Goal: Task Accomplishment & Management: Manage account settings

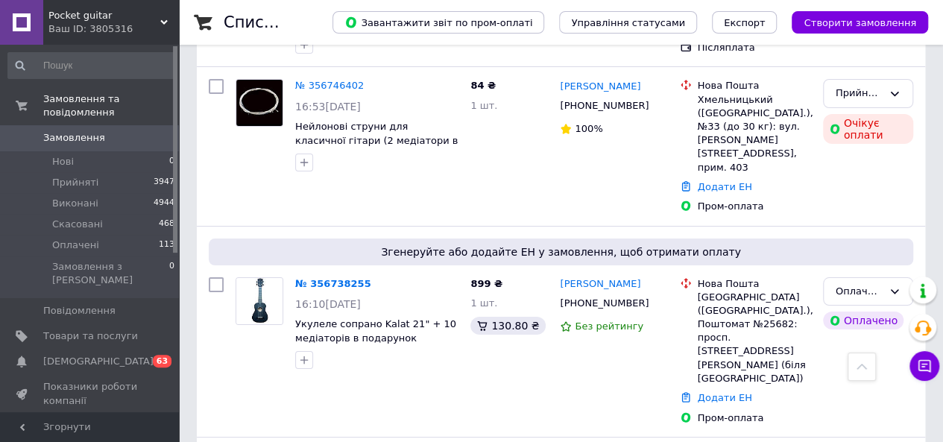
scroll to position [2684, 0]
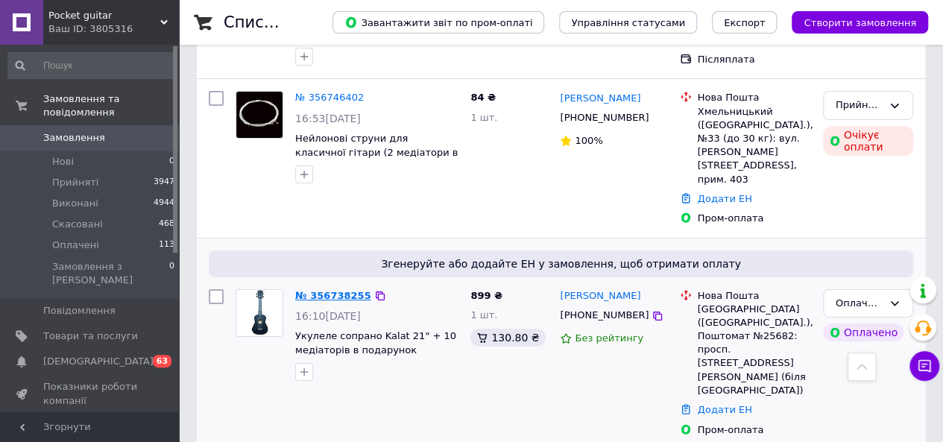
click at [331, 290] on link "№ 356738255" at bounding box center [333, 295] width 76 height 11
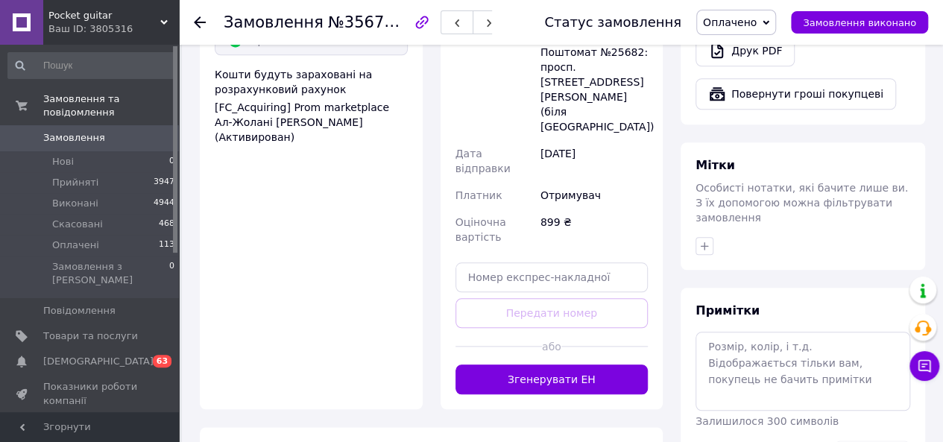
scroll to position [723, 0]
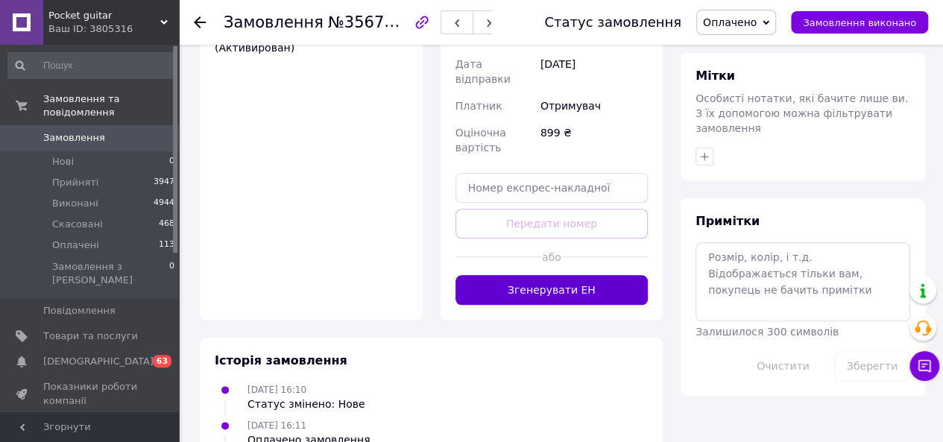
click at [614, 275] on button "Згенерувати ЕН" at bounding box center [552, 290] width 193 height 30
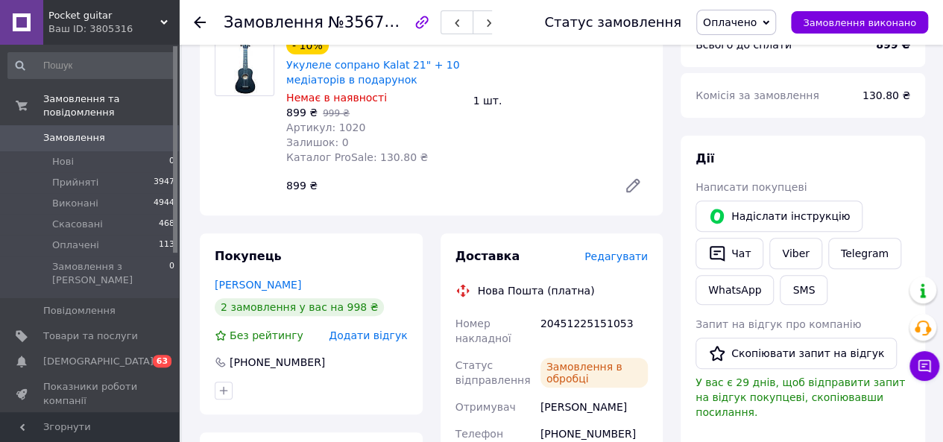
scroll to position [198, 0]
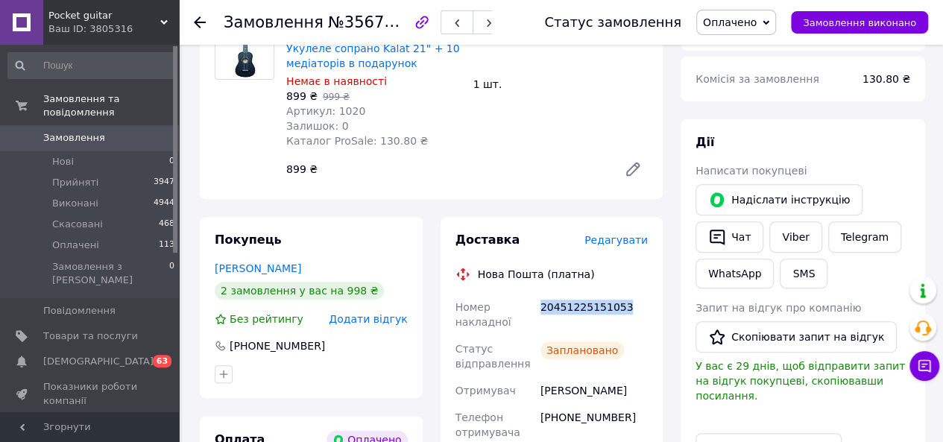
drag, startPoint x: 624, startPoint y: 313, endPoint x: 540, endPoint y: 312, distance: 84.2
click at [540, 312] on div "20451225151053" at bounding box center [594, 315] width 113 height 42
copy div "20451225151053"
click at [859, 236] on link "Telegram" at bounding box center [864, 236] width 73 height 31
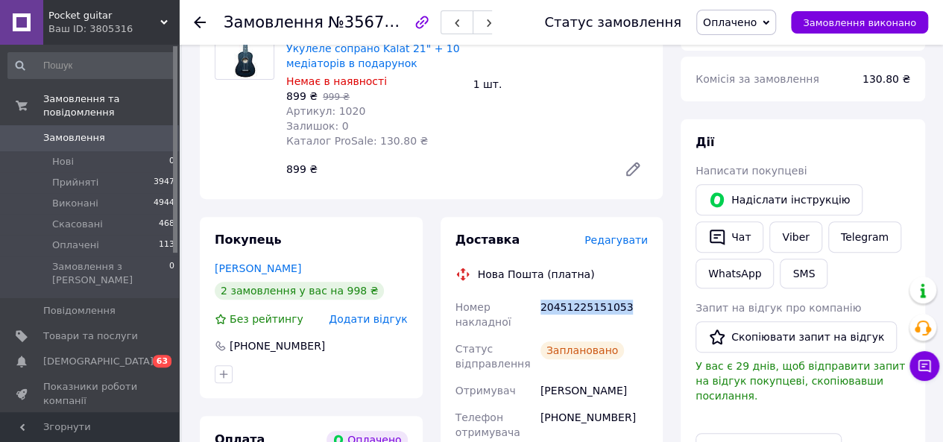
drag, startPoint x: 0, startPoint y: 0, endPoint x: 542, endPoint y: 312, distance: 625.5
click at [542, 312] on div "20451225151053" at bounding box center [594, 315] width 113 height 42
copy div "20451225151053"
click at [787, 237] on link "Viber" at bounding box center [795, 236] width 52 height 31
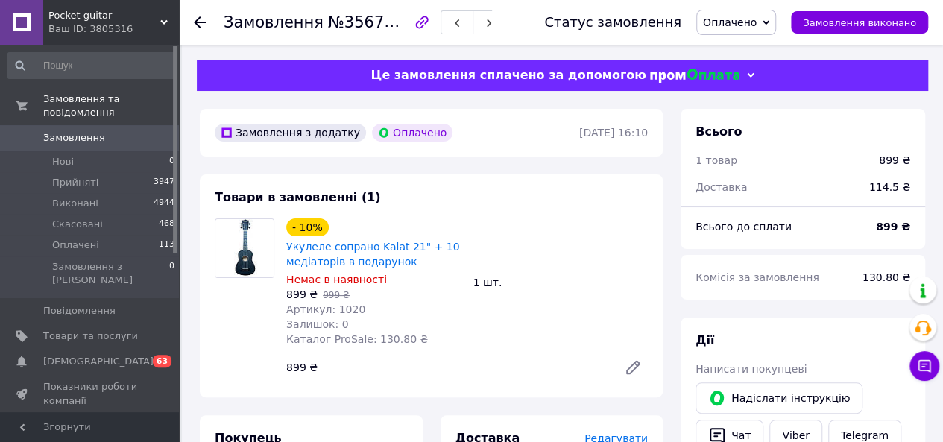
click at [201, 26] on icon at bounding box center [200, 22] width 12 height 12
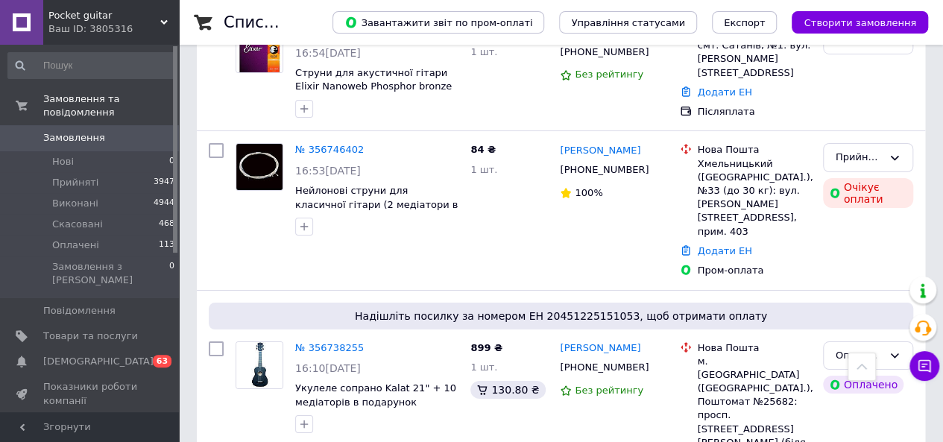
scroll to position [2460, 0]
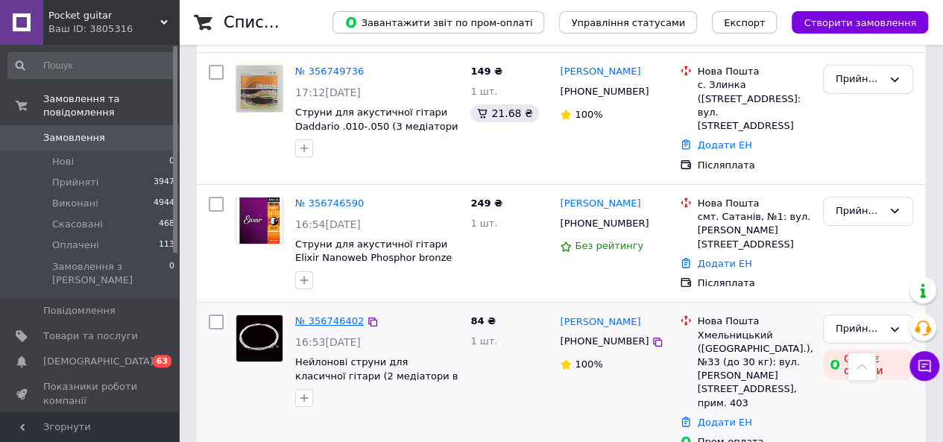
click at [341, 315] on link "№ 356746402" at bounding box center [329, 320] width 69 height 11
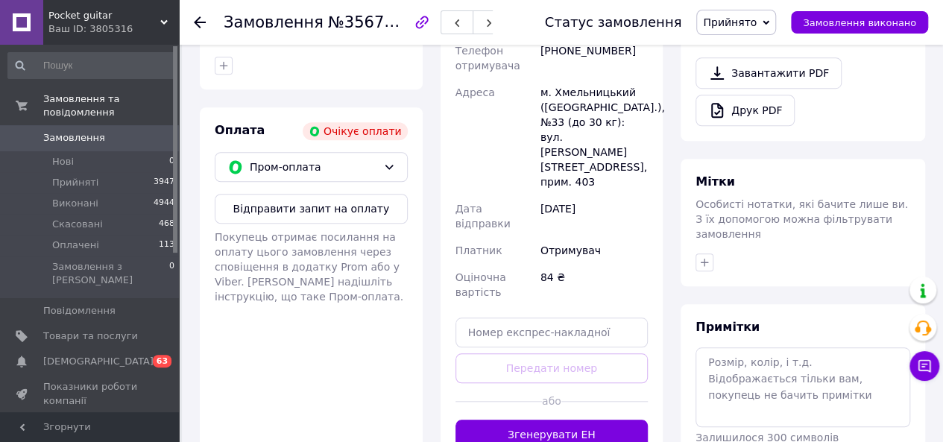
scroll to position [499, 0]
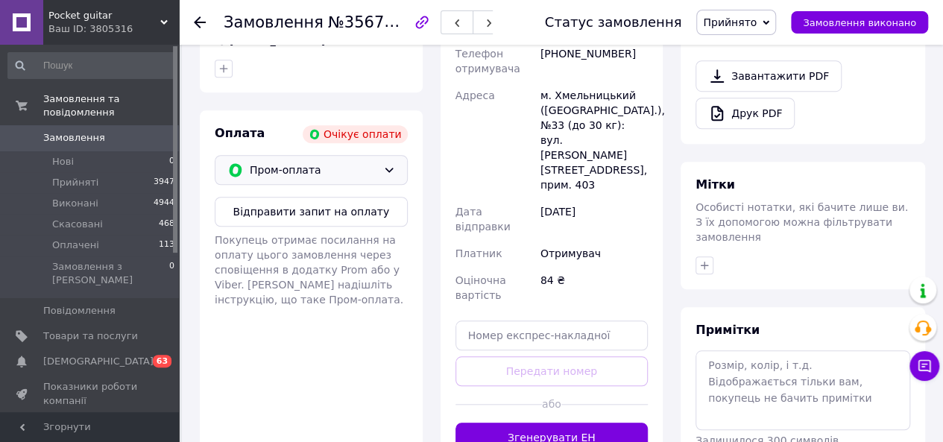
click at [394, 155] on div "Пром-оплата" at bounding box center [311, 170] width 193 height 30
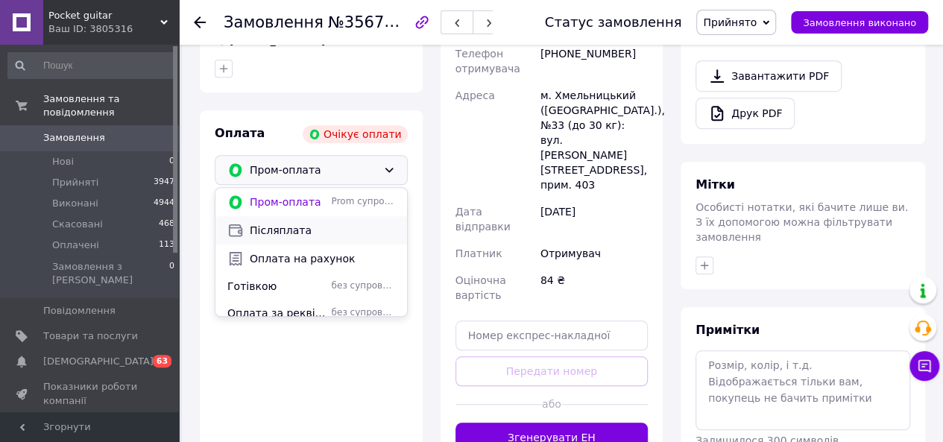
click at [374, 223] on span "Післяплата" at bounding box center [322, 230] width 145 height 15
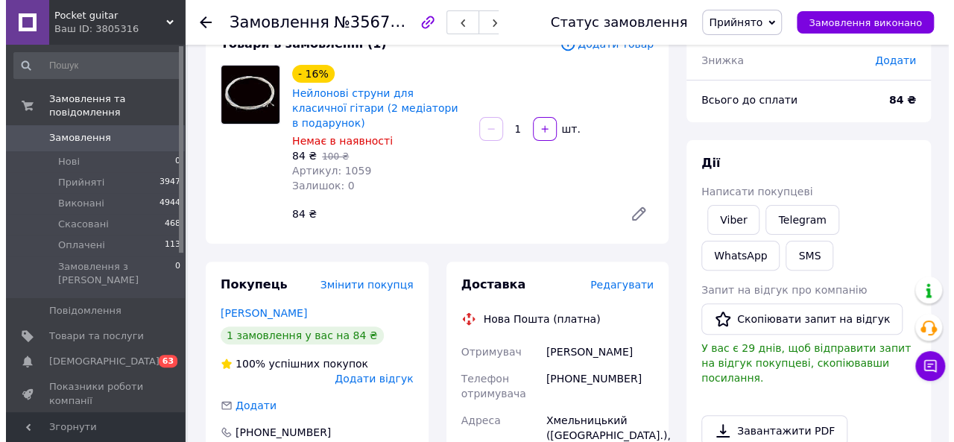
scroll to position [112, 0]
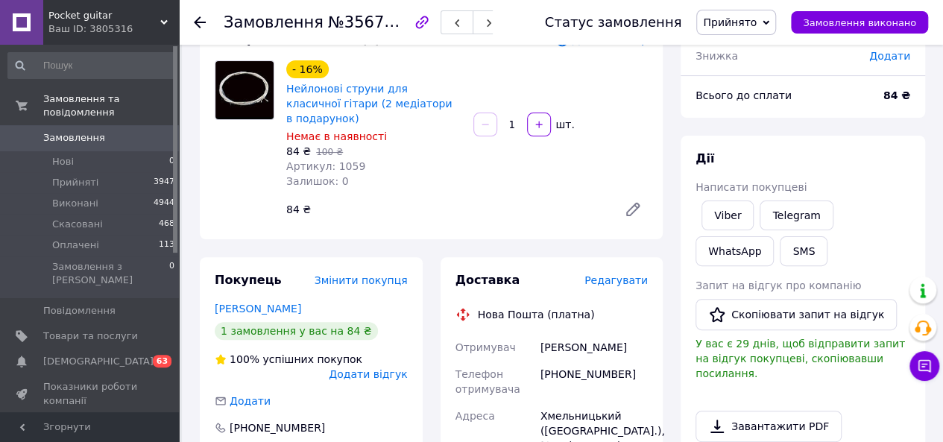
click at [634, 274] on span "Редагувати" at bounding box center [615, 280] width 63 height 12
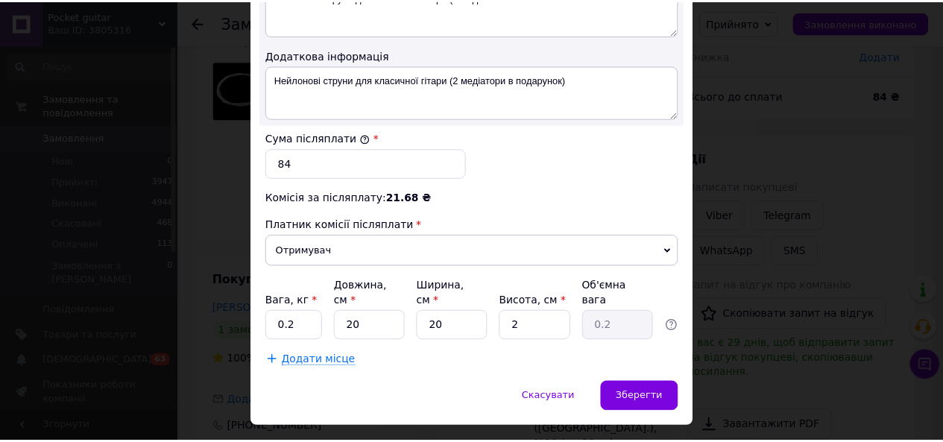
scroll to position [857, 0]
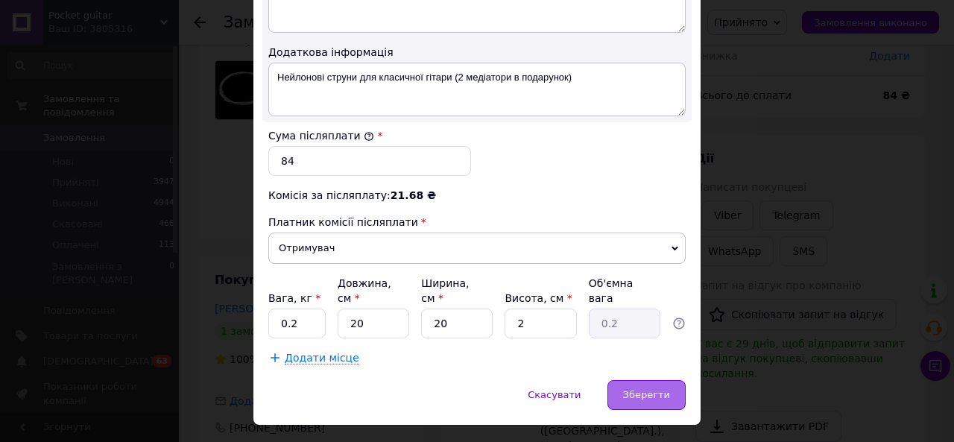
click at [639, 389] on span "Зберегти" at bounding box center [646, 394] width 47 height 11
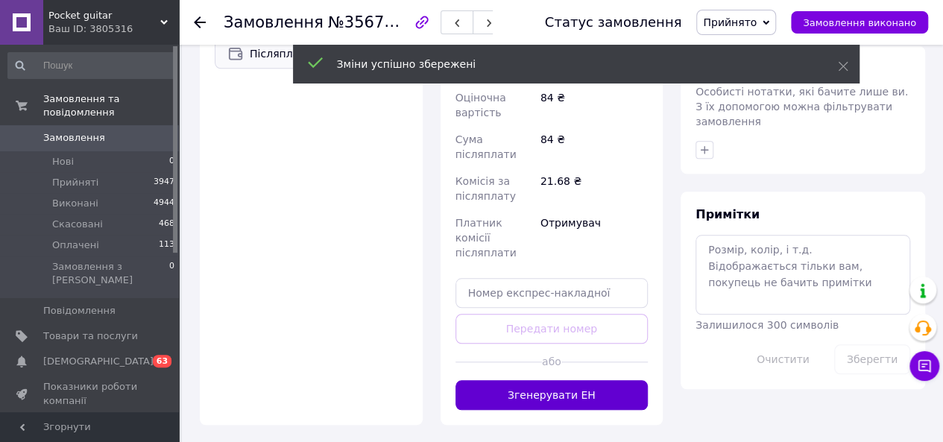
scroll to position [621, 0]
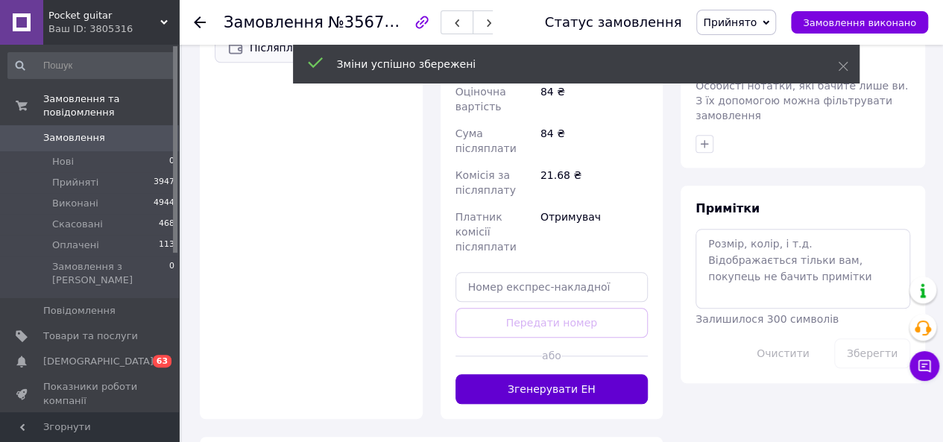
click at [617, 374] on button "Згенерувати ЕН" at bounding box center [552, 389] width 193 height 30
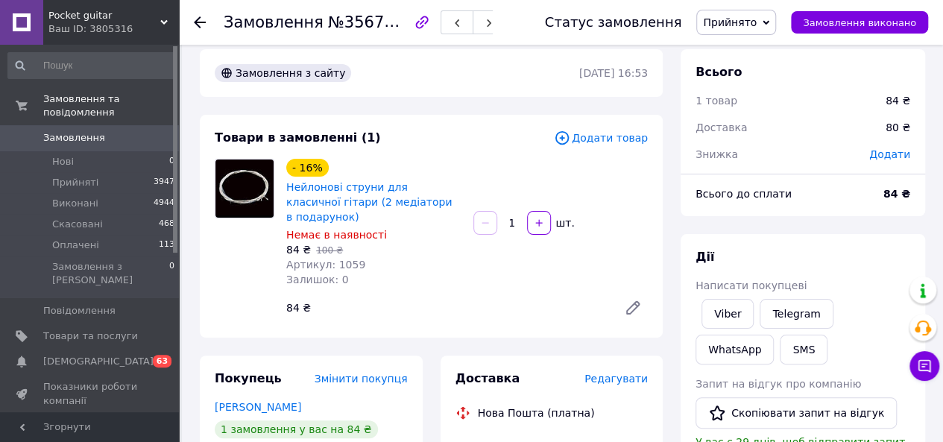
scroll to position [0, 0]
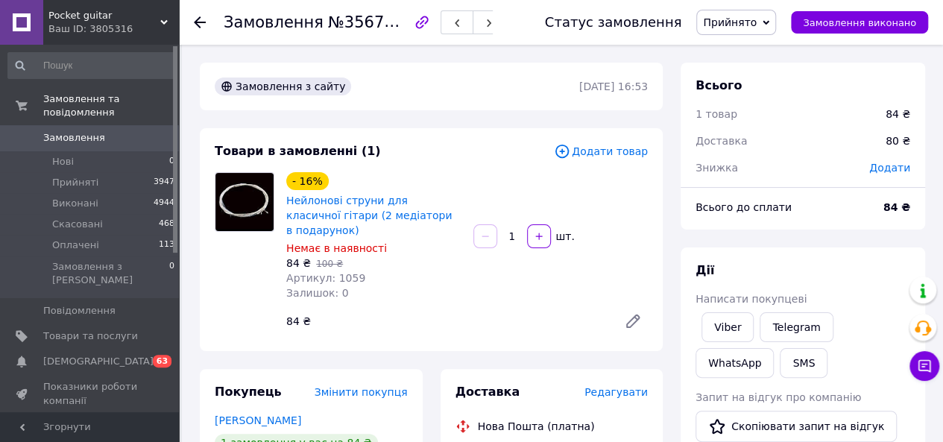
click at [198, 28] on icon at bounding box center [200, 22] width 12 height 12
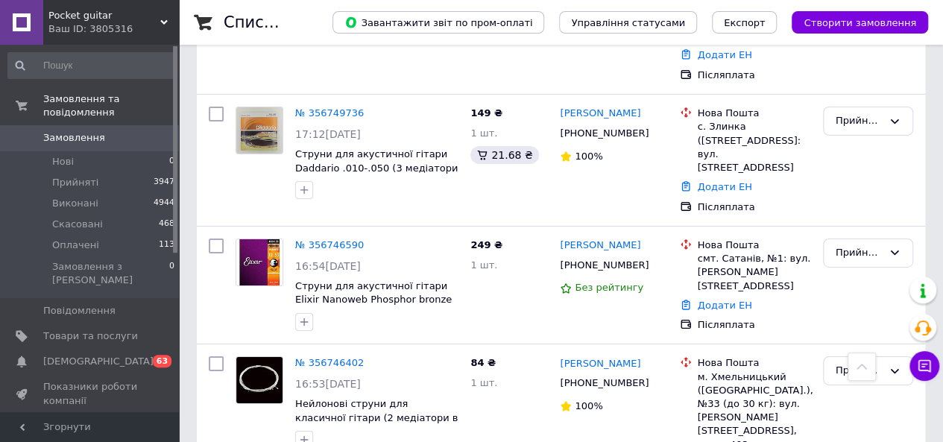
scroll to position [2373, 0]
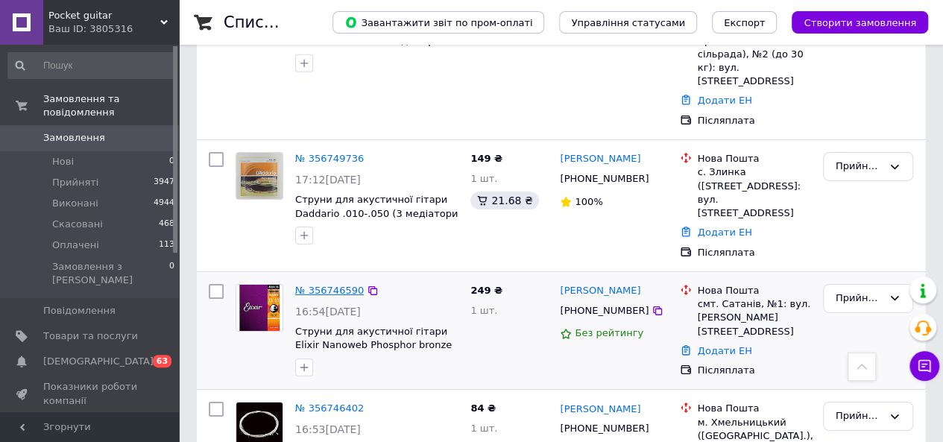
click at [331, 285] on link "№ 356746590" at bounding box center [329, 290] width 69 height 11
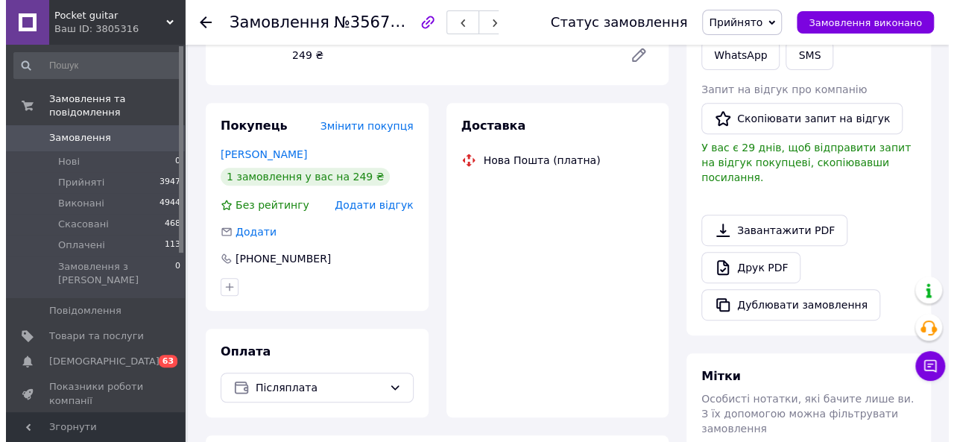
scroll to position [132, 0]
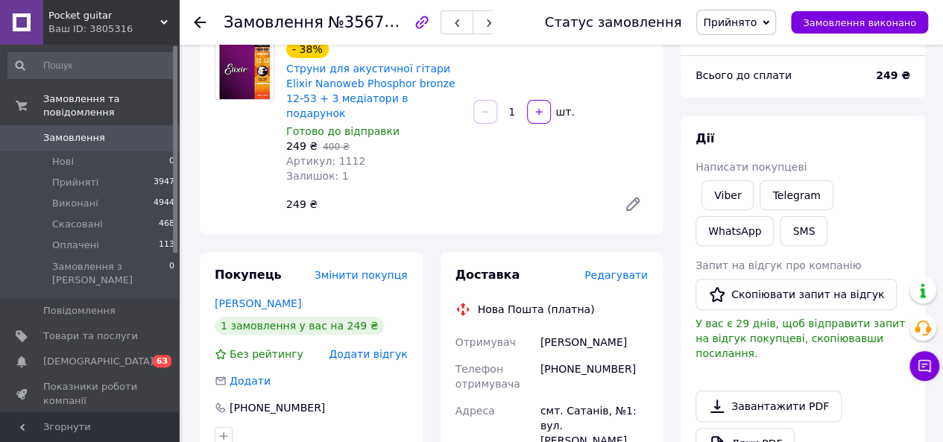
click at [609, 269] on span "Редагувати" at bounding box center [615, 275] width 63 height 12
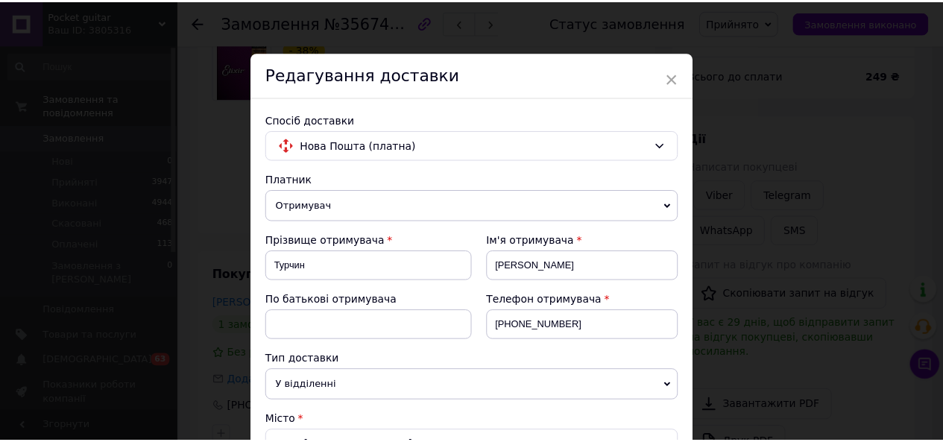
scroll to position [869, 0]
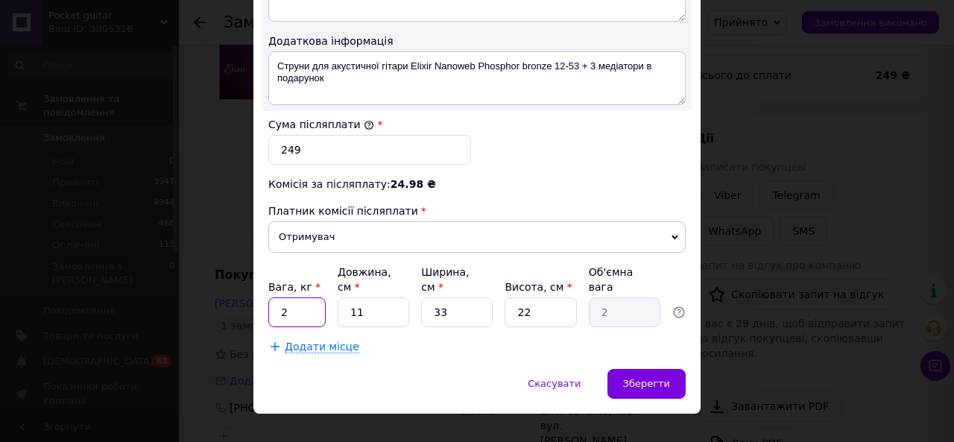
click at [277, 297] on input "2" at bounding box center [296, 312] width 57 height 30
type input "0.2"
click at [548, 297] on input "22" at bounding box center [541, 312] width 72 height 30
type input "2"
type input "0.18"
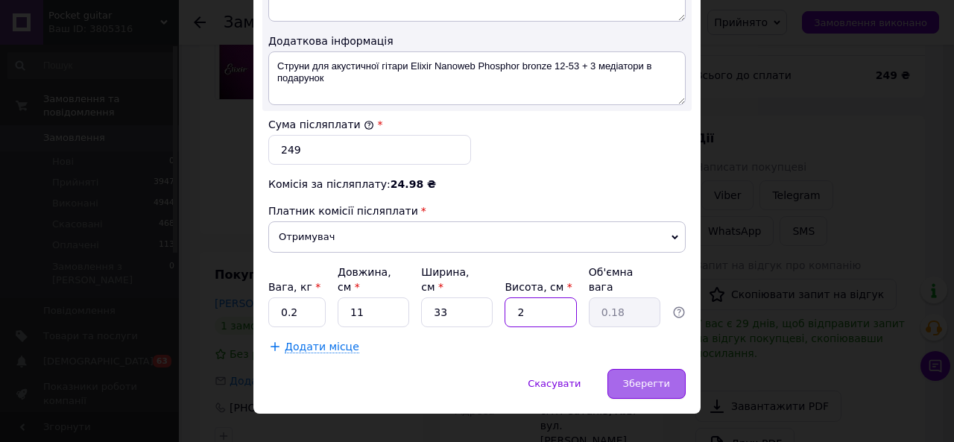
type input "2"
click at [653, 369] on div "Зберегти" at bounding box center [647, 384] width 78 height 30
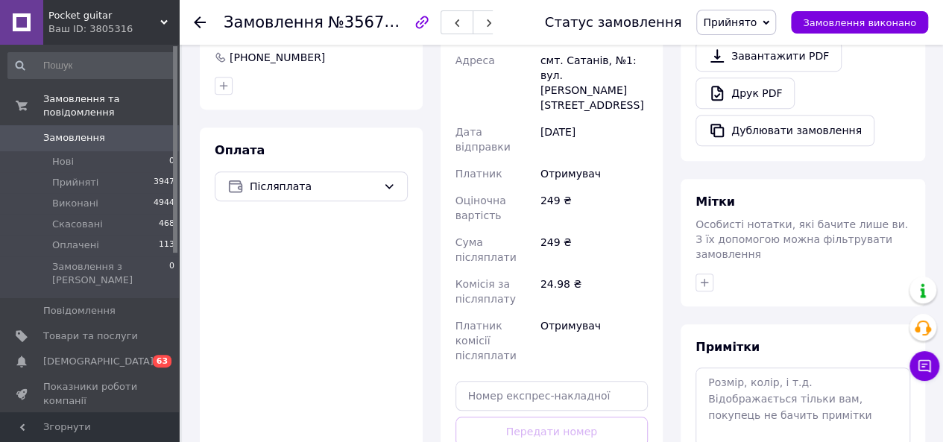
scroll to position [520, 0]
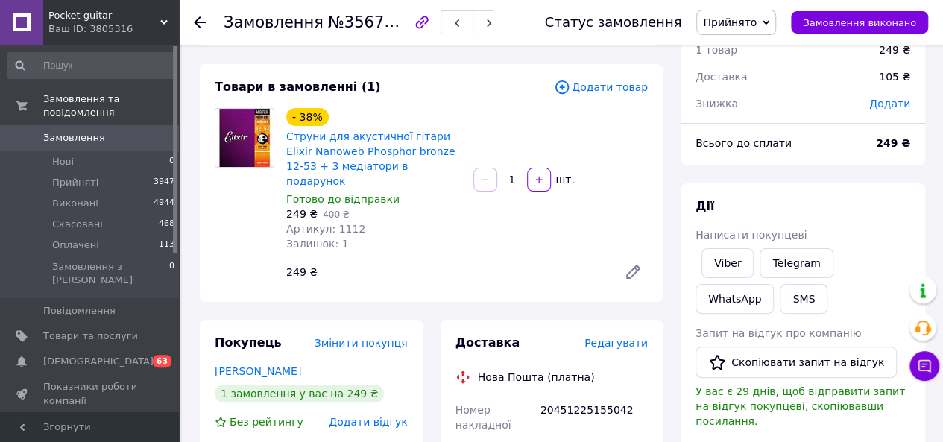
scroll to position [0, 0]
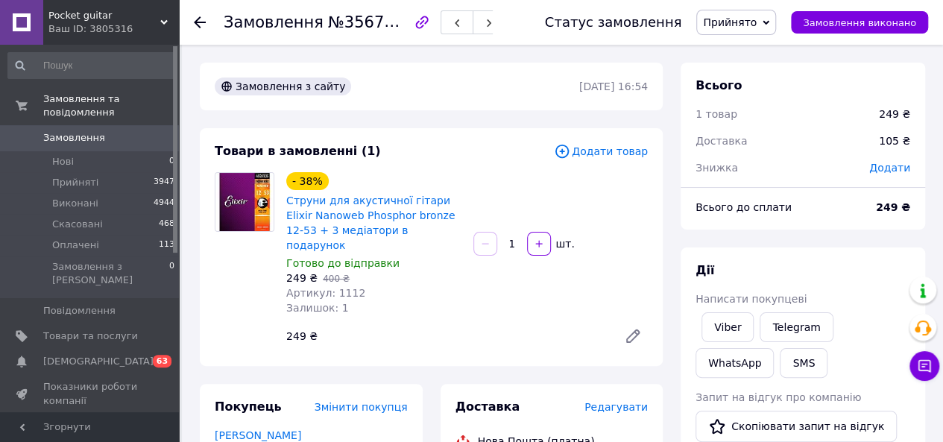
click at [201, 28] on div at bounding box center [200, 22] width 12 height 15
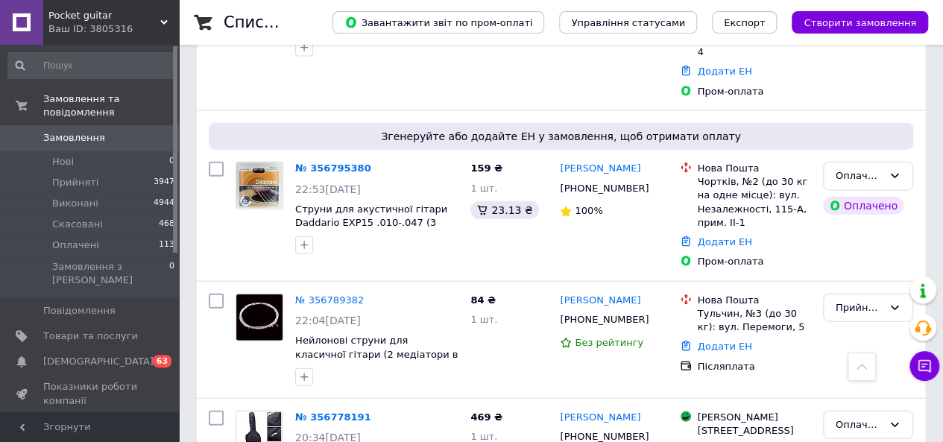
scroll to position [1640, 0]
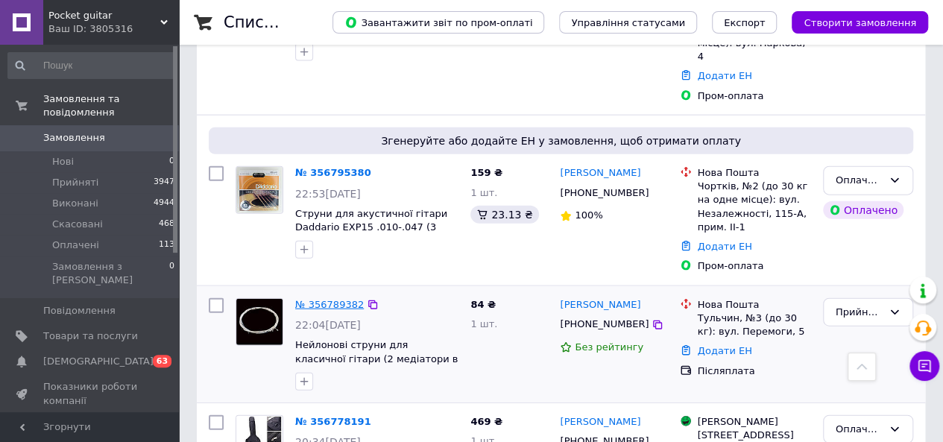
click at [334, 299] on link "№ 356789382" at bounding box center [329, 304] width 69 height 11
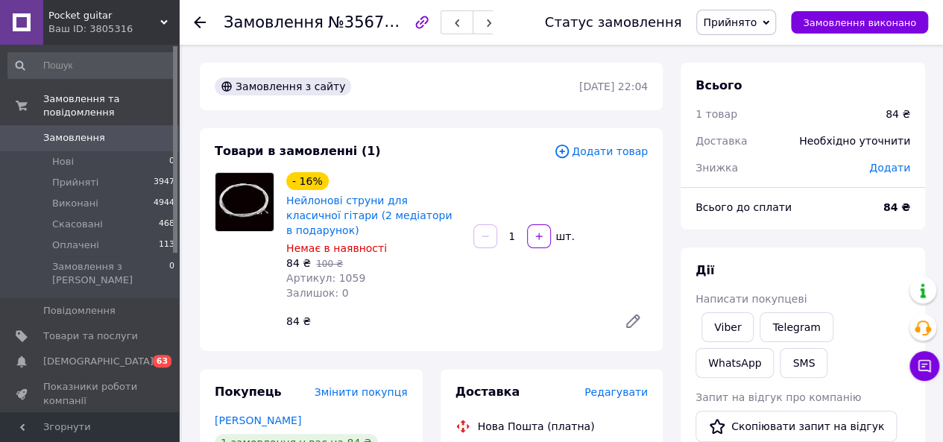
click at [625, 386] on span "Редагувати" at bounding box center [615, 392] width 63 height 12
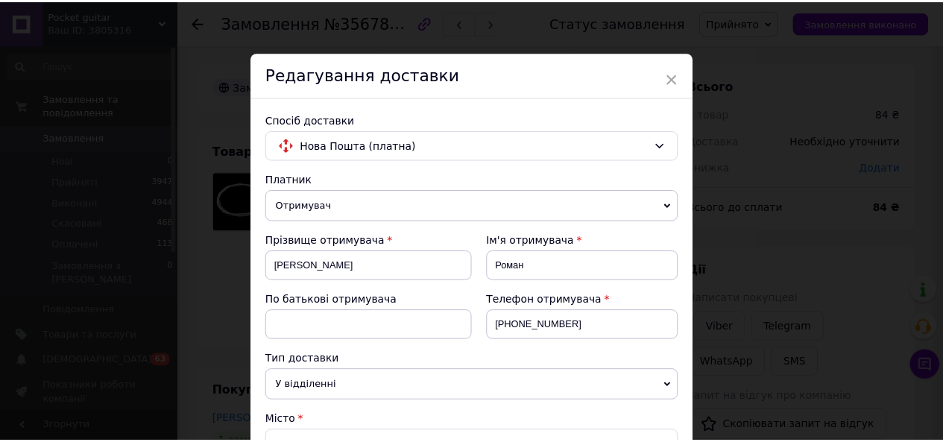
scroll to position [869, 0]
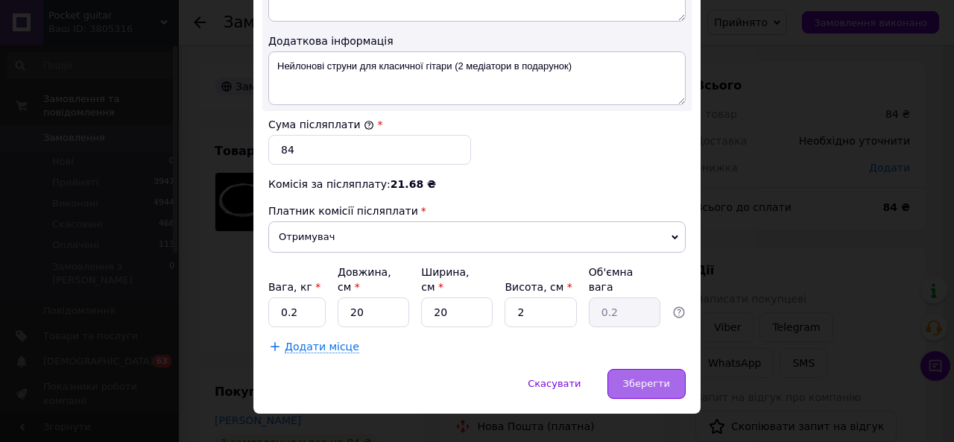
click at [631, 378] on span "Зберегти" at bounding box center [646, 383] width 47 height 11
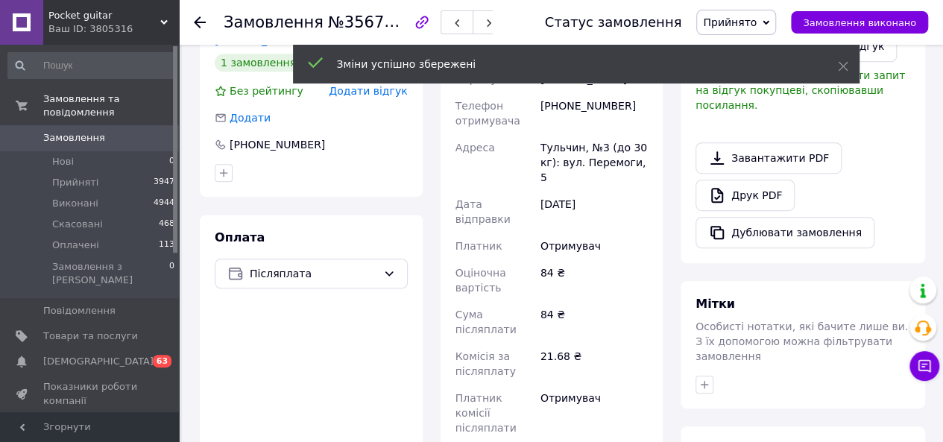
scroll to position [472, 0]
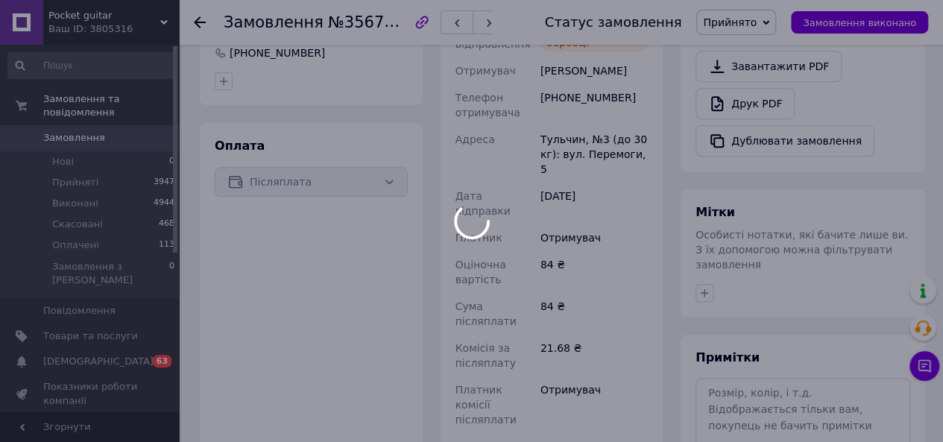
scroll to position [0, 0]
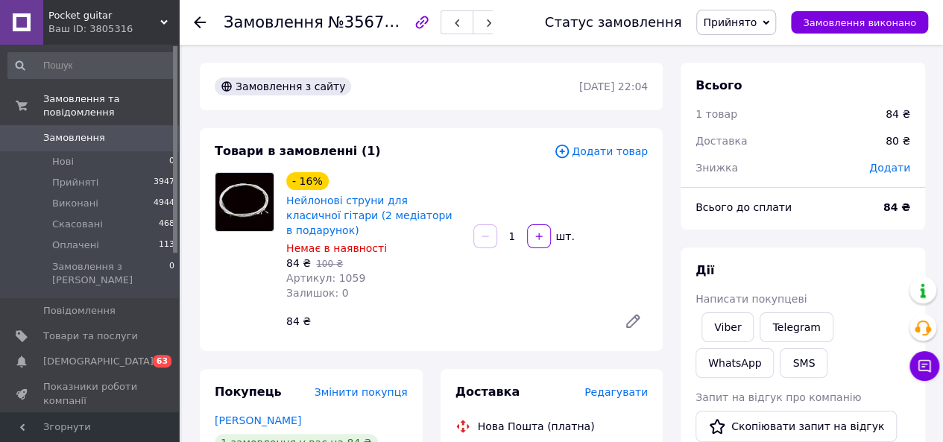
click at [203, 20] on icon at bounding box center [200, 22] width 12 height 12
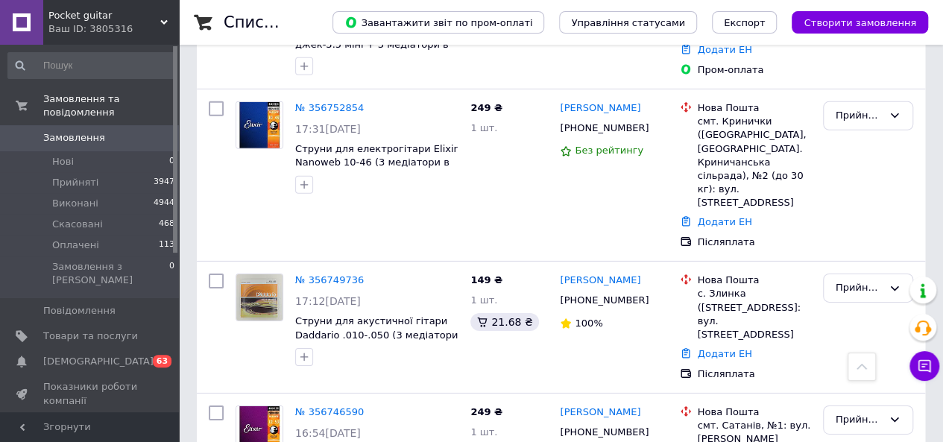
scroll to position [2187, 0]
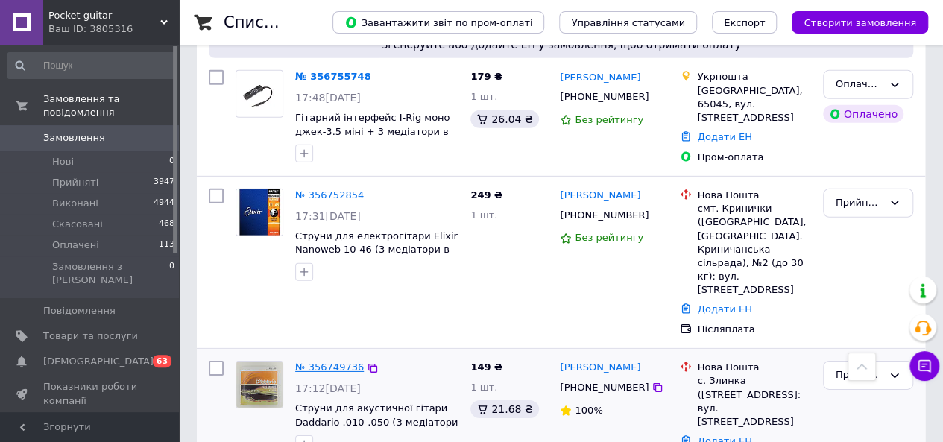
click at [346, 362] on link "№ 356749736" at bounding box center [329, 367] width 69 height 11
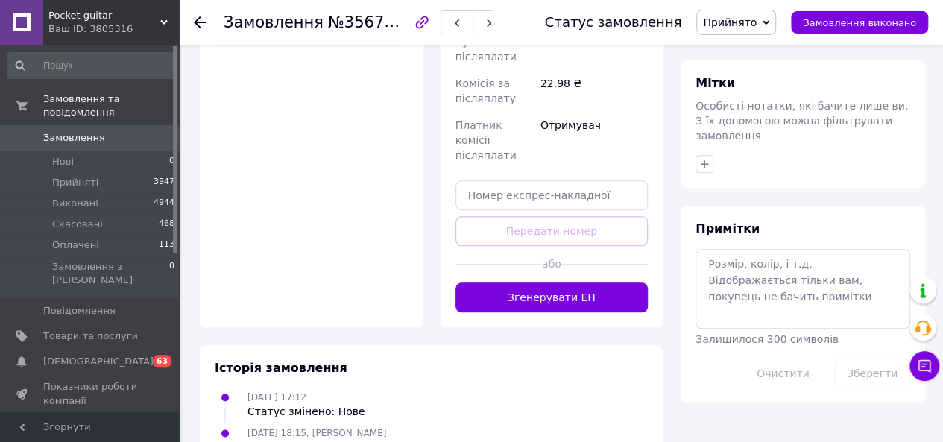
scroll to position [306, 0]
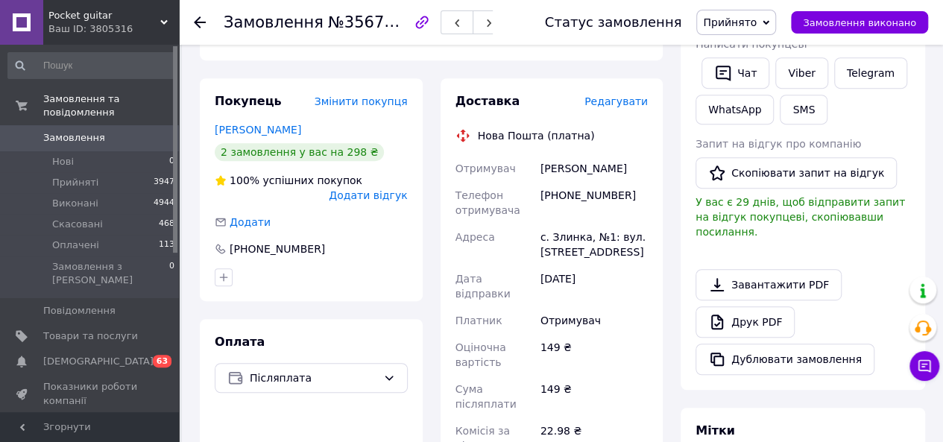
click at [622, 107] on span "Редагувати" at bounding box center [615, 101] width 63 height 12
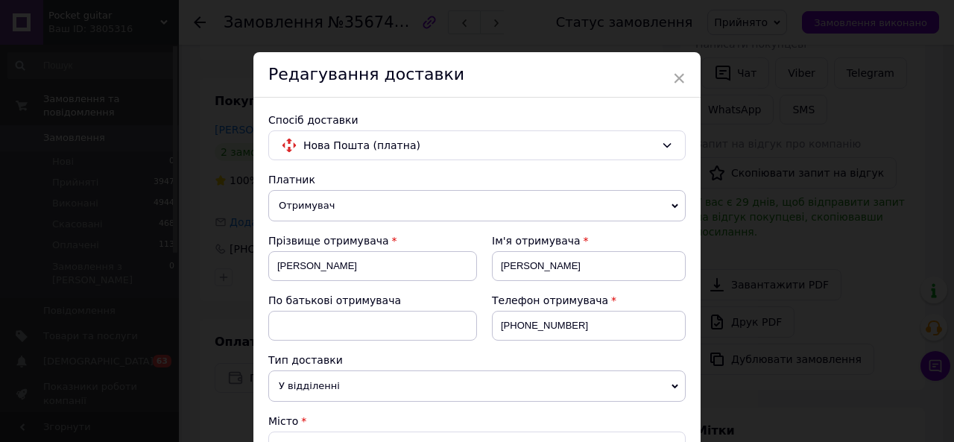
click at [705, 139] on div "× Редагування доставки Спосіб доставки Нова Пошта (платна) Платник Отримувач Ві…" at bounding box center [477, 221] width 954 height 442
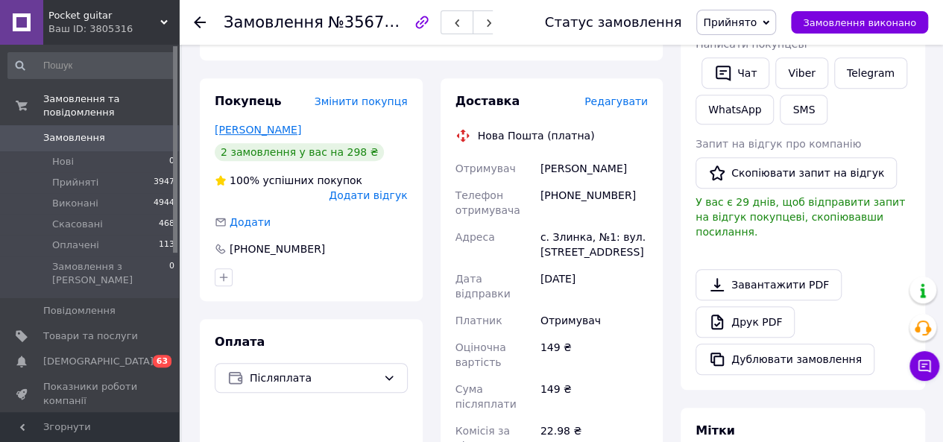
click at [279, 129] on link "[PERSON_NAME]" at bounding box center [258, 130] width 86 height 12
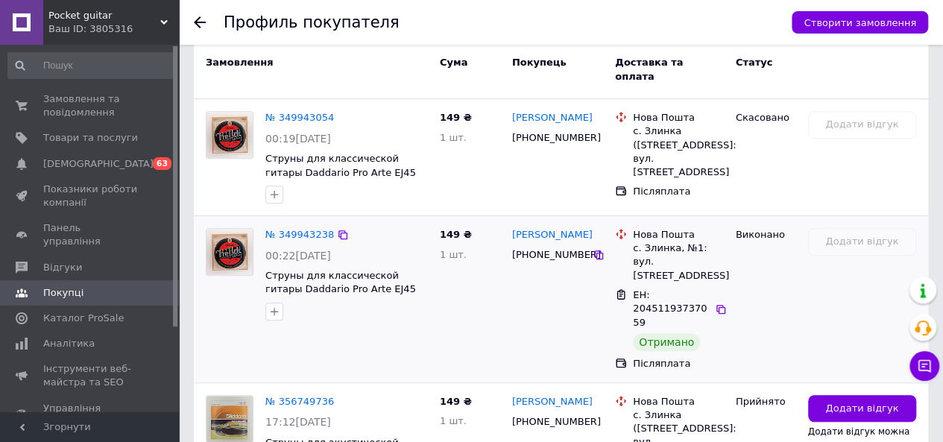
scroll to position [385, 0]
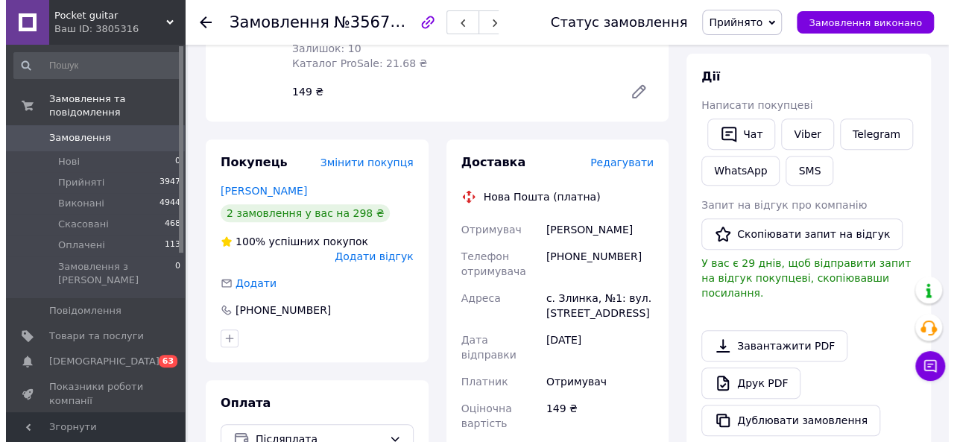
scroll to position [243, 0]
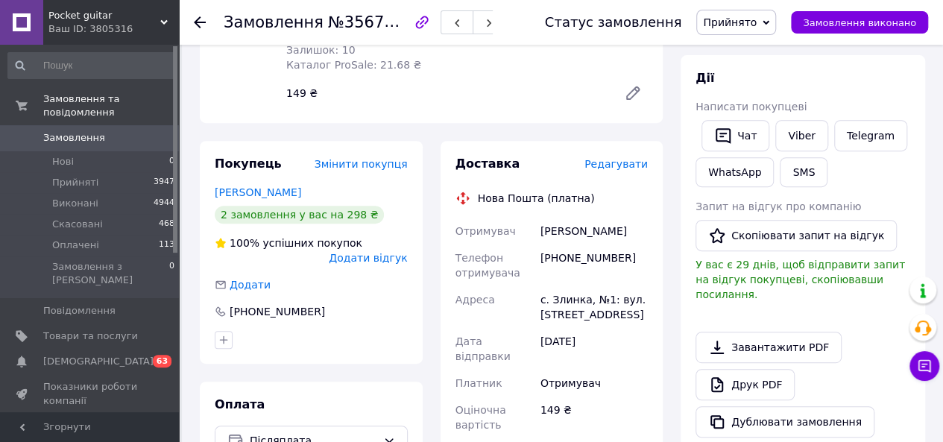
click at [625, 168] on span "Редагувати" at bounding box center [615, 164] width 63 height 12
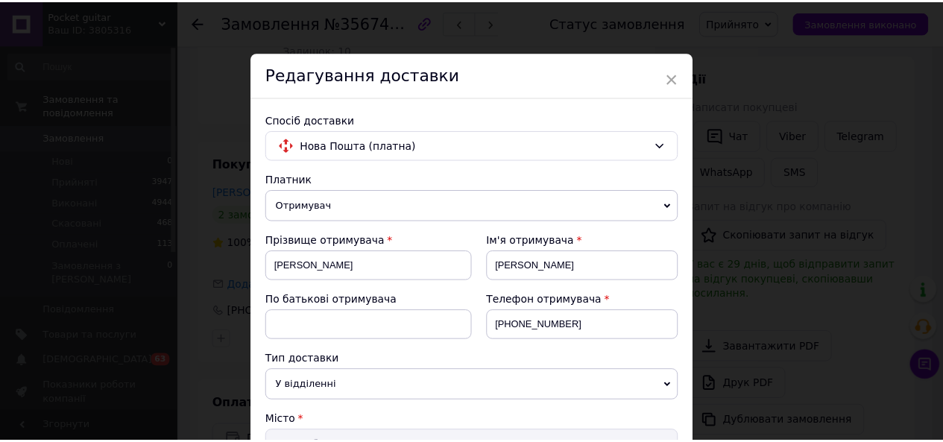
scroll to position [869, 0]
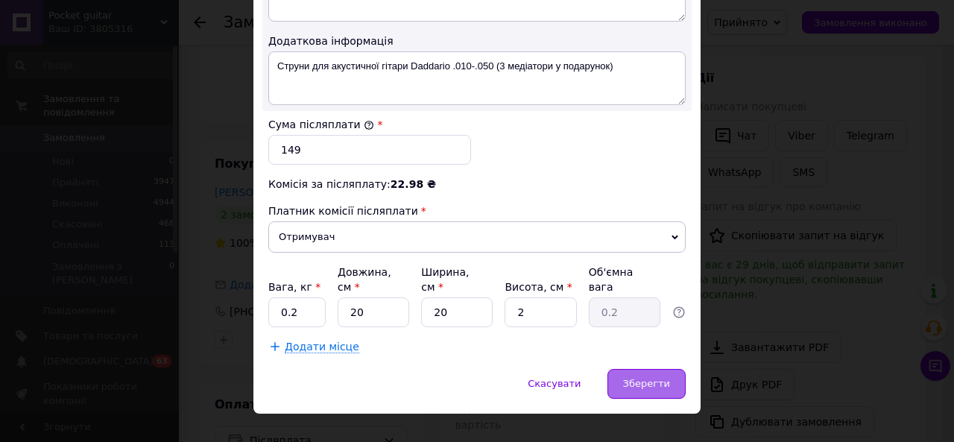
click at [637, 378] on span "Зберегти" at bounding box center [646, 383] width 47 height 11
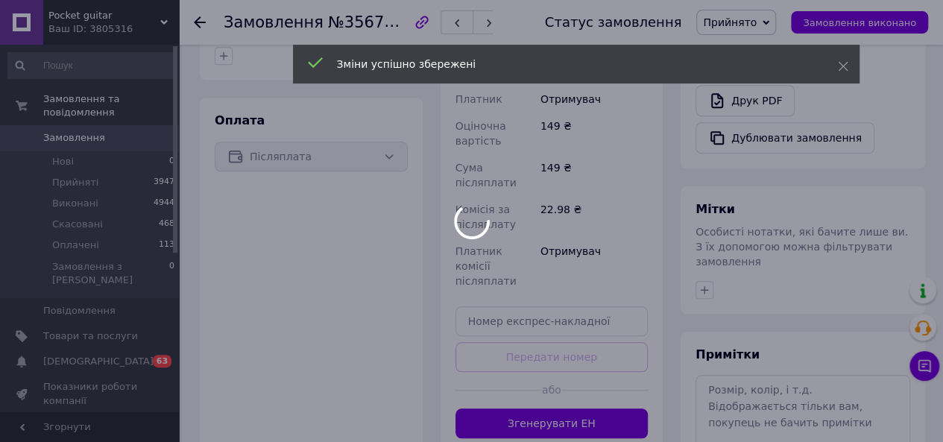
scroll to position [653, 0]
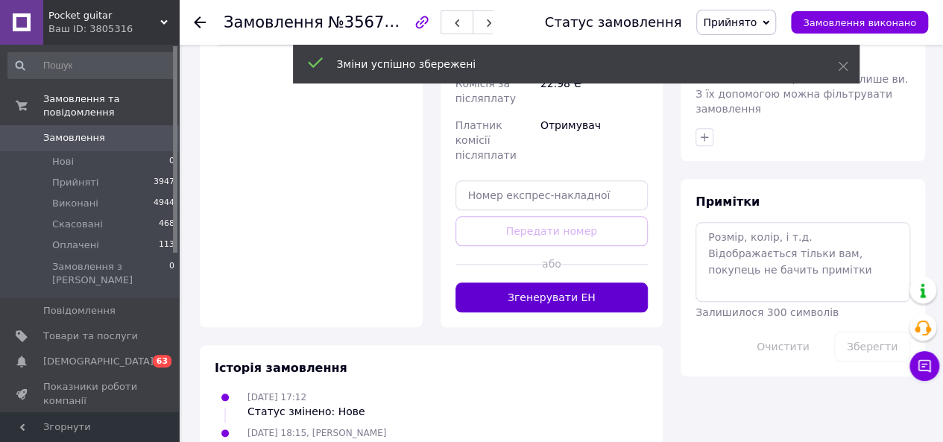
click at [586, 283] on button "Згенерувати ЕН" at bounding box center [552, 298] width 193 height 30
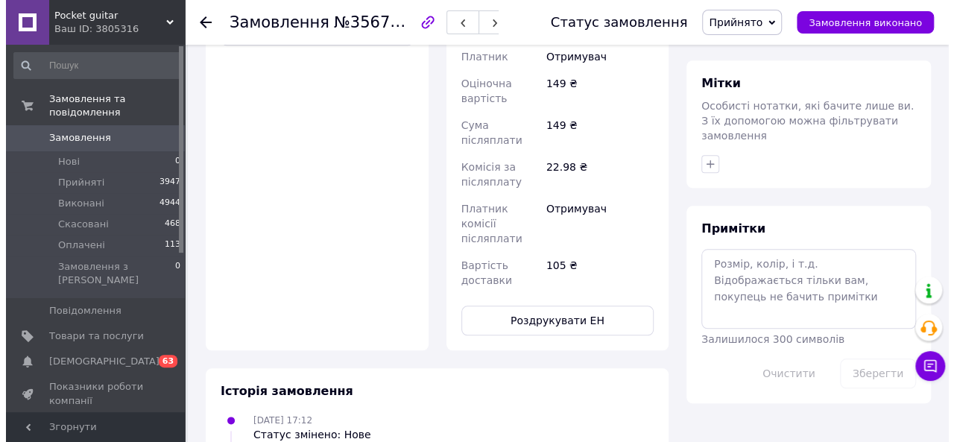
scroll to position [0, 0]
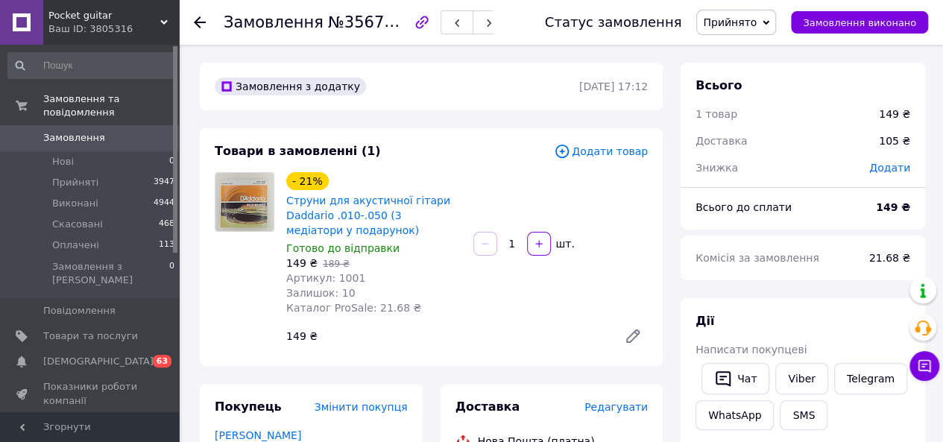
click at [199, 19] on icon at bounding box center [200, 22] width 12 height 12
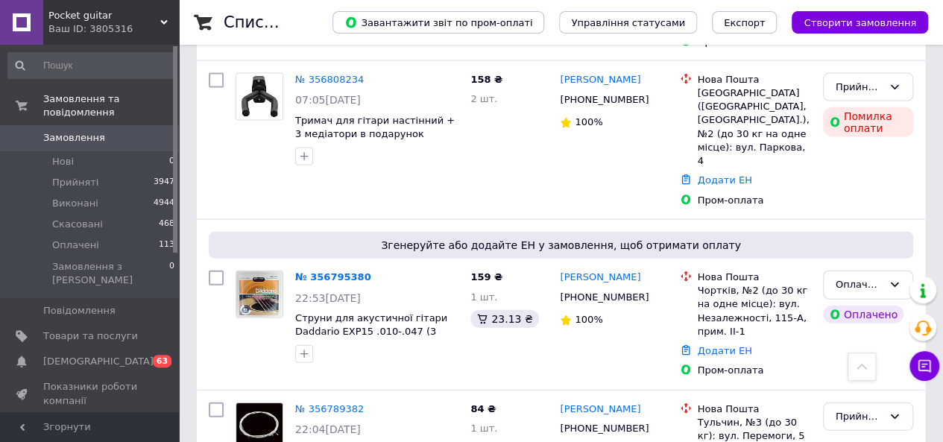
scroll to position [1478, 0]
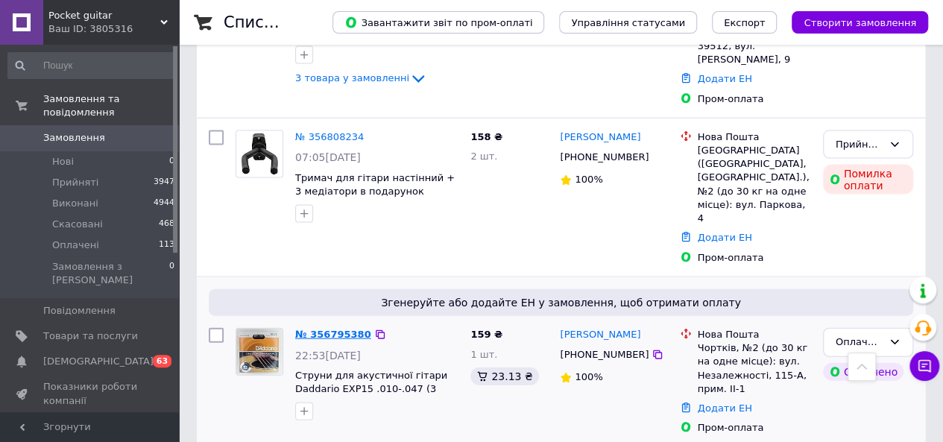
click at [347, 329] on link "№ 356795380" at bounding box center [333, 334] width 76 height 11
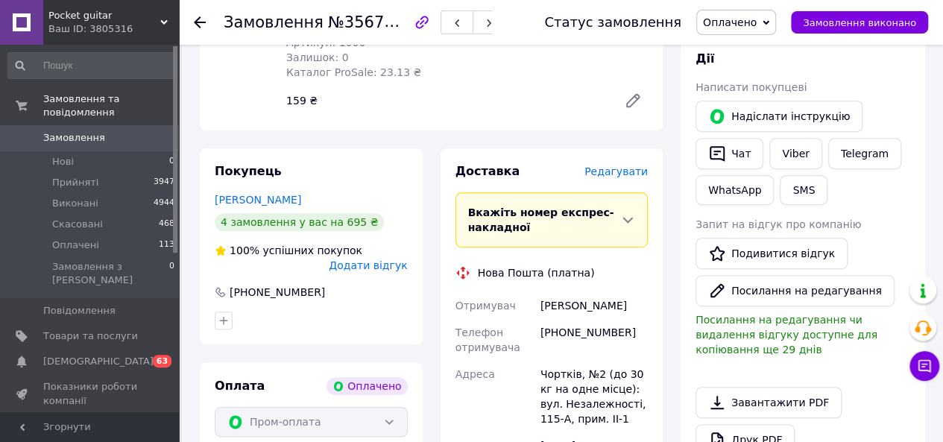
scroll to position [274, 0]
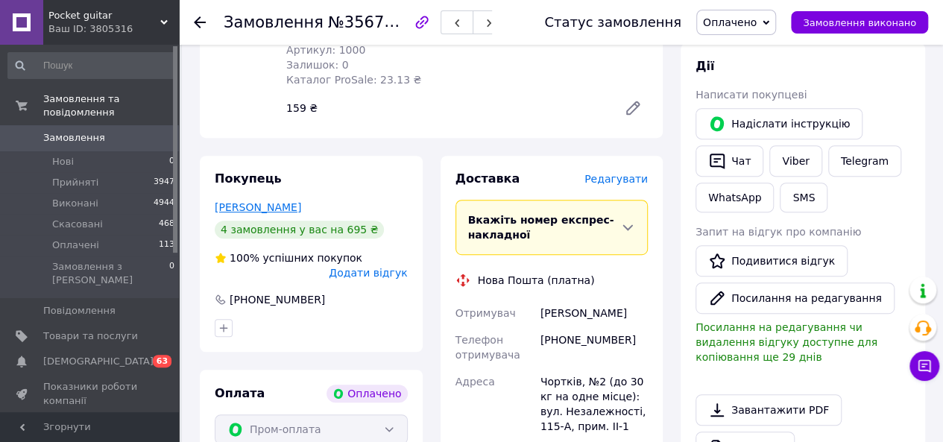
click at [252, 209] on link "[PERSON_NAME]" at bounding box center [258, 207] width 86 height 12
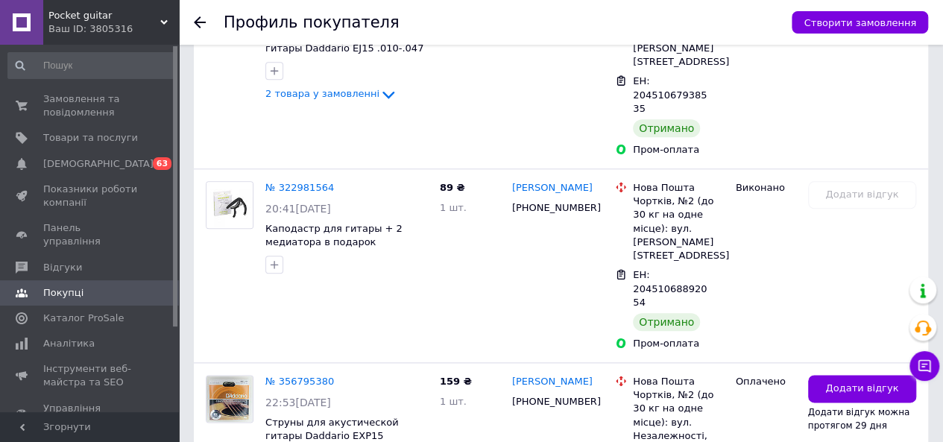
scroll to position [690, 0]
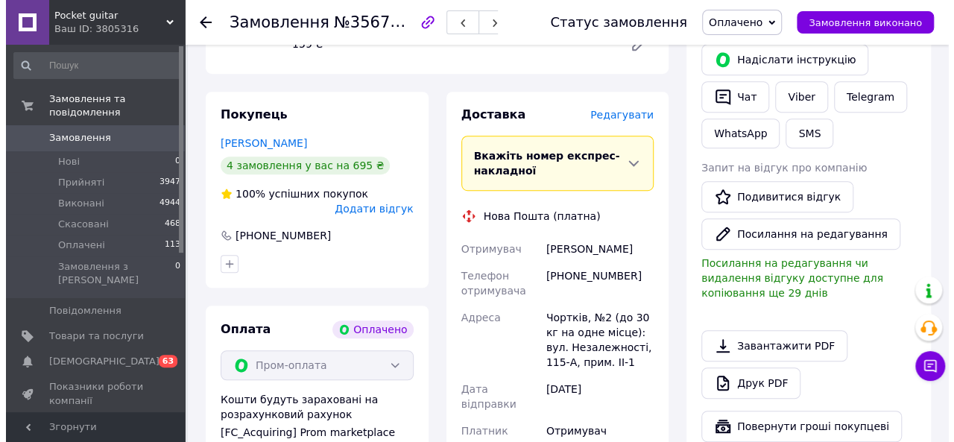
scroll to position [236, 0]
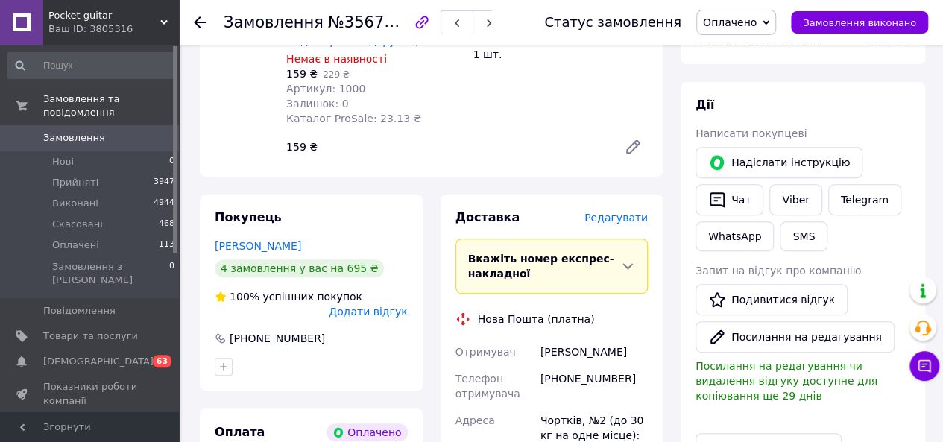
click at [619, 223] on span "Редагувати" at bounding box center [615, 218] width 63 height 12
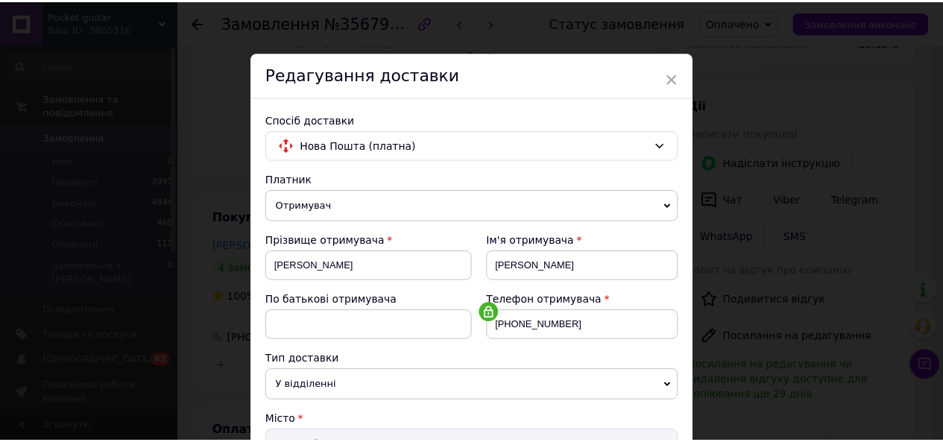
scroll to position [722, 0]
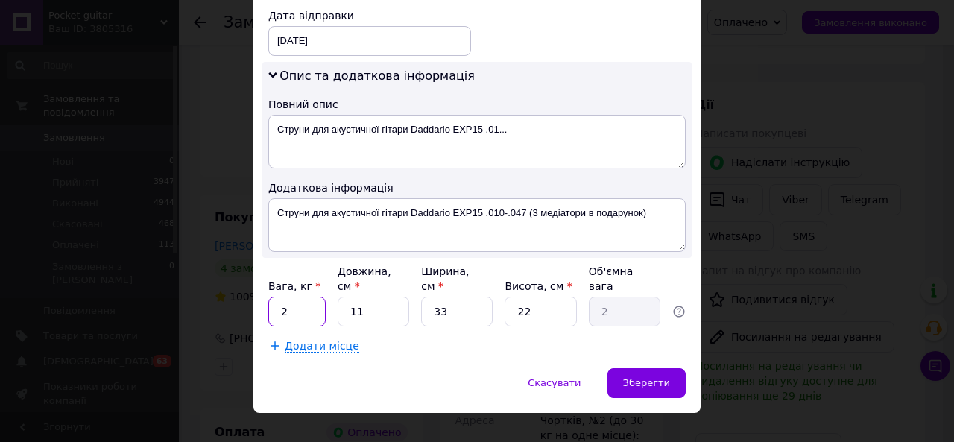
click at [275, 297] on input "2" at bounding box center [296, 312] width 57 height 30
type input "0.2"
click at [562, 297] on input "22" at bounding box center [541, 312] width 72 height 30
type input "2"
type input "0.18"
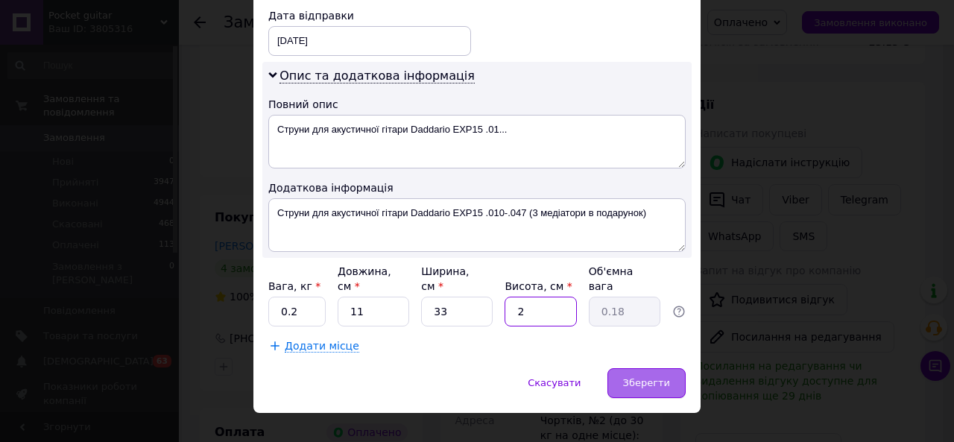
type input "2"
click at [678, 368] on div "Зберегти" at bounding box center [647, 383] width 78 height 30
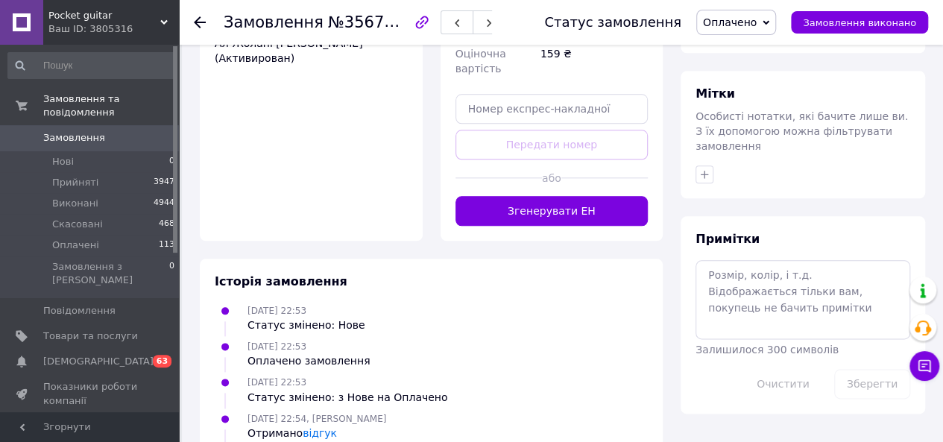
scroll to position [746, 0]
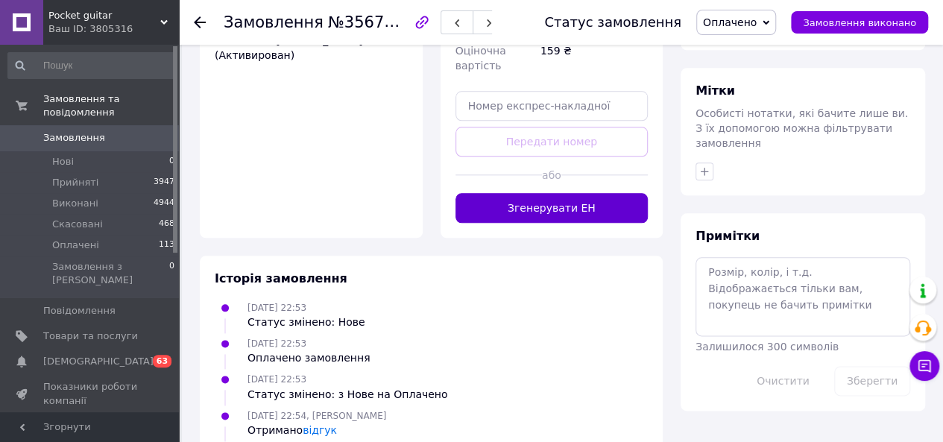
click at [599, 193] on button "Згенерувати ЕН" at bounding box center [552, 208] width 193 height 30
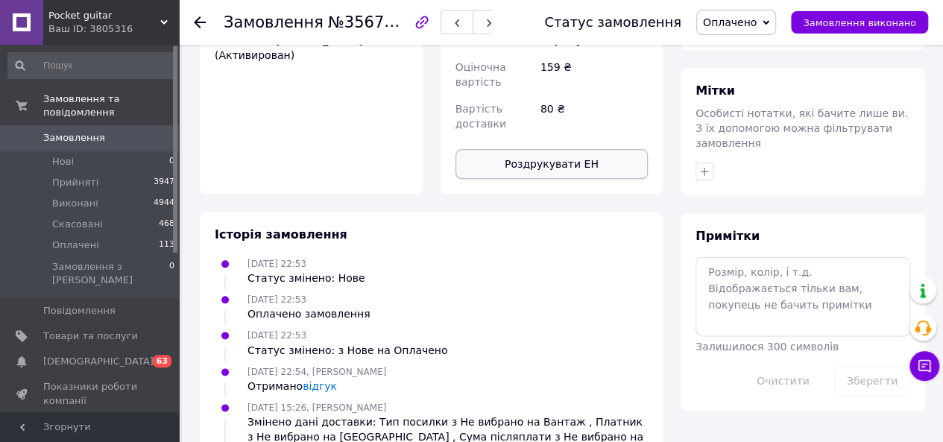
scroll to position [0, 0]
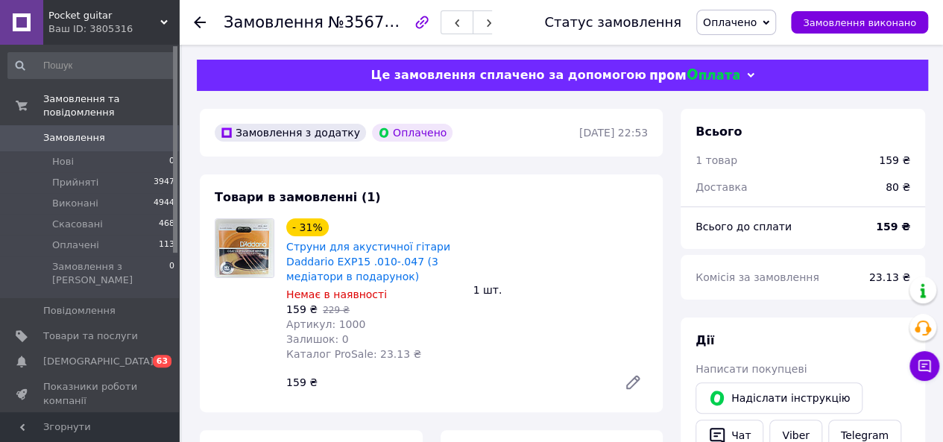
click at [197, 18] on icon at bounding box center [200, 22] width 12 height 12
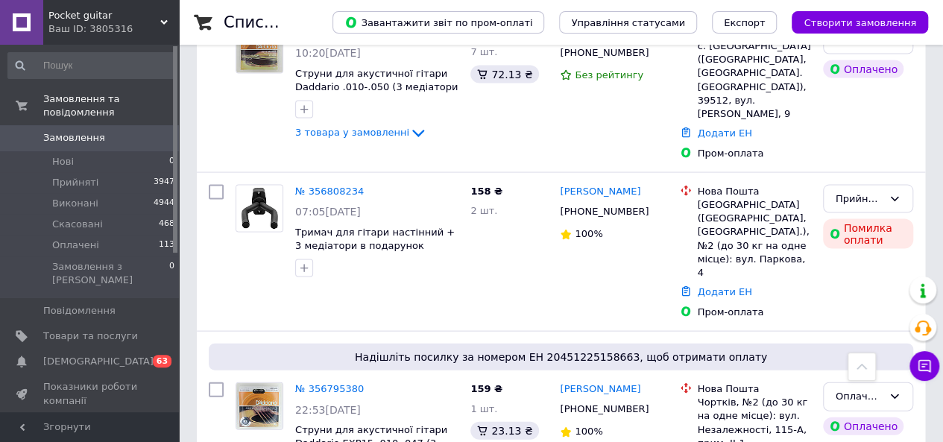
scroll to position [1424, 0]
click at [330, 186] on link "№ 356808234" at bounding box center [329, 191] width 69 height 11
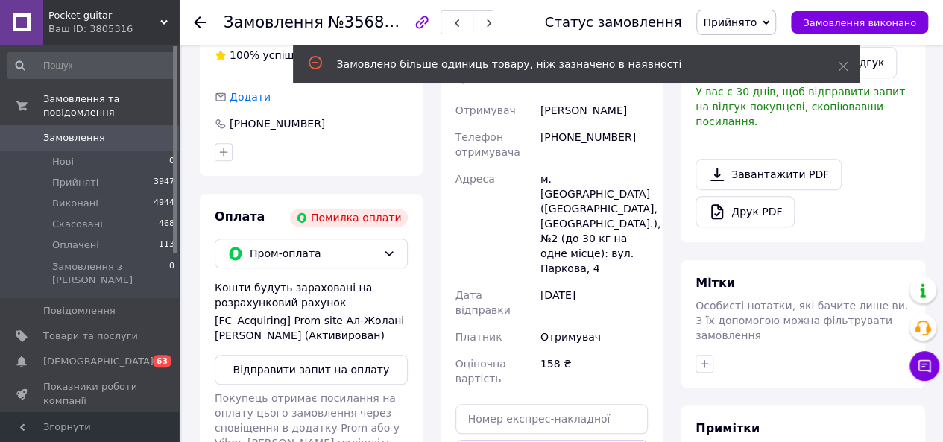
scroll to position [410, 0]
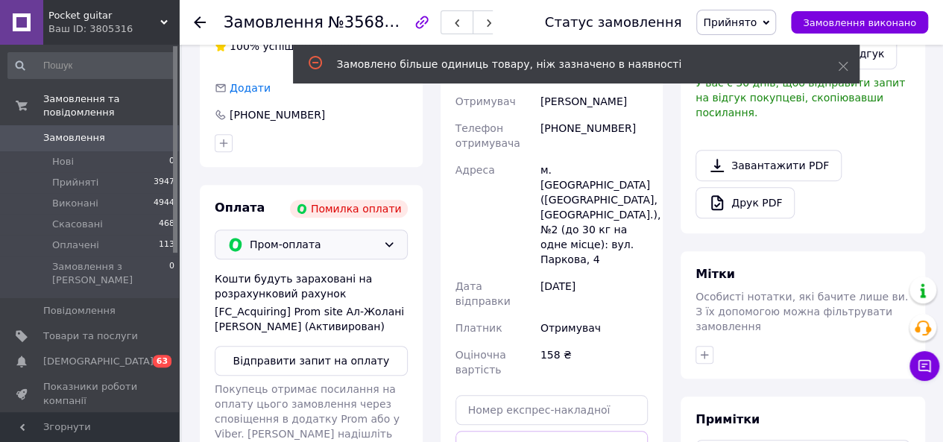
click at [394, 241] on icon at bounding box center [389, 245] width 12 height 12
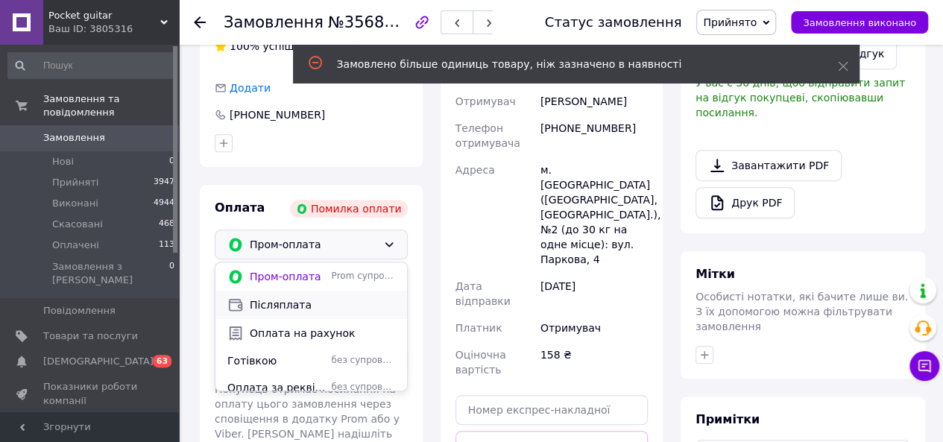
click at [365, 311] on span "Післяплата" at bounding box center [322, 304] width 145 height 15
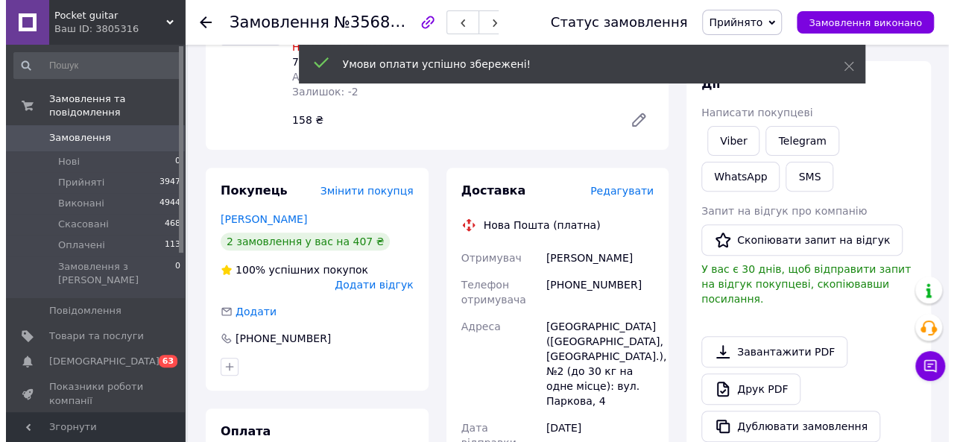
scroll to position [161, 0]
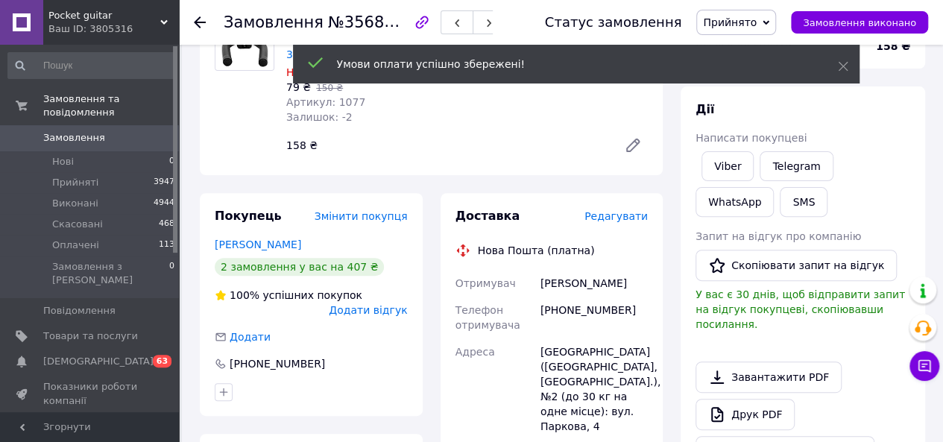
click at [611, 221] on span "Редагувати" at bounding box center [615, 216] width 63 height 12
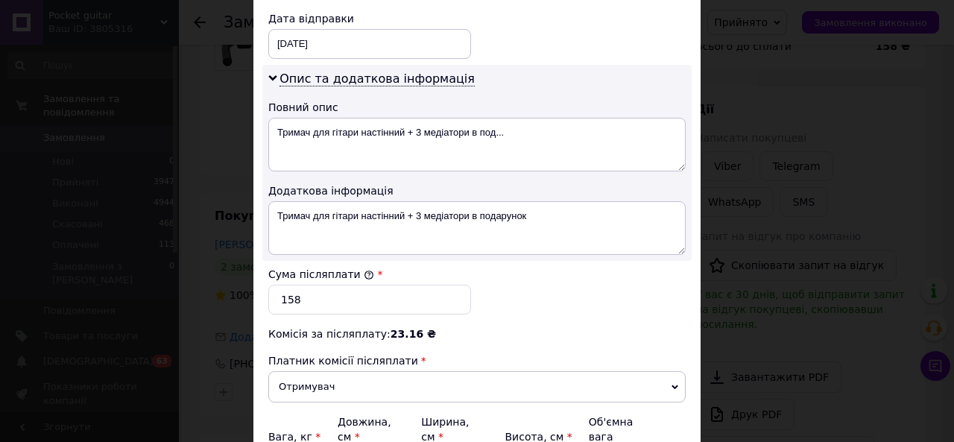
scroll to position [733, 0]
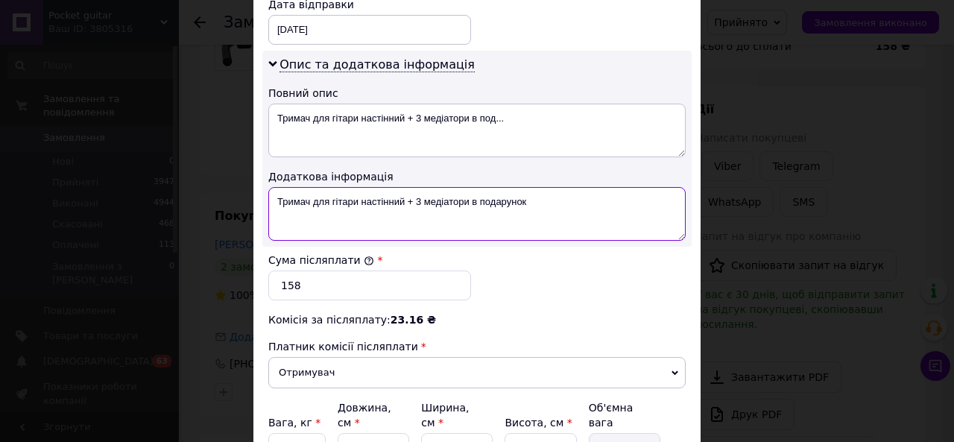
click at [580, 218] on textarea "Тримач для гітари настінний + 3 медіатори в подарунок" at bounding box center [476, 214] width 417 height 54
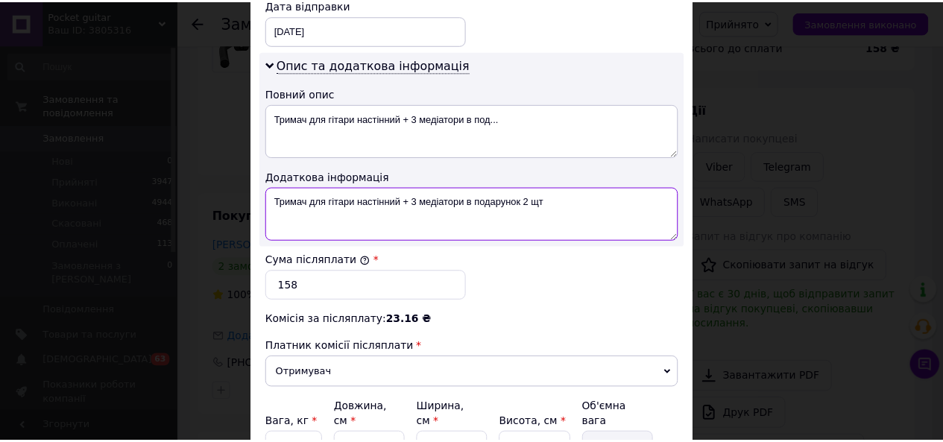
scroll to position [869, 0]
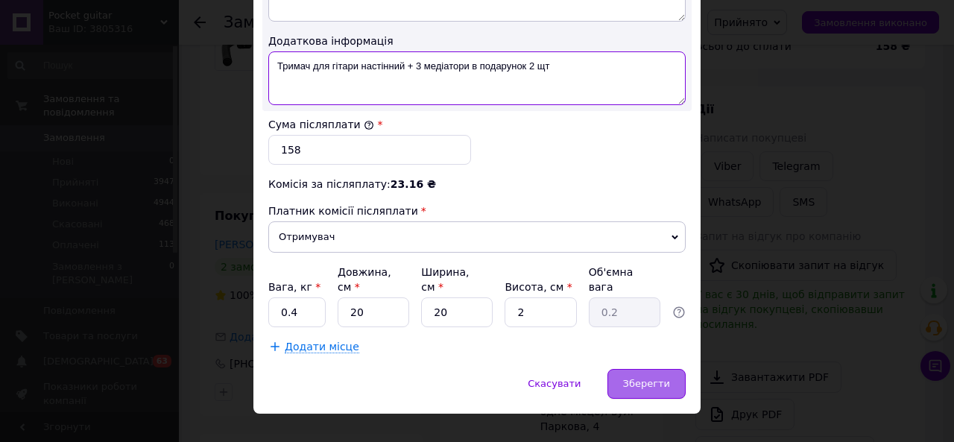
type textarea "Тримач для гітари настінний + 3 медіатори в подарунок 2 щт"
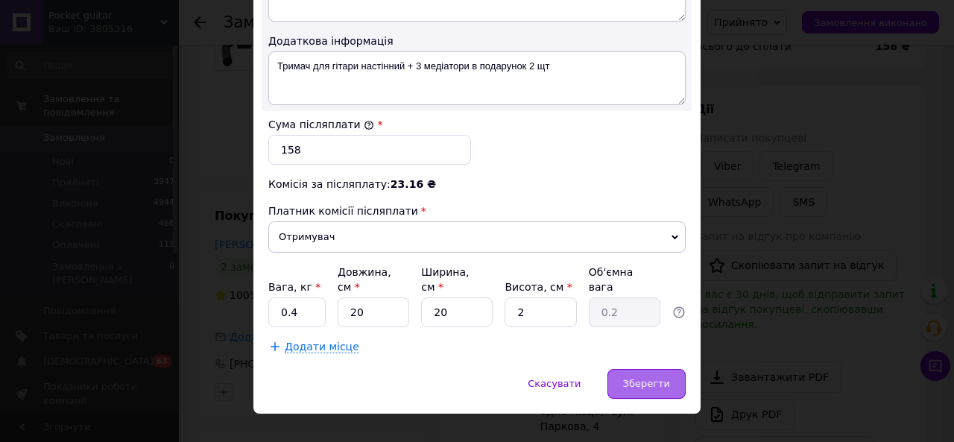
click at [643, 378] on span "Зберегти" at bounding box center [646, 383] width 47 height 11
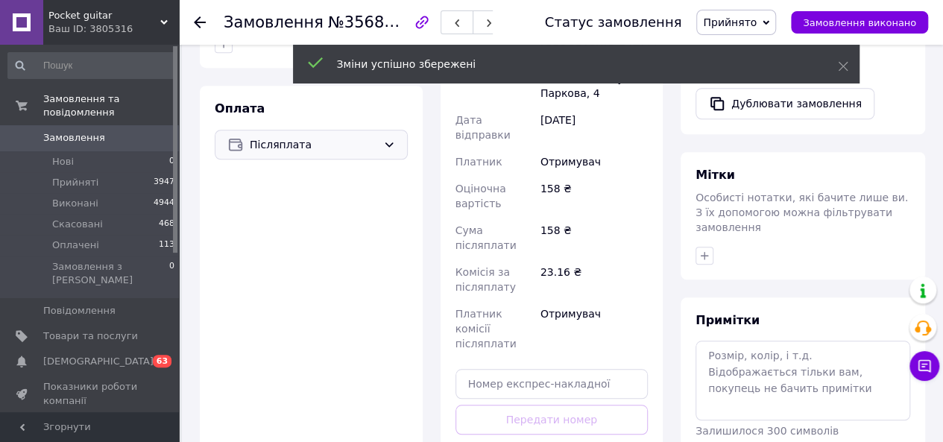
scroll to position [62, 0]
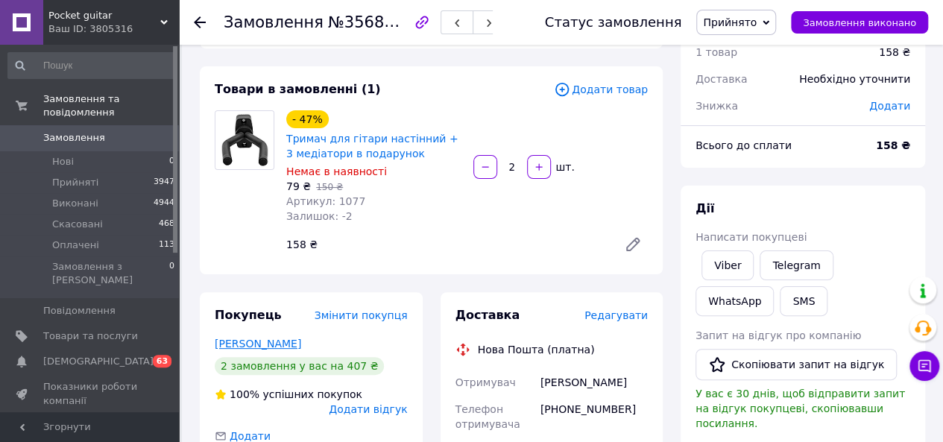
click at [271, 345] on link "[PERSON_NAME]" at bounding box center [258, 344] width 86 height 12
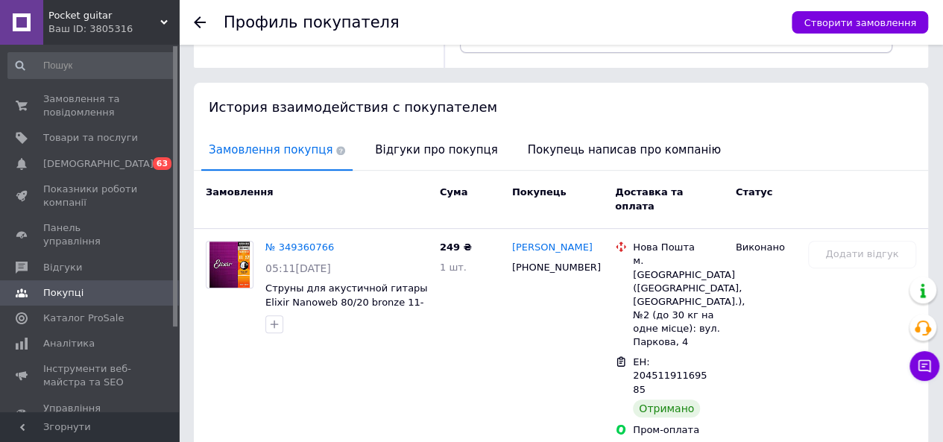
scroll to position [360, 0]
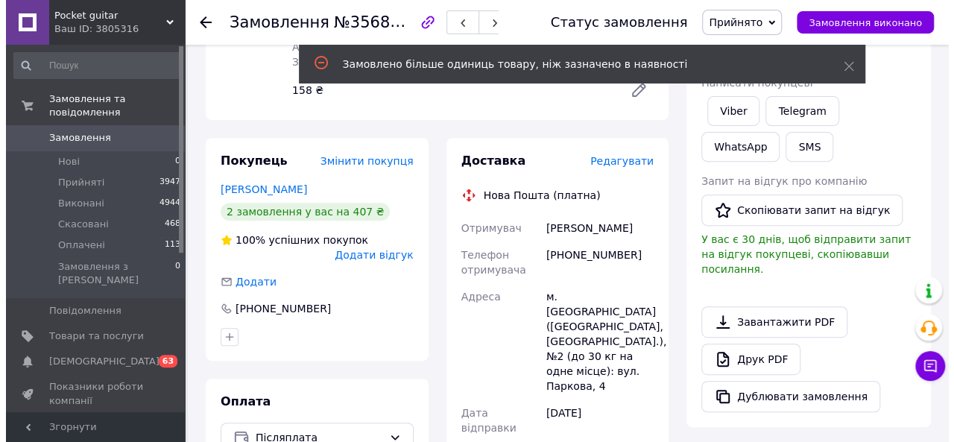
scroll to position [136, 0]
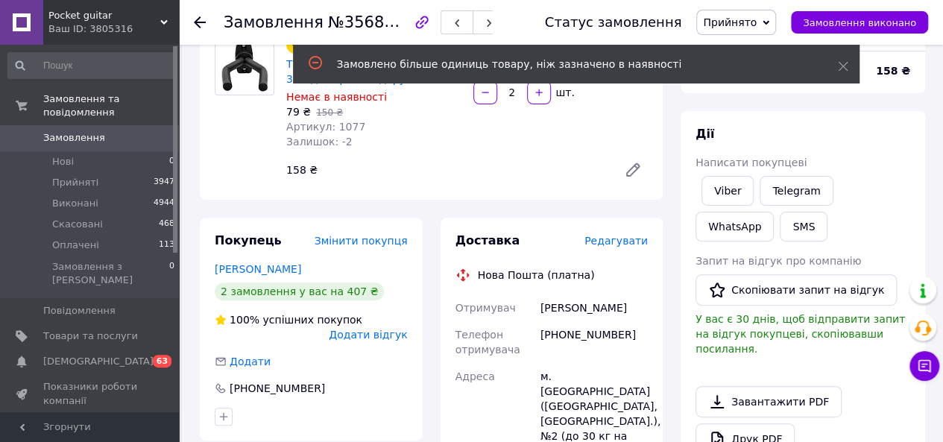
click at [632, 238] on span "Редагувати" at bounding box center [615, 241] width 63 height 12
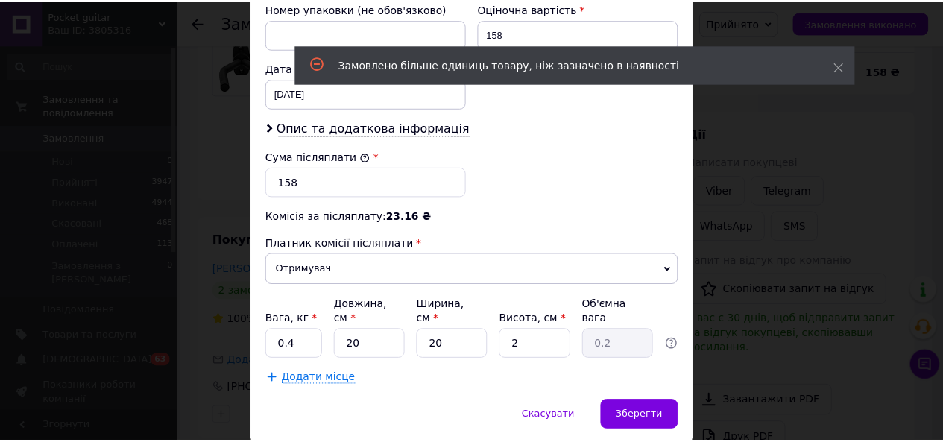
scroll to position [696, 0]
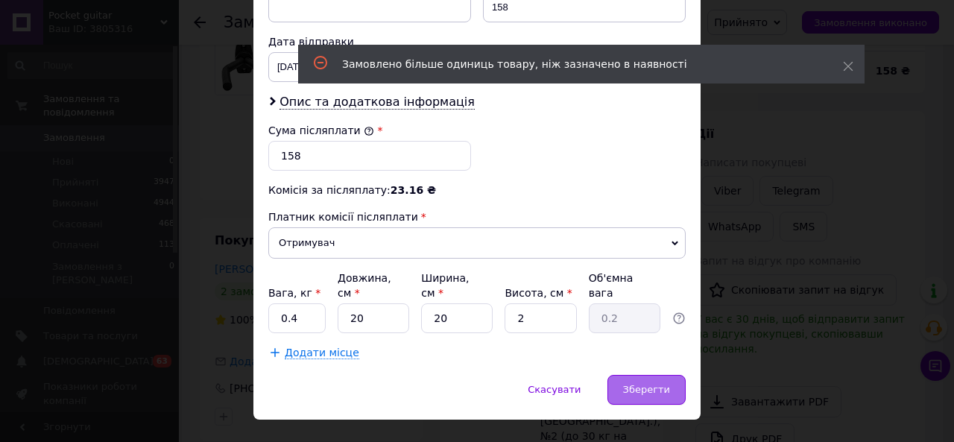
click at [655, 384] on span "Зберегти" at bounding box center [646, 389] width 47 height 11
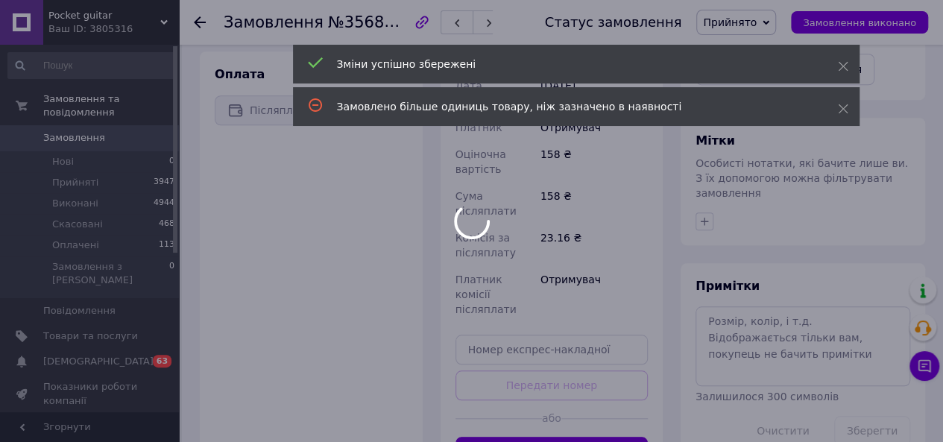
scroll to position [546, 0]
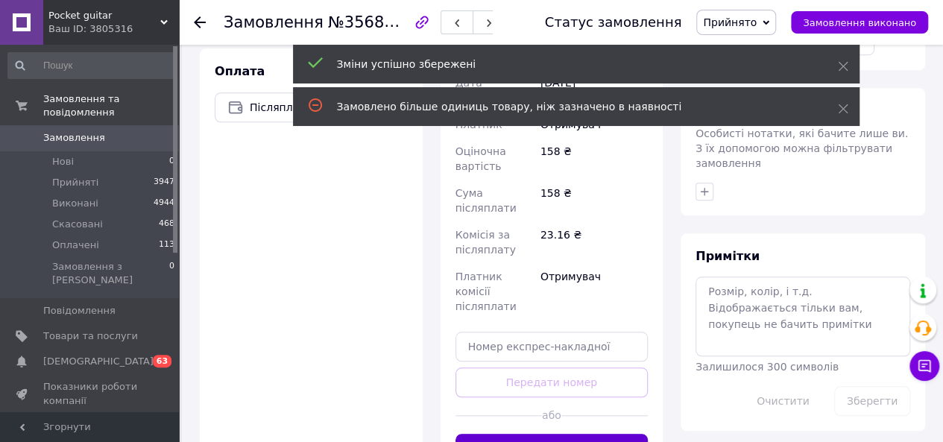
click at [593, 434] on button "Згенерувати ЕН" at bounding box center [552, 449] width 193 height 30
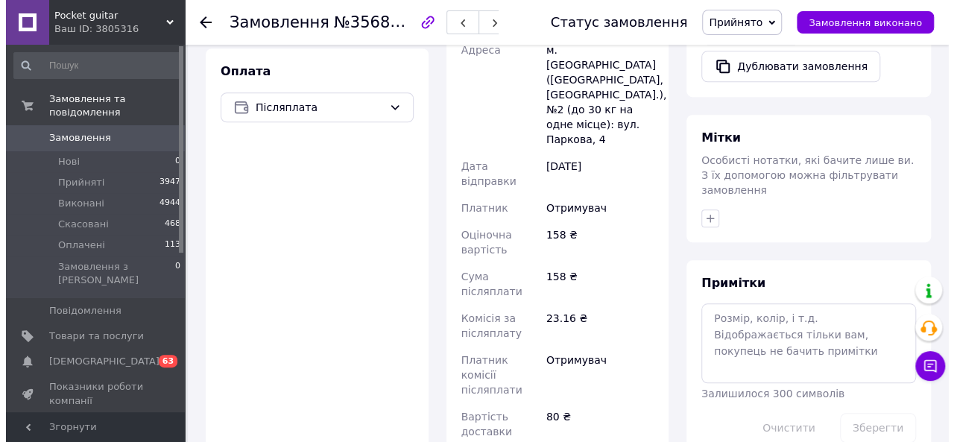
scroll to position [0, 0]
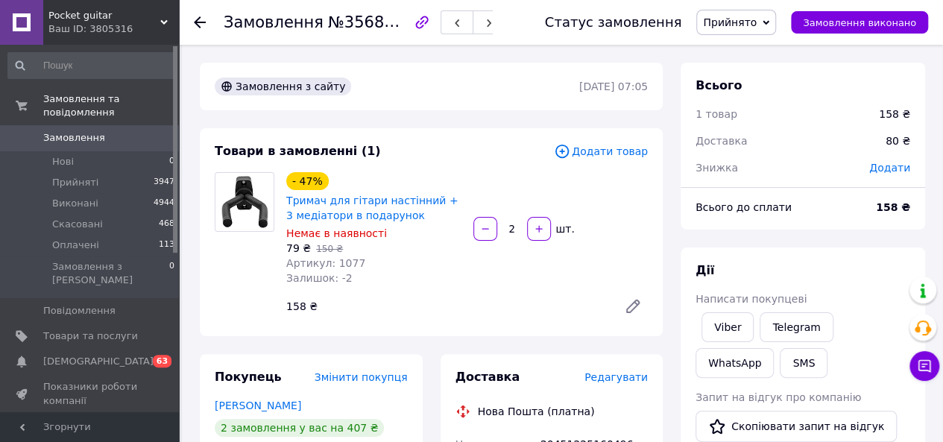
click at [198, 27] on icon at bounding box center [200, 22] width 12 height 12
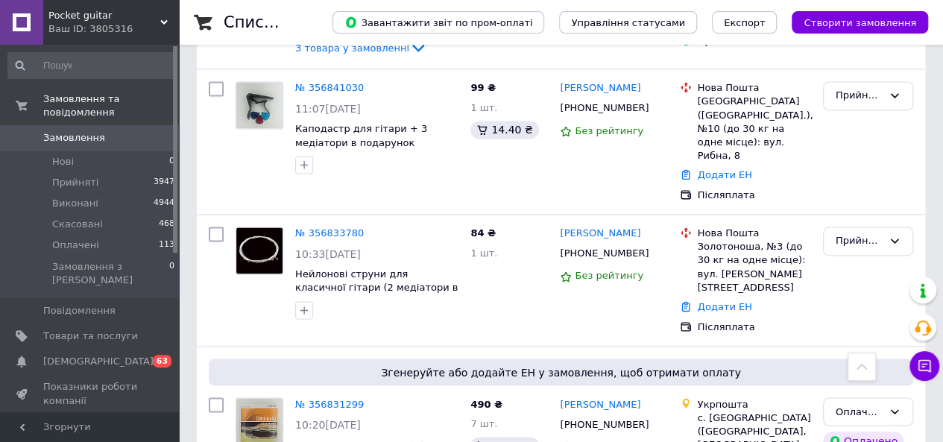
scroll to position [1044, 0]
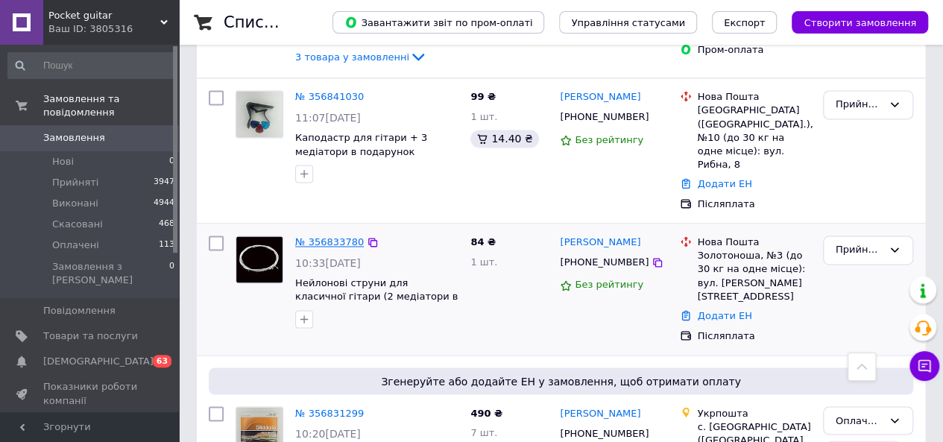
click at [335, 236] on link "№ 356833780" at bounding box center [329, 241] width 69 height 11
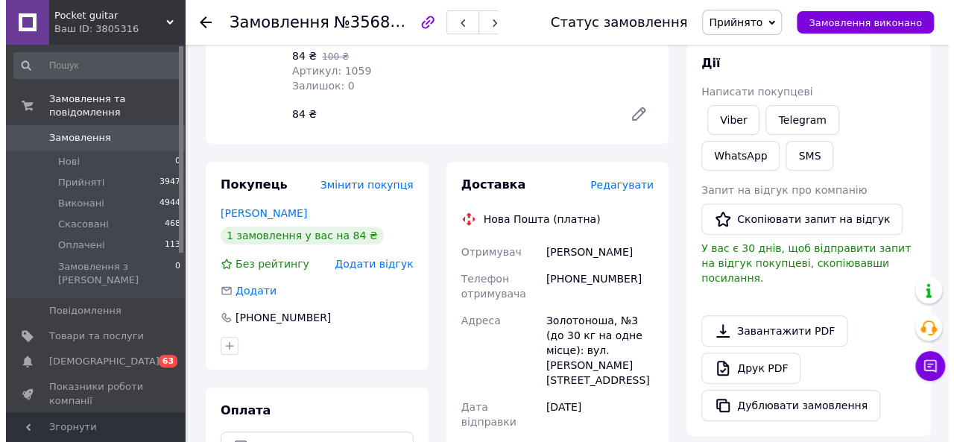
scroll to position [191, 0]
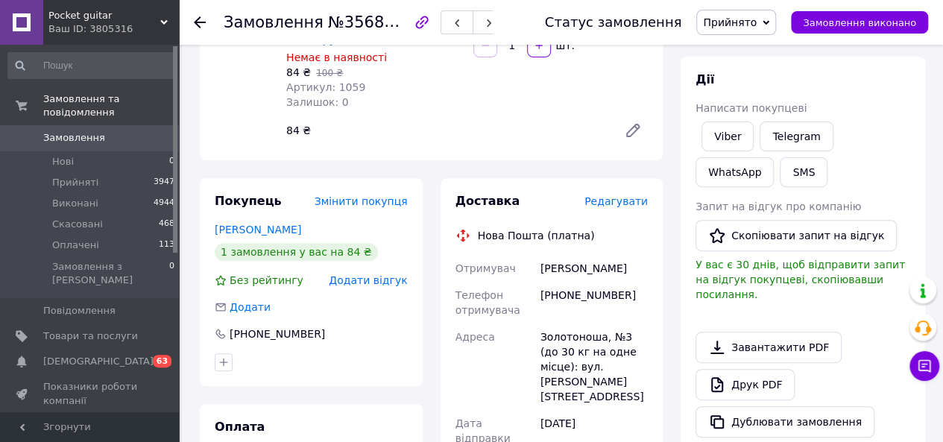
click at [621, 195] on span "Редагувати" at bounding box center [615, 201] width 63 height 12
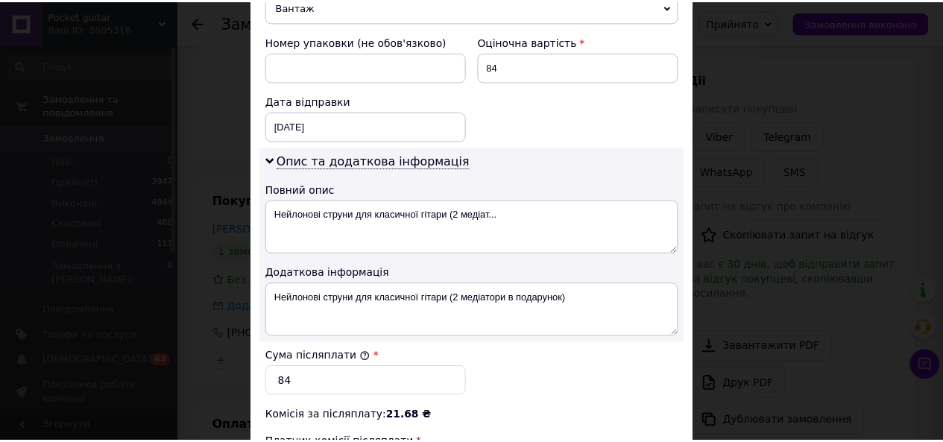
scroll to position [857, 0]
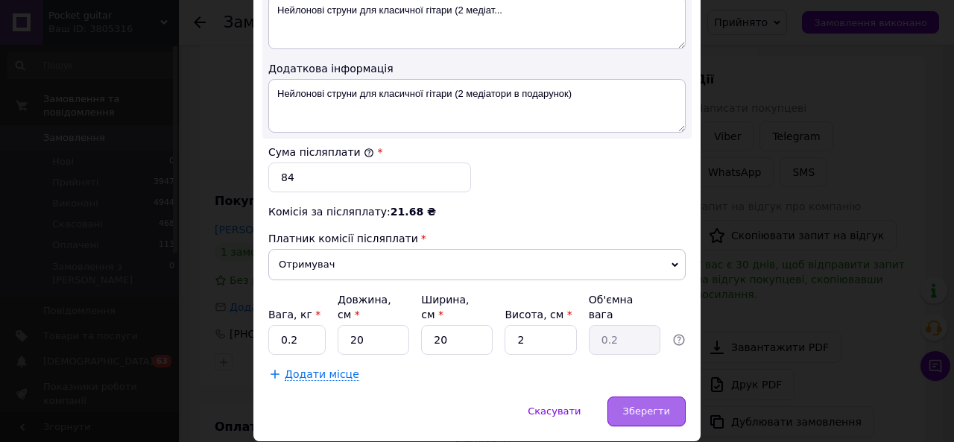
click at [641, 406] on span "Зберегти" at bounding box center [646, 411] width 47 height 11
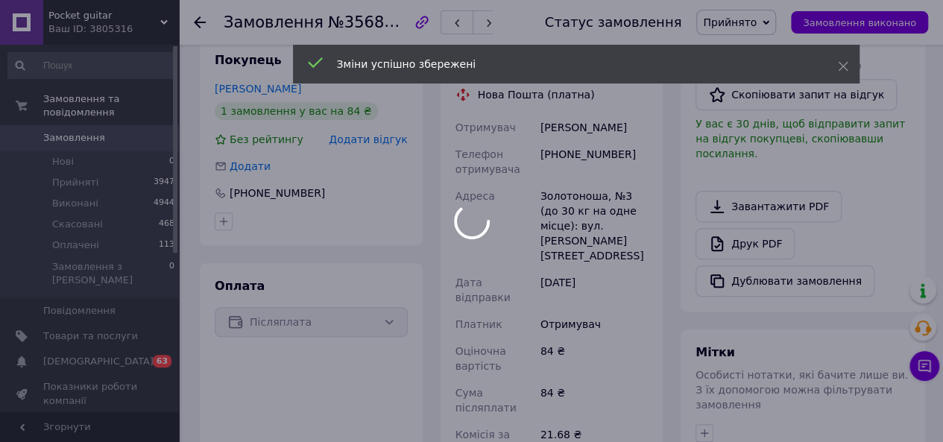
scroll to position [464, 0]
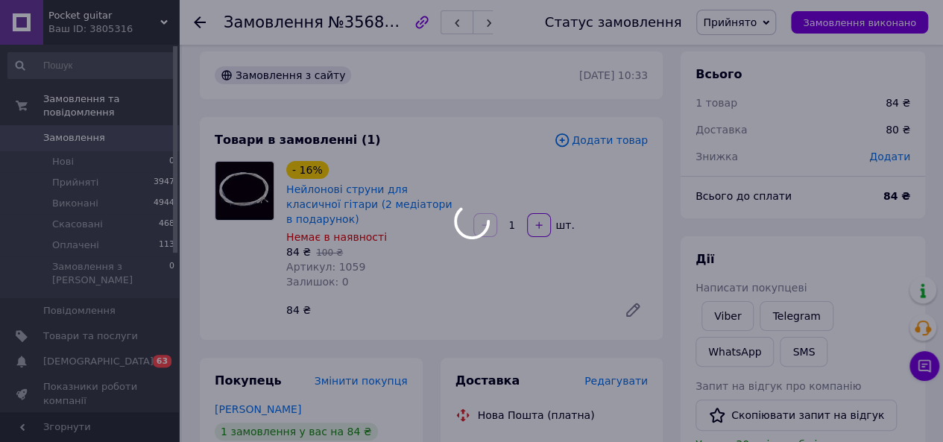
scroll to position [0, 0]
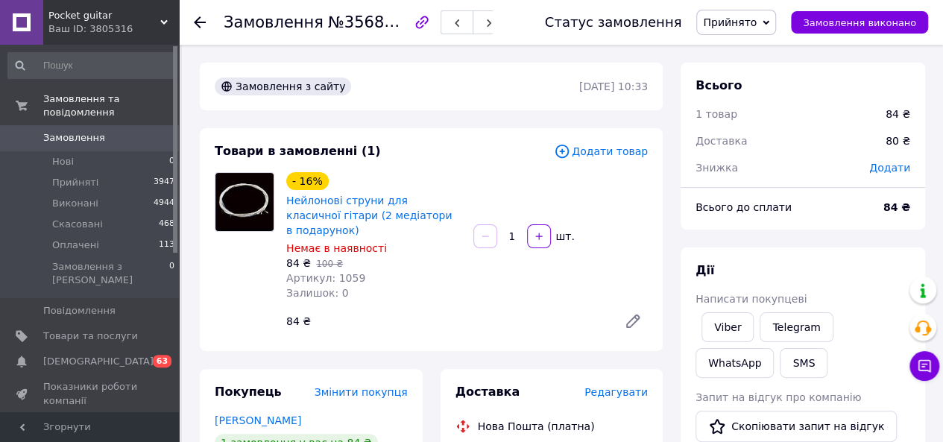
click at [203, 27] on icon at bounding box center [200, 22] width 12 height 12
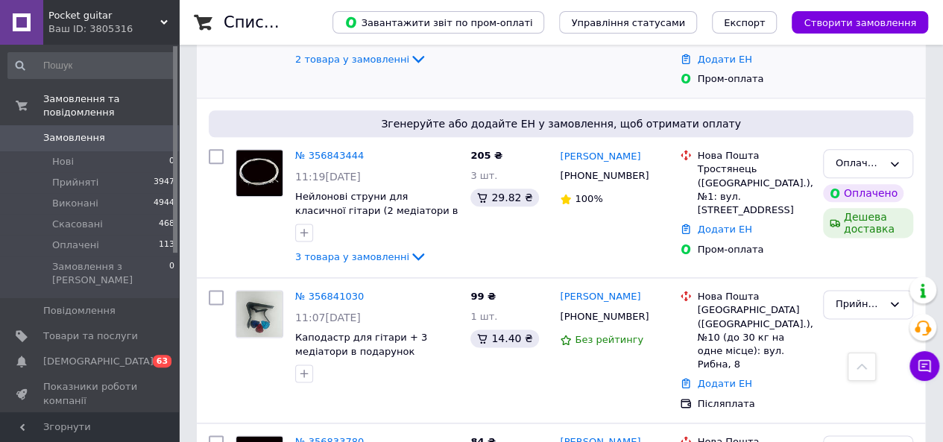
scroll to position [845, 0]
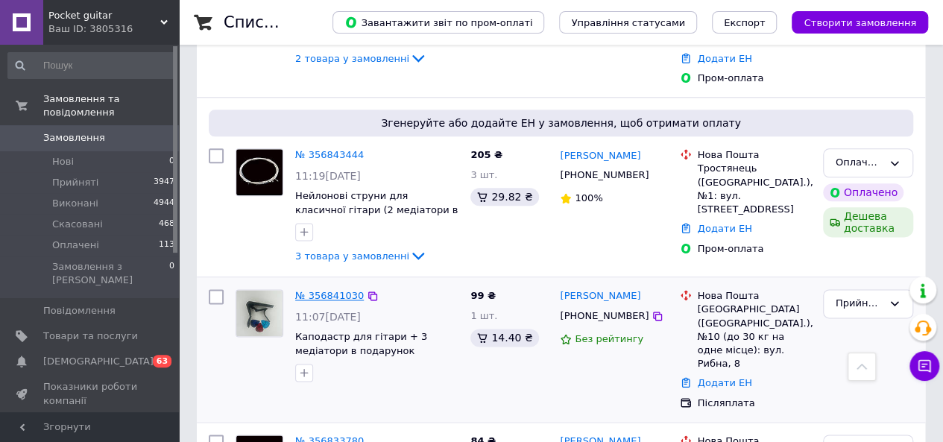
click at [335, 290] on link "№ 356841030" at bounding box center [329, 295] width 69 height 11
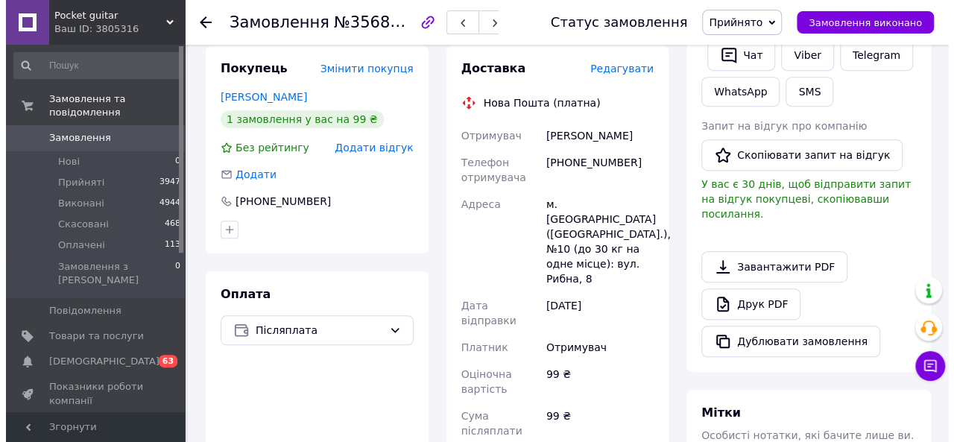
scroll to position [249, 0]
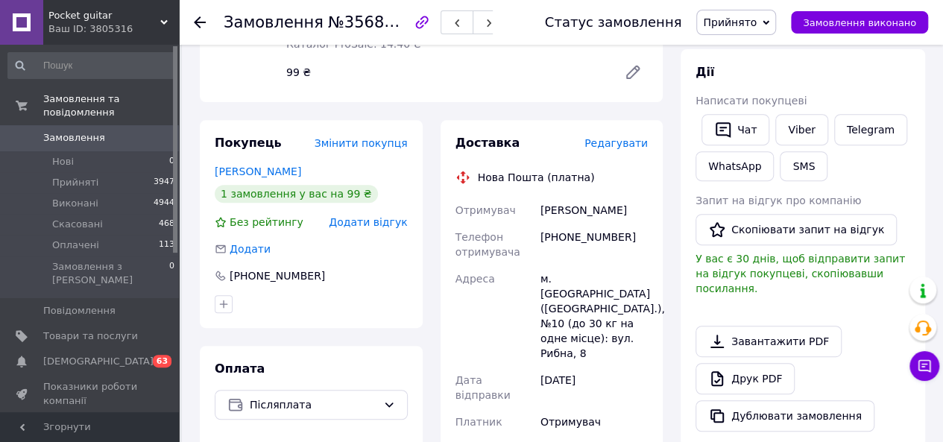
click at [628, 148] on span "Редагувати" at bounding box center [615, 143] width 63 height 12
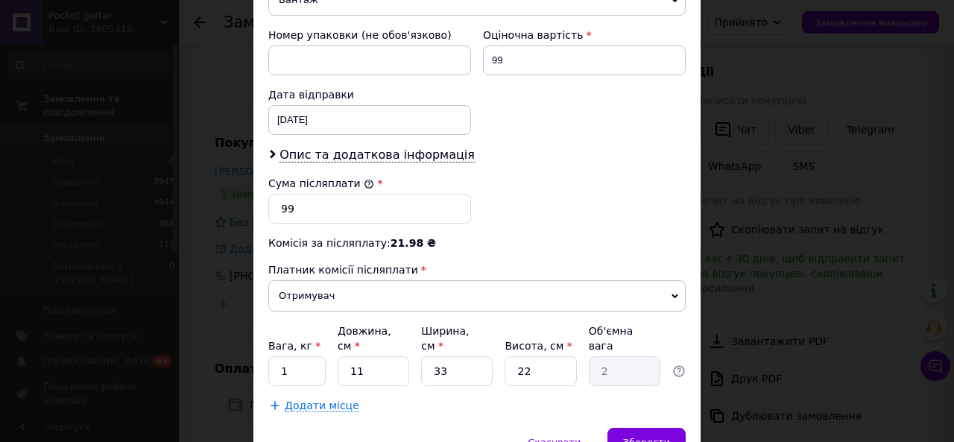
scroll to position [702, 0]
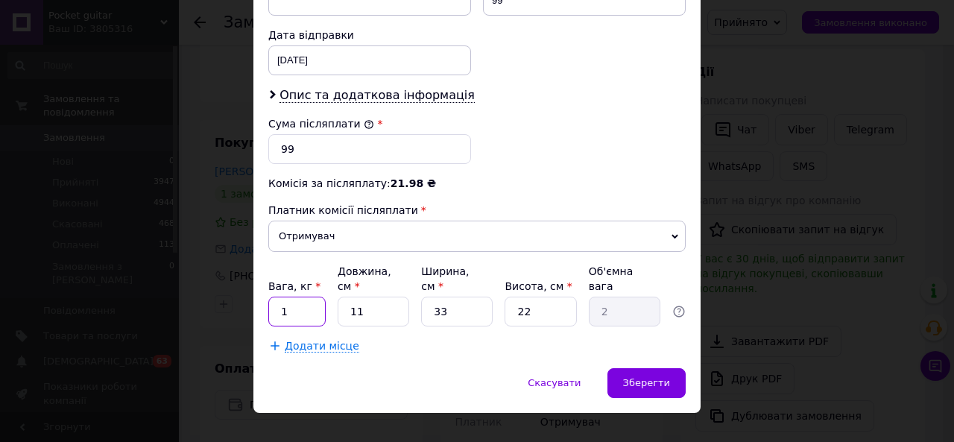
click at [273, 297] on input "1" at bounding box center [296, 312] width 57 height 30
type input "0.1"
click at [549, 297] on input "22" at bounding box center [541, 312] width 72 height 30
type input "2"
type input "0.18"
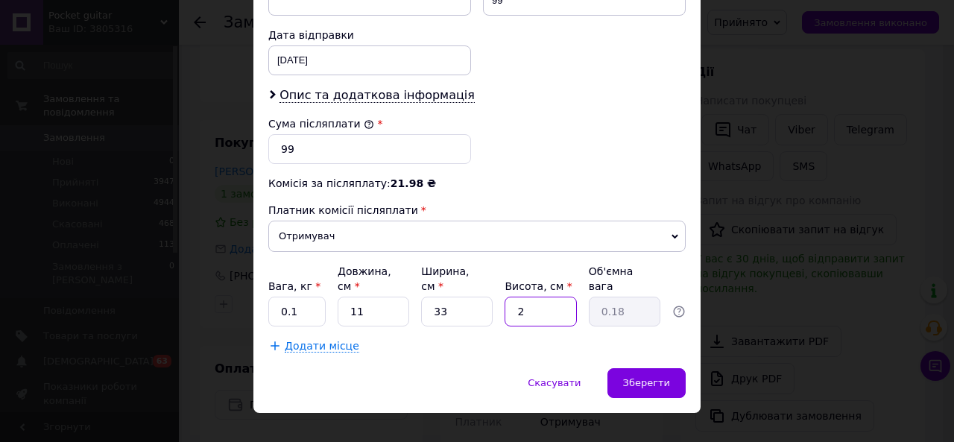
scroll to position [665, 0]
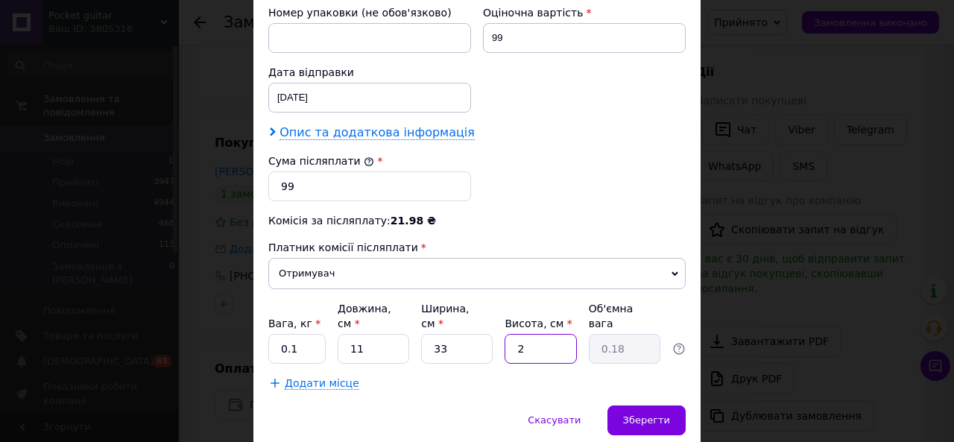
type input "2"
click at [420, 127] on span "Опис та додаткова інформація" at bounding box center [377, 132] width 195 height 15
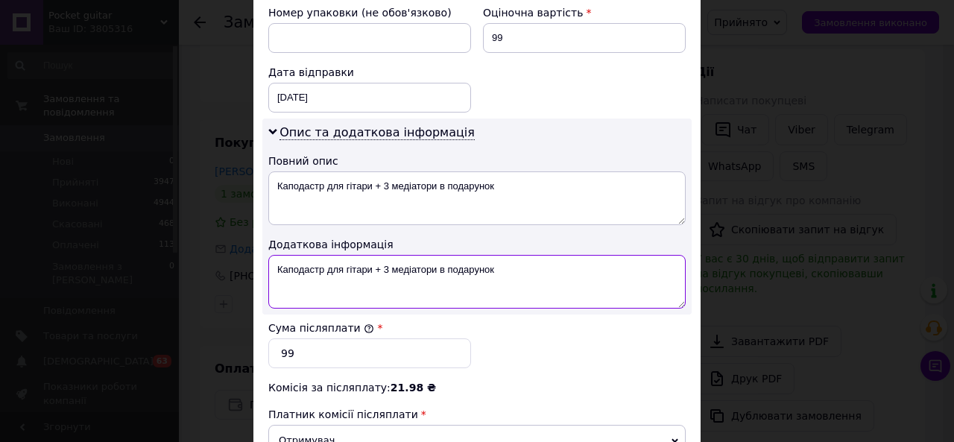
click at [535, 266] on textarea "Каподастр для гітари + 3 медіатори в подарунок" at bounding box center [476, 282] width 417 height 54
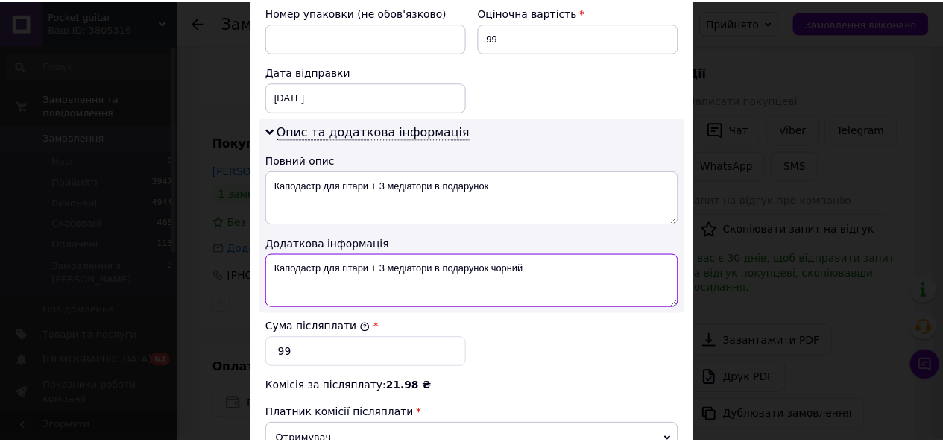
scroll to position [869, 0]
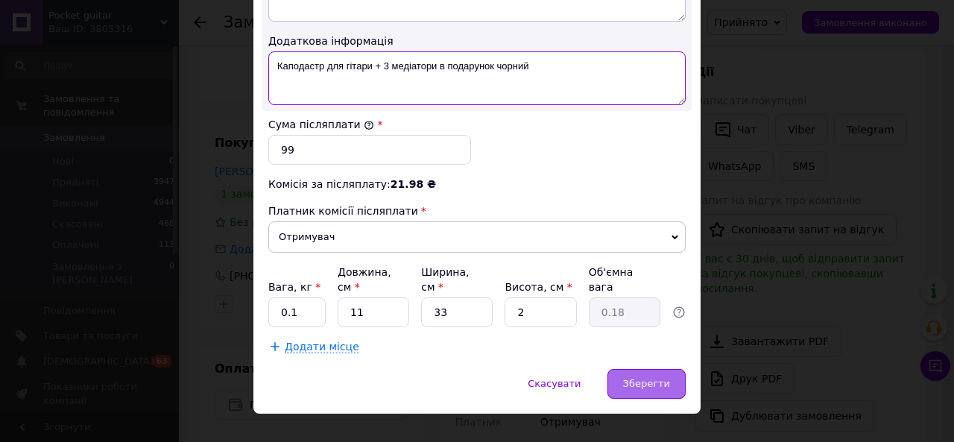
type textarea "Каподастр для гітари + 3 медіатори в подарунок чорний"
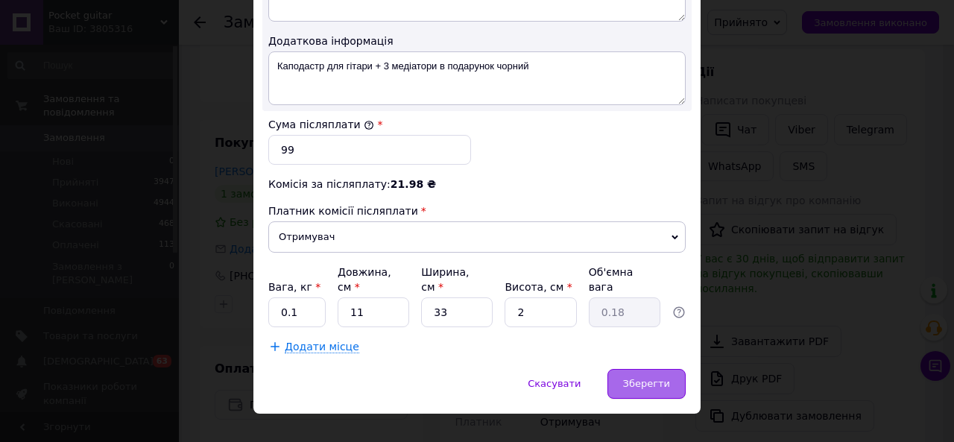
click at [639, 378] on span "Зберегти" at bounding box center [646, 383] width 47 height 11
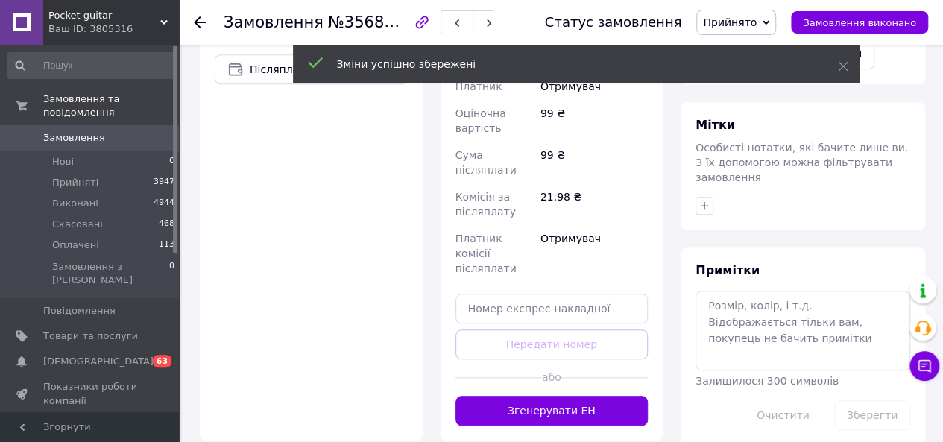
scroll to position [668, 0]
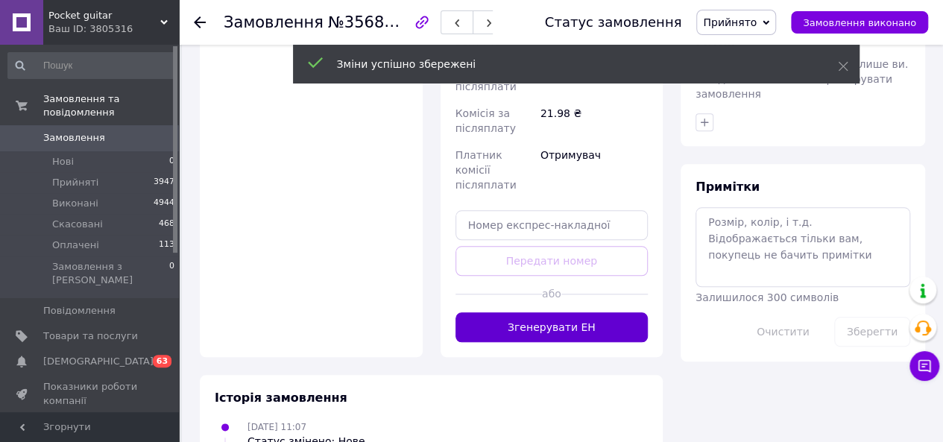
click at [561, 312] on button "Згенерувати ЕН" at bounding box center [552, 327] width 193 height 30
click at [561, 254] on div "Доставка Редагувати Нова Пошта (платна) Отримувач [PERSON_NAME] Телефон отримув…" at bounding box center [552, 29] width 193 height 626
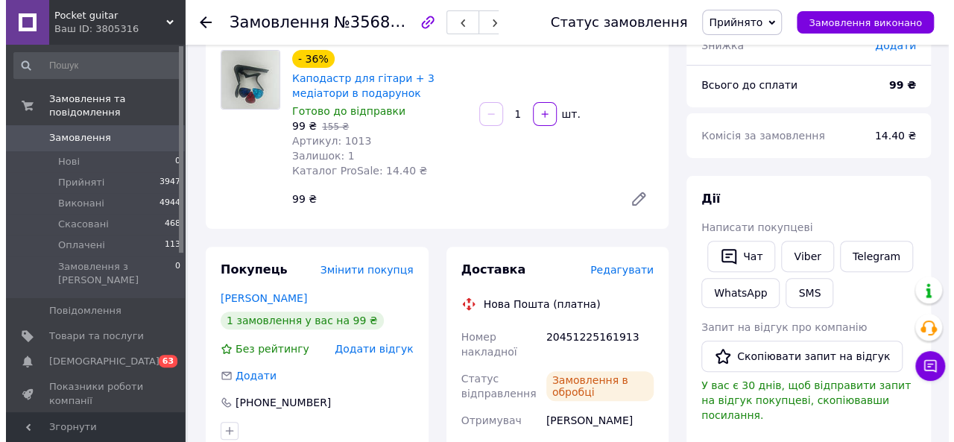
scroll to position [0, 0]
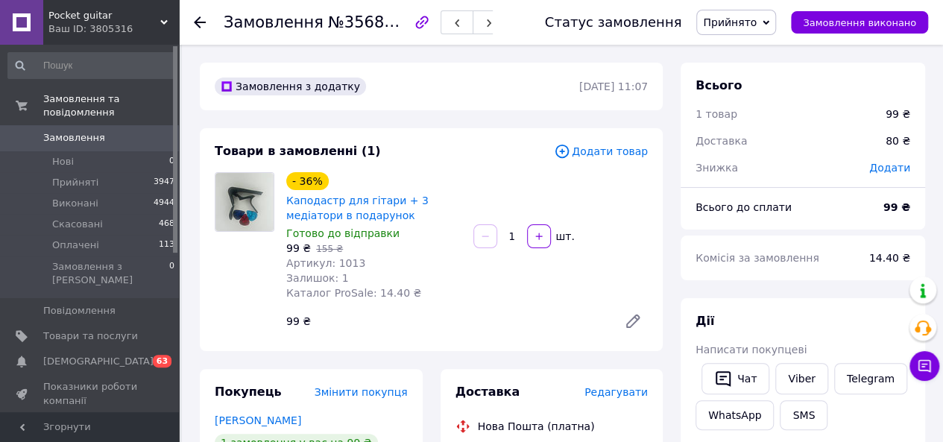
click at [203, 22] on use at bounding box center [200, 22] width 12 height 12
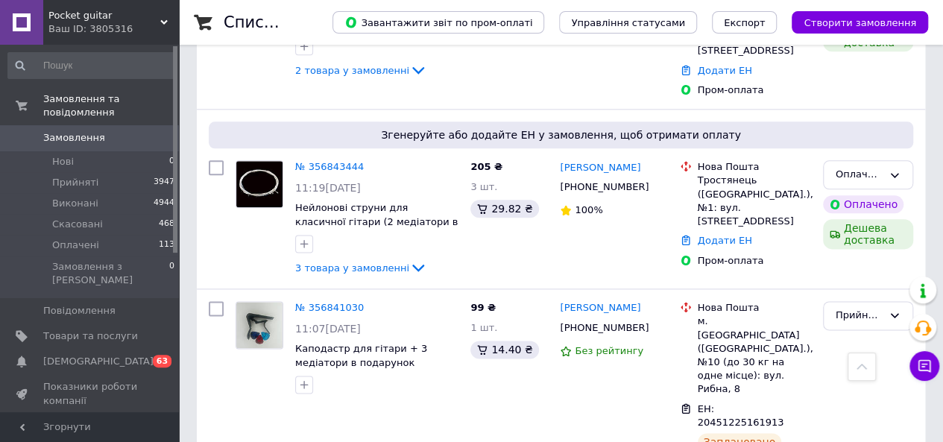
scroll to position [845, 0]
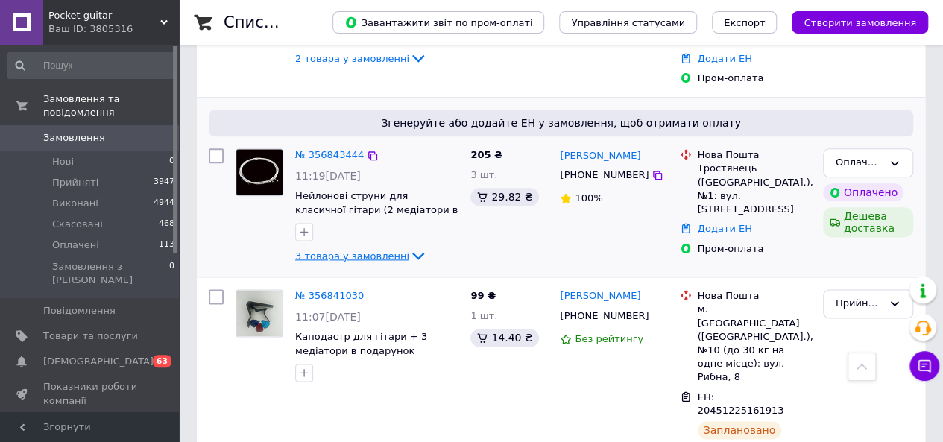
click at [409, 247] on icon at bounding box center [418, 256] width 18 height 18
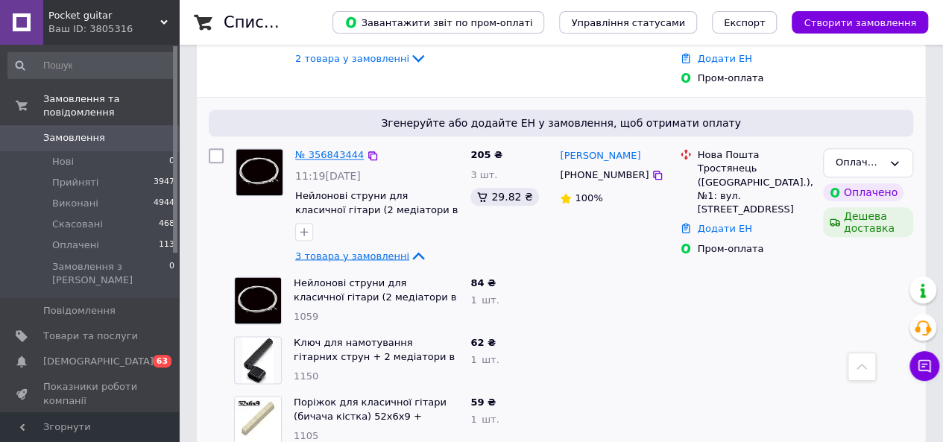
click at [330, 149] on link "№ 356843444" at bounding box center [329, 154] width 69 height 11
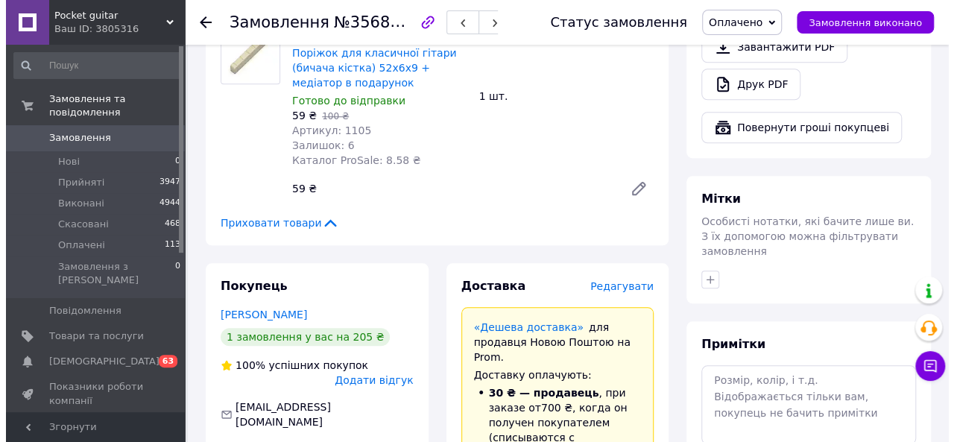
scroll to position [608, 0]
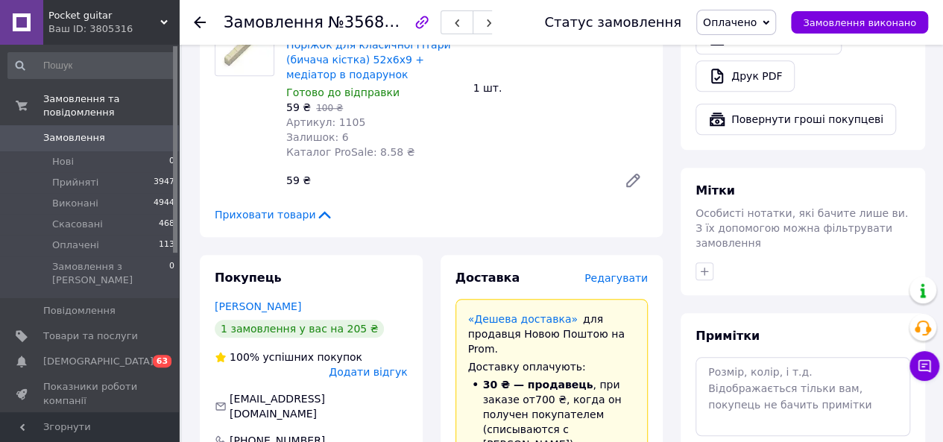
click at [620, 272] on span "Редагувати" at bounding box center [615, 278] width 63 height 12
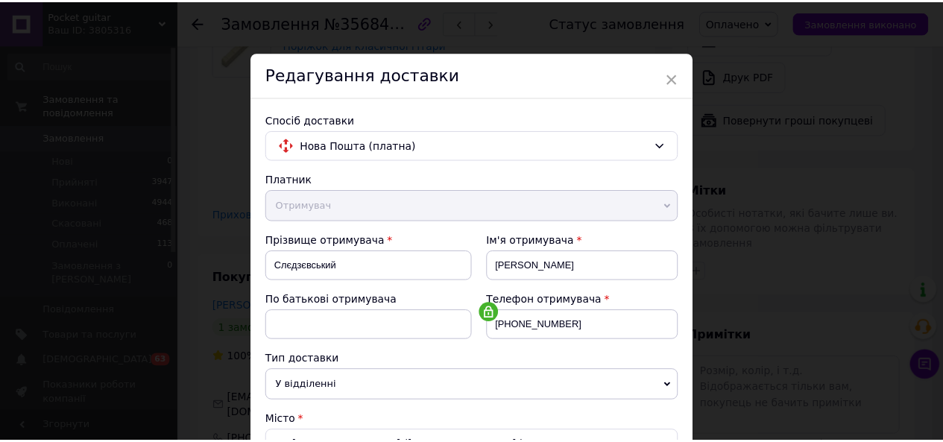
scroll to position [722, 0]
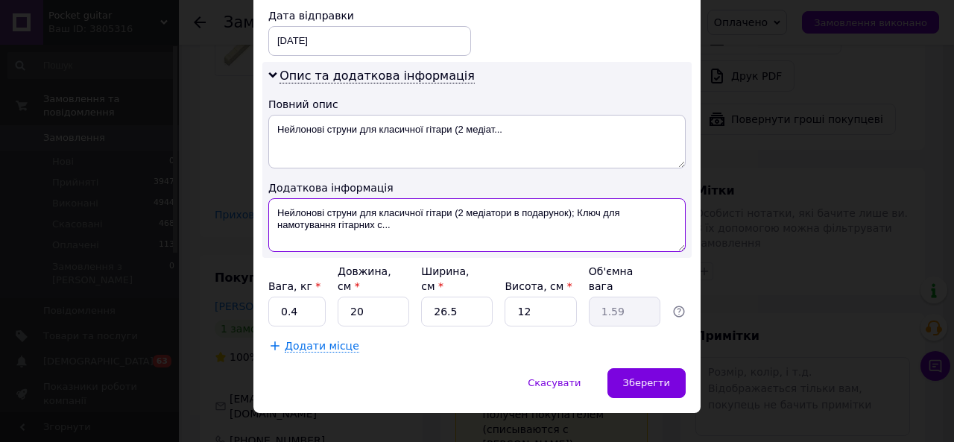
drag, startPoint x: 450, startPoint y: 208, endPoint x: 368, endPoint y: 212, distance: 81.3
click at [368, 212] on textarea "Нейлонові струни для класичної гітари (2 медіатори в подарунок); Ключ для намот…" at bounding box center [476, 225] width 417 height 54
drag, startPoint x: 355, startPoint y: 207, endPoint x: 450, endPoint y: 205, distance: 95.5
click at [450, 205] on textarea "Нейлонові струни для класичної гітари (2 медіатори в подарунок); Ключ для намот…" at bounding box center [476, 225] width 417 height 54
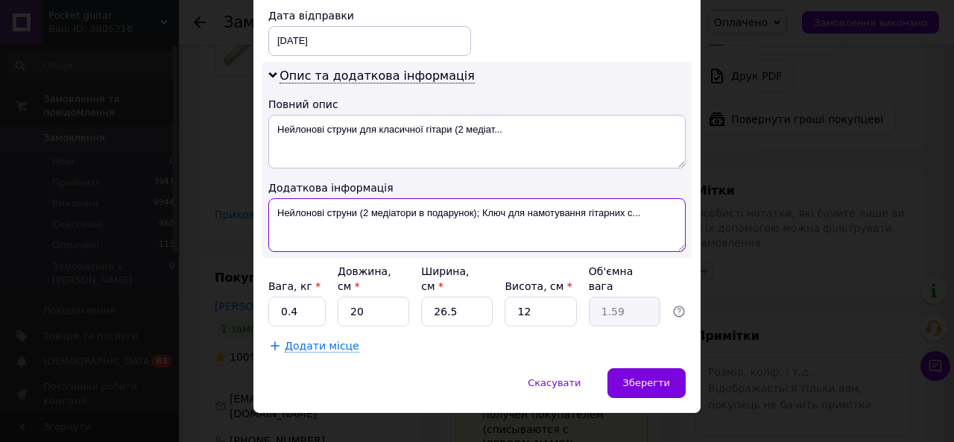
drag, startPoint x: 505, startPoint y: 207, endPoint x: 661, endPoint y: 208, distance: 156.6
click at [661, 208] on textarea "Нейлонові струни (2 медіатори в подарунок); Ключ для намотування гітарних с..." at bounding box center [476, 225] width 417 height 54
click at [583, 212] on textarea "Нейлонові струни (2 медіатори в подарунок); Ключ нови" at bounding box center [476, 225] width 417 height 54
type textarea "Нейлонові струни (2 медіатори в подарунок); Ключ новий, верхній поріг кл"
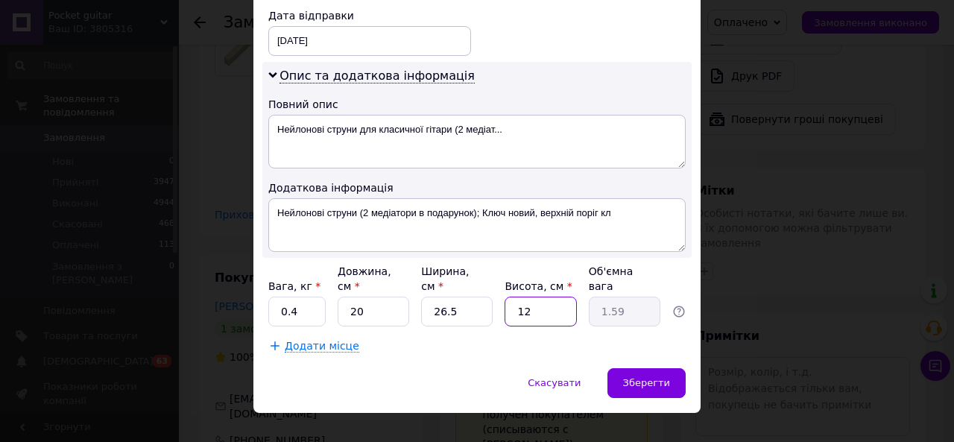
click at [556, 297] on input "12" at bounding box center [541, 312] width 72 height 30
type input "1"
type input "0.13"
type input "1"
click at [646, 377] on span "Зберегти" at bounding box center [646, 382] width 47 height 11
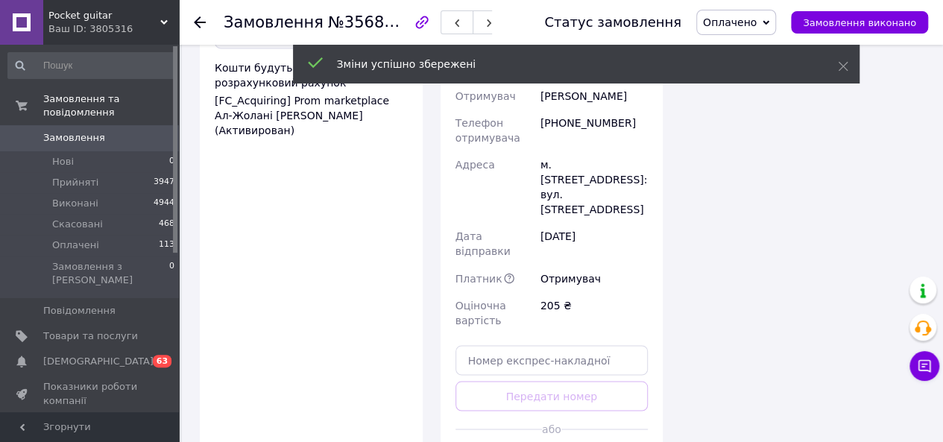
scroll to position [1156, 0]
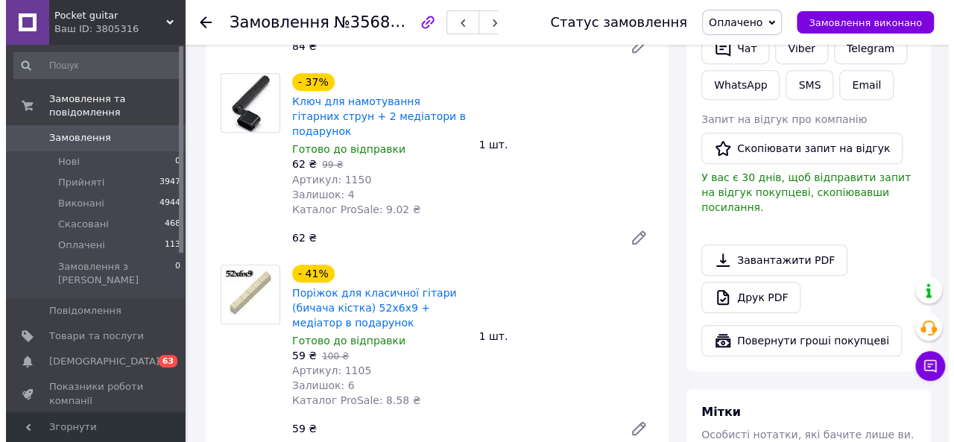
scroll to position [0, 0]
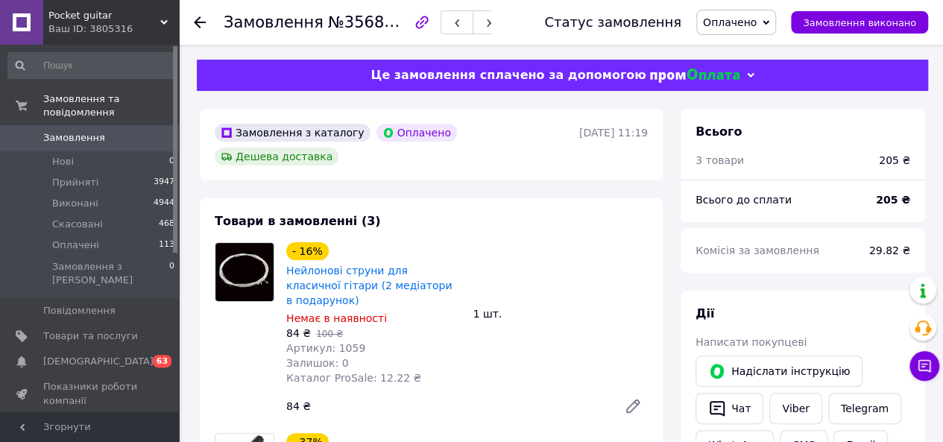
click at [202, 26] on icon at bounding box center [200, 22] width 12 height 12
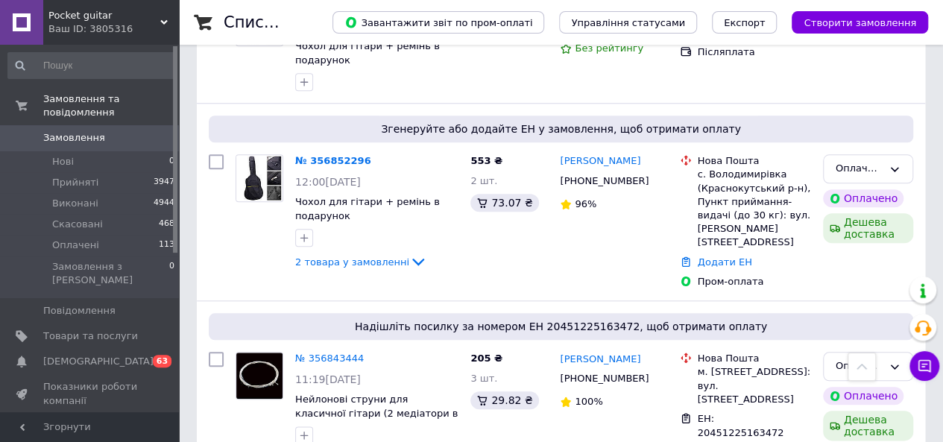
scroll to position [641, 0]
click at [409, 253] on icon at bounding box center [418, 262] width 18 height 18
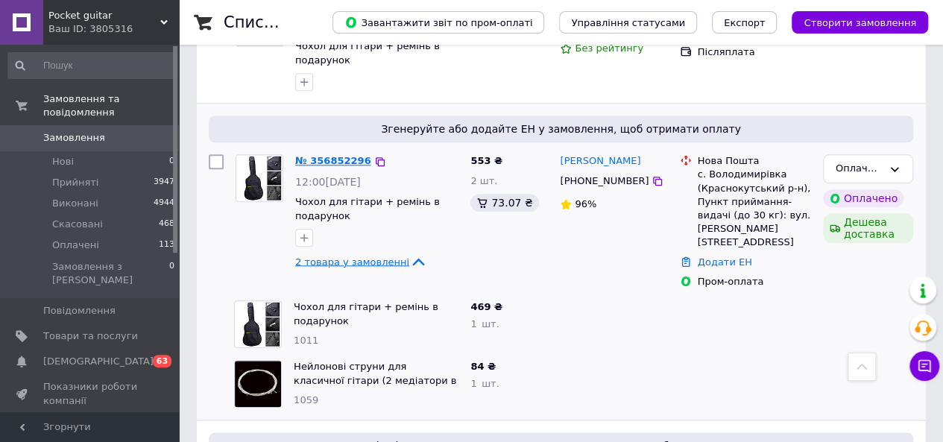
click at [320, 155] on link "№ 356852296" at bounding box center [333, 160] width 76 height 11
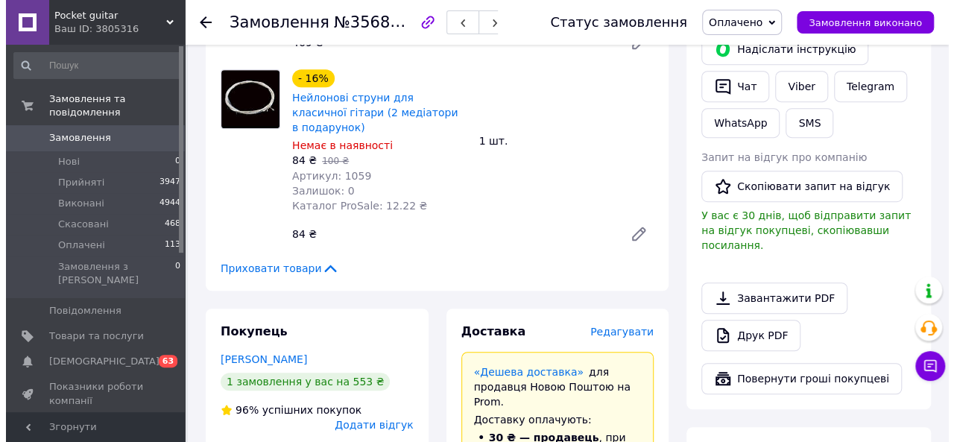
scroll to position [343, 0]
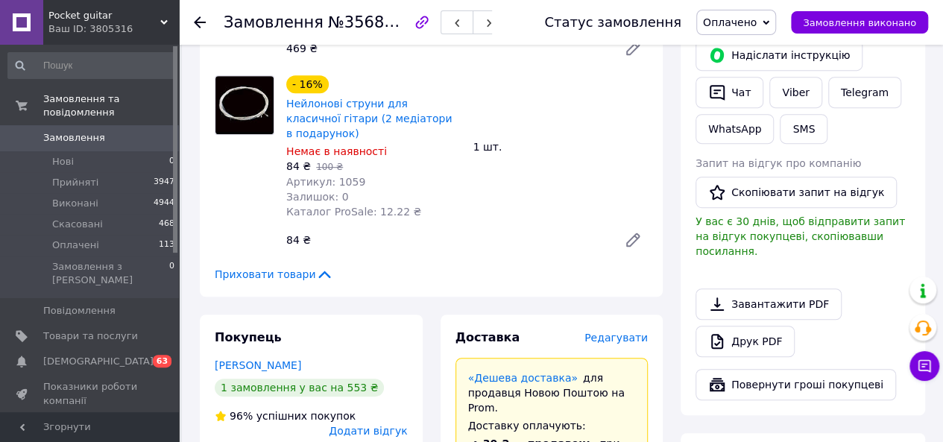
click at [614, 332] on span "Редагувати" at bounding box center [615, 338] width 63 height 12
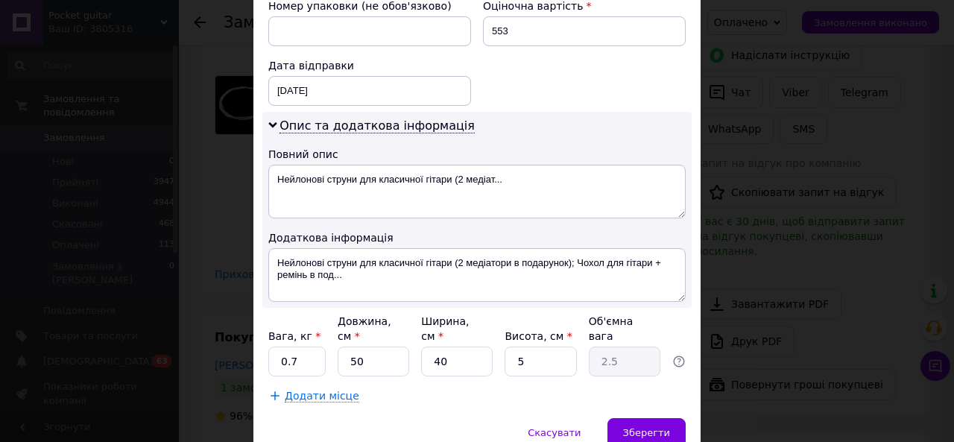
scroll to position [722, 0]
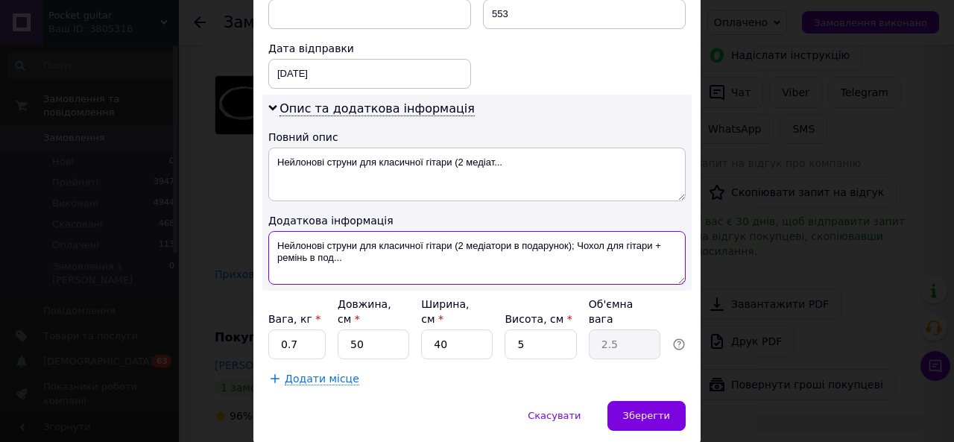
click at [446, 231] on textarea "Нейлонові струни для класичної гітари (2 медіатори в подарунок); Чохол для гіта…" at bounding box center [476, 258] width 417 height 54
type textarea "Нейлонові струни для класичної гітари (2 медіатори в подарунок); Чохол для гіта…"
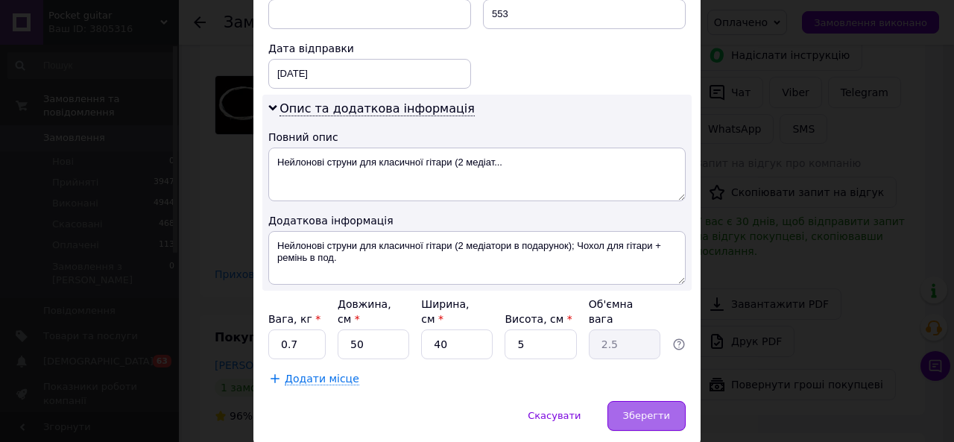
click at [652, 410] on span "Зберегти" at bounding box center [646, 415] width 47 height 11
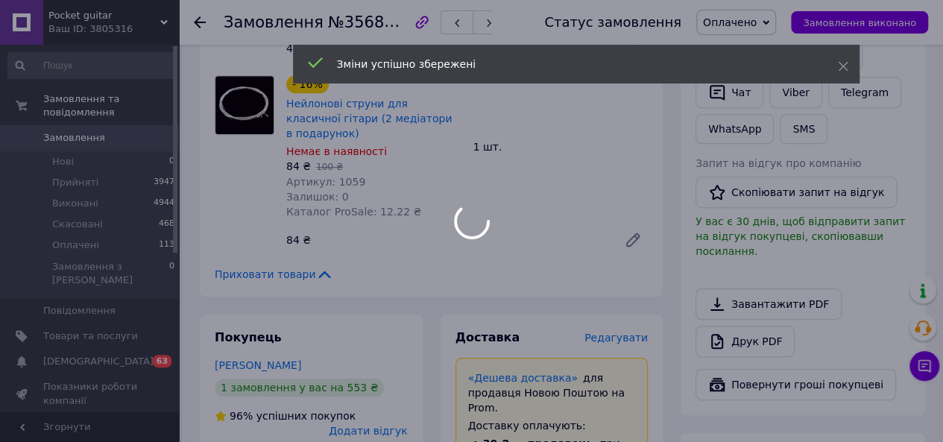
scroll to position [989, 0]
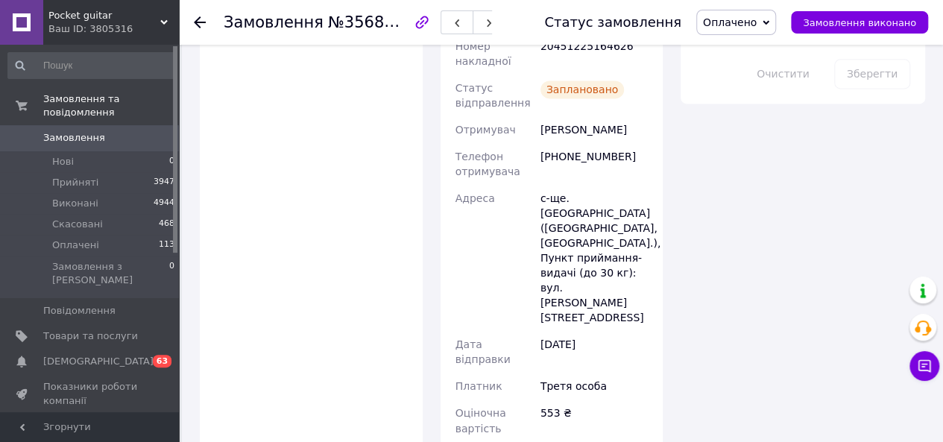
scroll to position [0, 0]
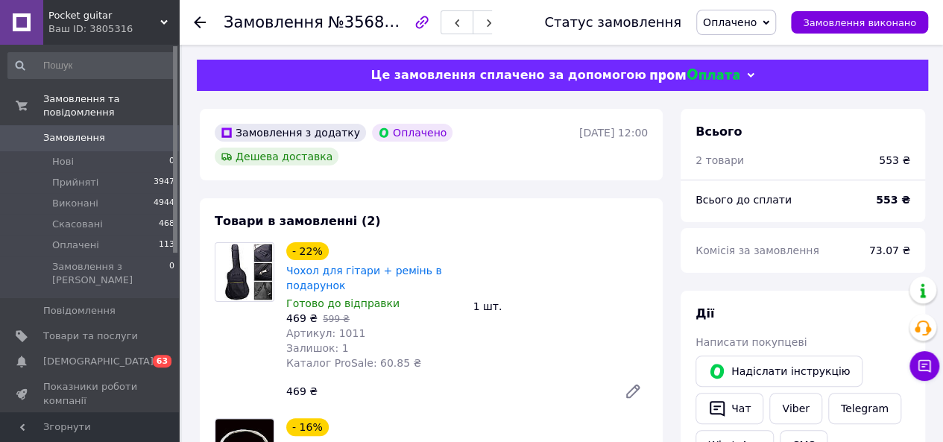
click at [198, 18] on use at bounding box center [200, 22] width 12 height 12
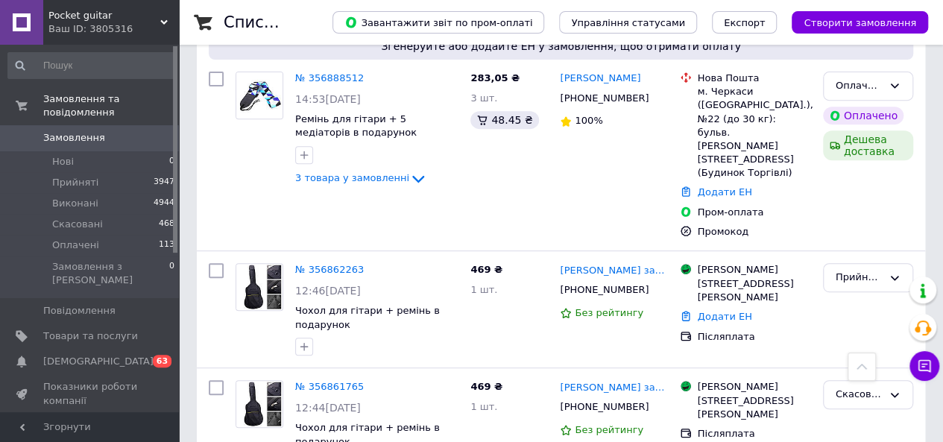
scroll to position [261, 0]
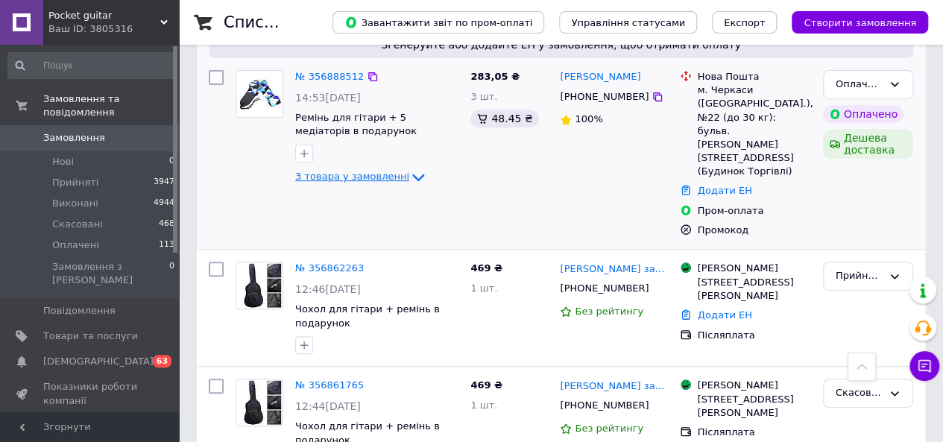
click at [409, 177] on icon at bounding box center [418, 177] width 18 height 18
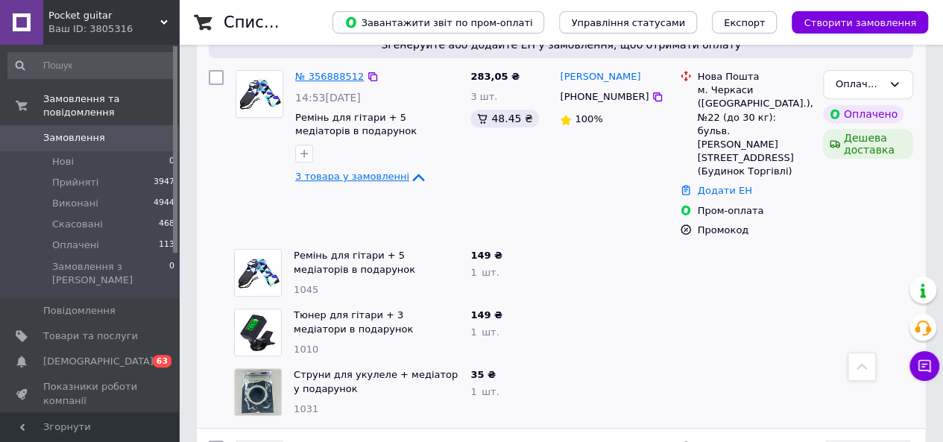
click at [327, 79] on link "№ 356888512" at bounding box center [329, 76] width 69 height 11
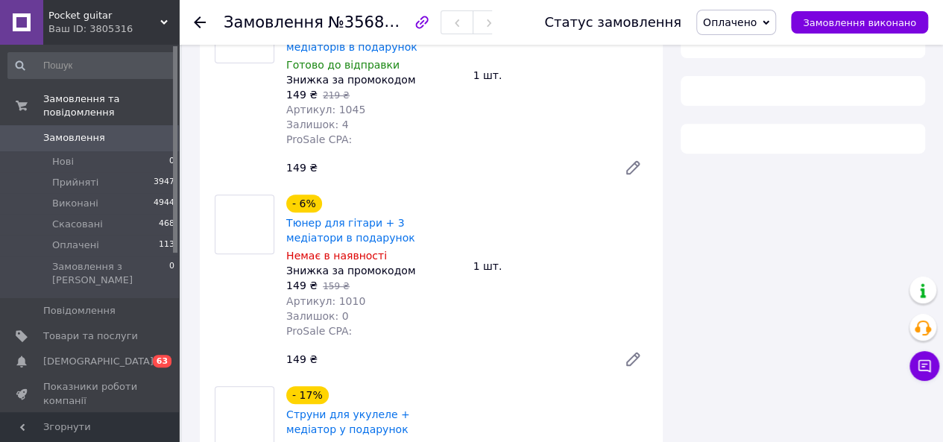
scroll to position [261, 0]
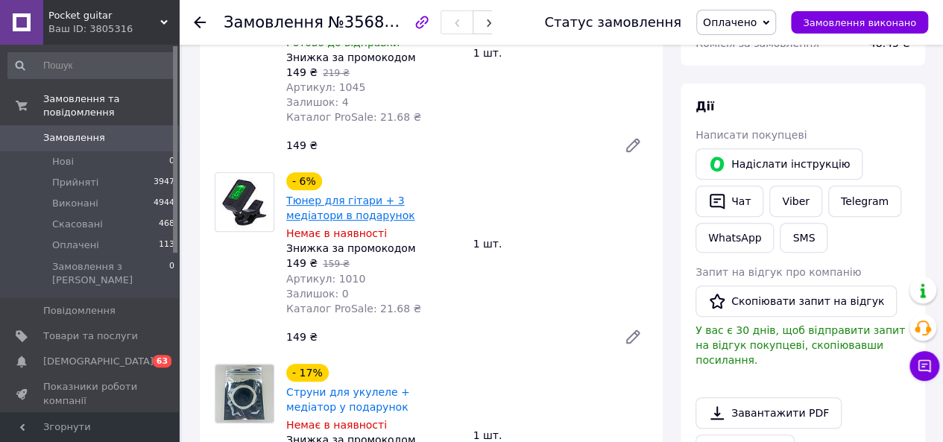
click at [368, 195] on link "Тюнер для гітари + 3 медіатори в подарунок" at bounding box center [350, 208] width 129 height 27
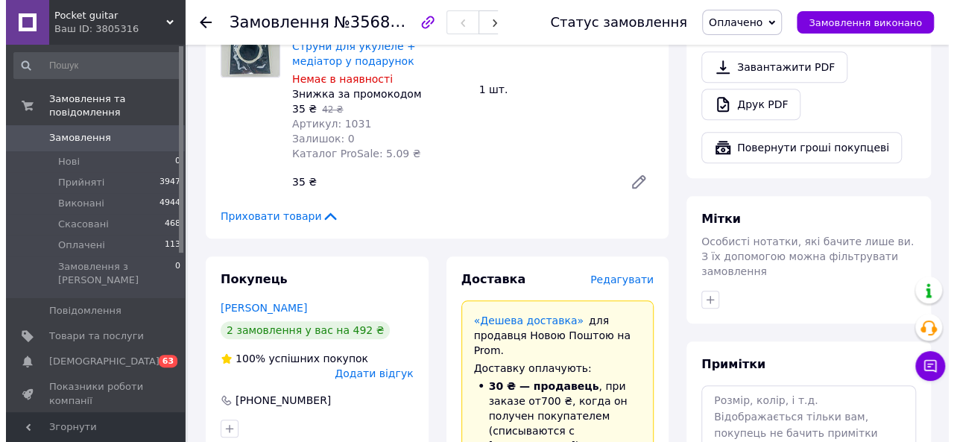
scroll to position [608, 0]
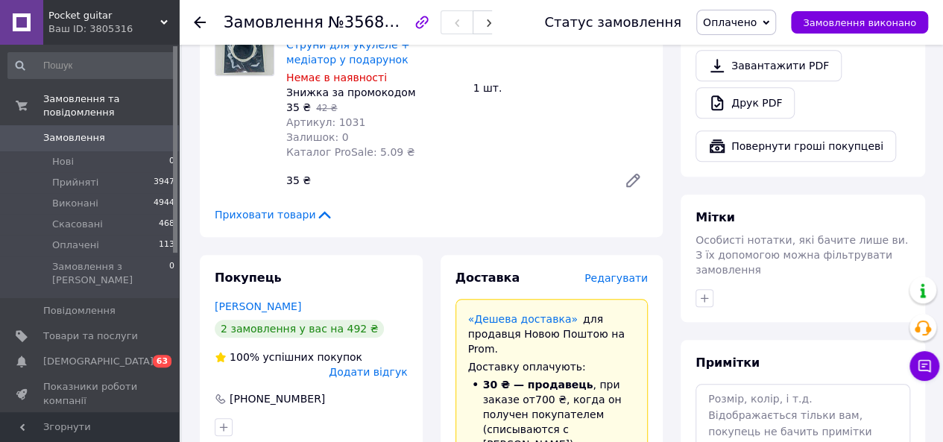
click at [622, 272] on span "Редагувати" at bounding box center [615, 278] width 63 height 12
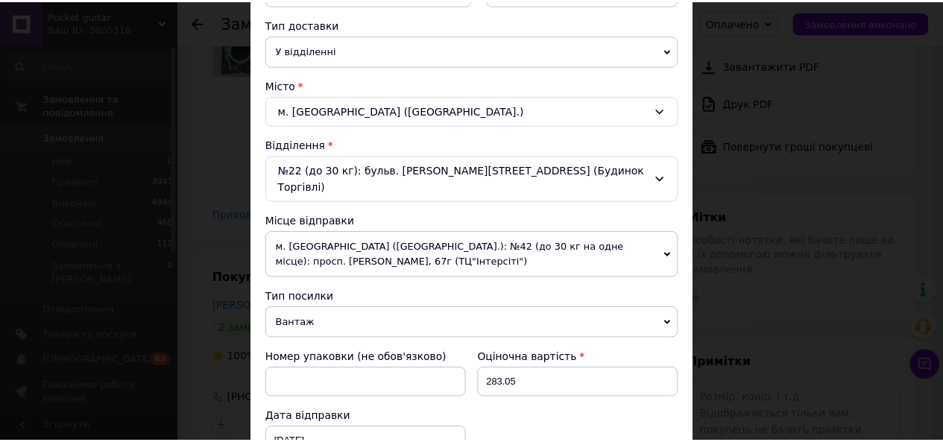
scroll to position [360, 0]
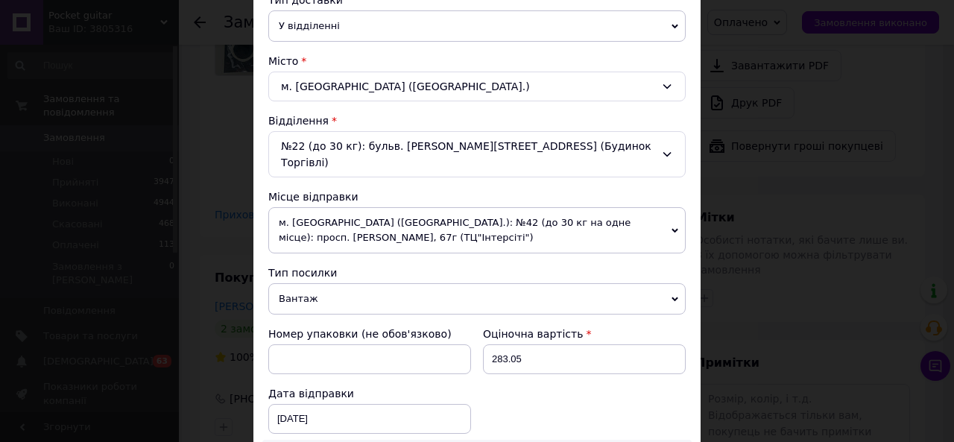
click at [735, 292] on div "× Редагування доставки Спосіб доставки Нова Пошта (платна) Платник Отримувач Ві…" at bounding box center [477, 221] width 954 height 442
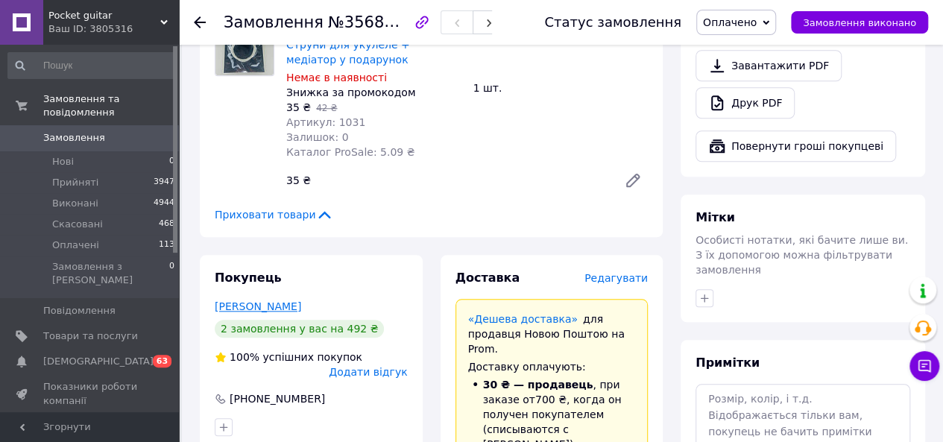
click at [268, 300] on link "[PERSON_NAME]" at bounding box center [258, 306] width 86 height 12
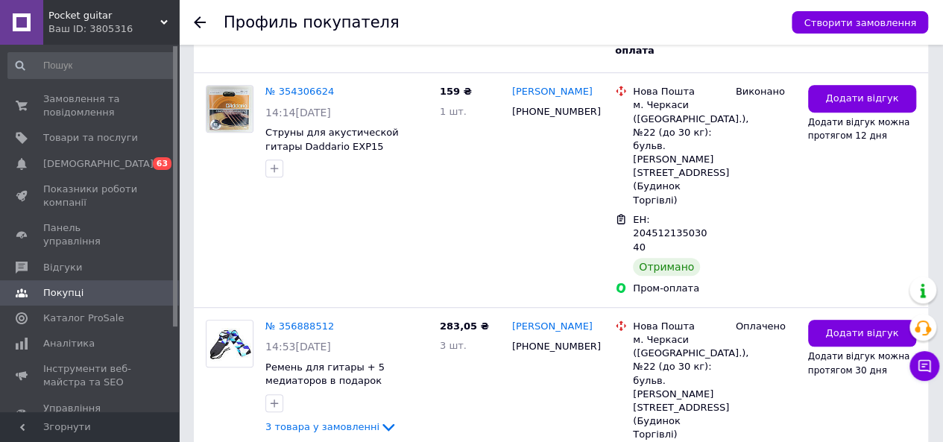
scroll to position [410, 0]
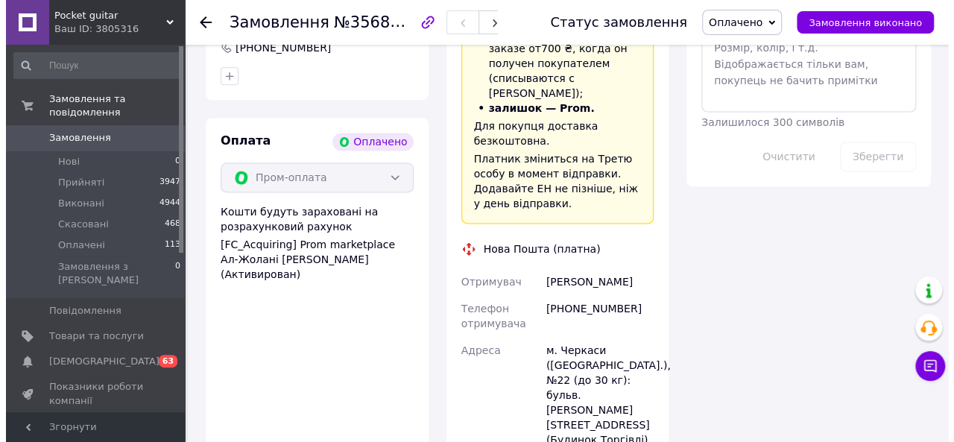
scroll to position [760, 0]
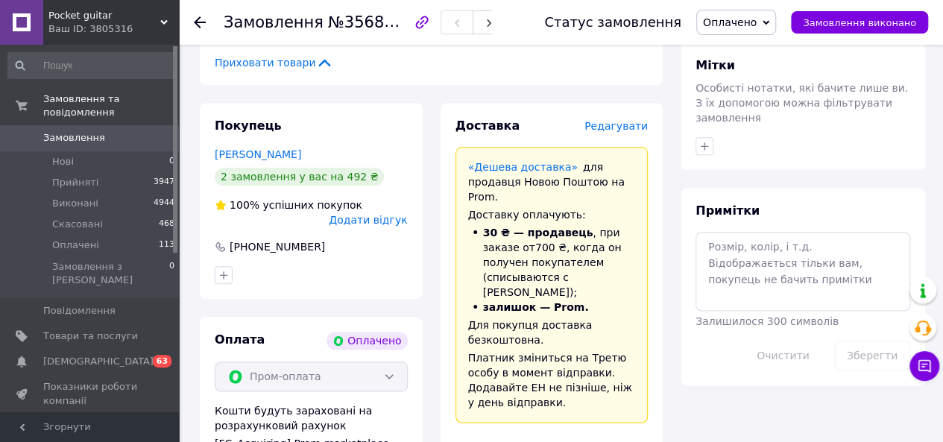
click at [608, 120] on span "Редагувати" at bounding box center [615, 126] width 63 height 12
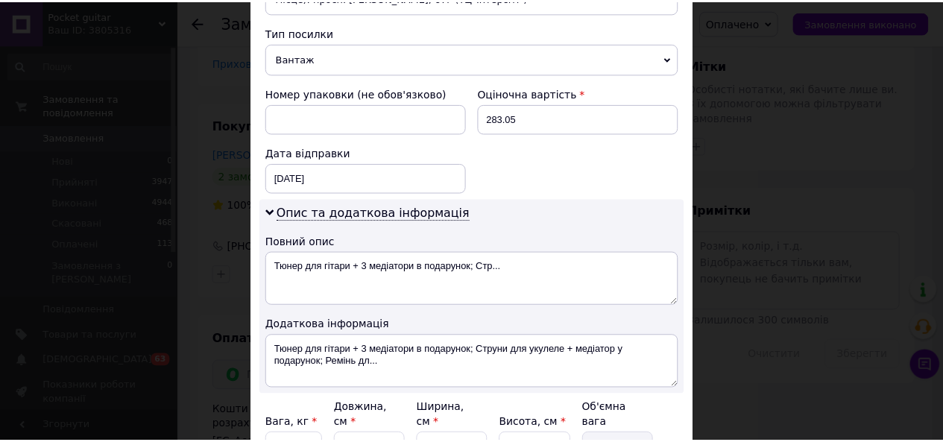
scroll to position [646, 0]
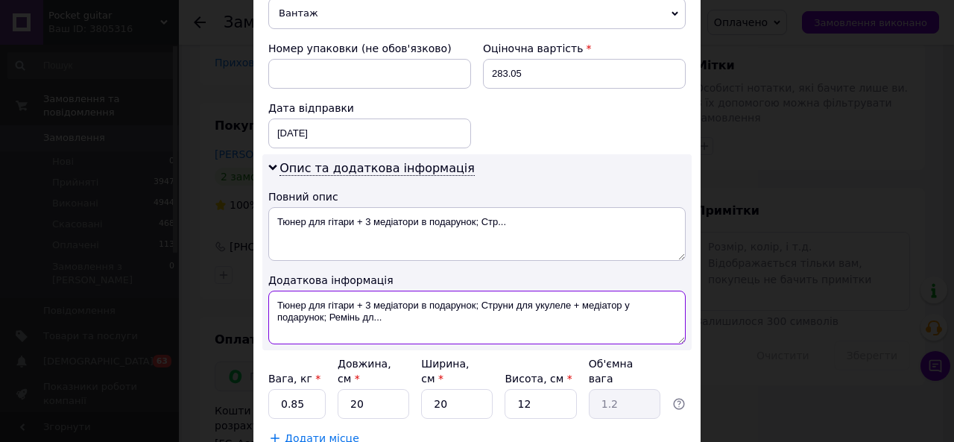
drag, startPoint x: 399, startPoint y: 298, endPoint x: 327, endPoint y: 293, distance: 71.8
click at [327, 293] on textarea "Тюнер для гітари + 3 медіатори в подарунок; Струни для укулеле + медіатор у под…" at bounding box center [476, 318] width 417 height 54
type textarea "Тюнер для гітари + 3 медіатори в подарунок; Струни для укулеле + медіатор у под…"
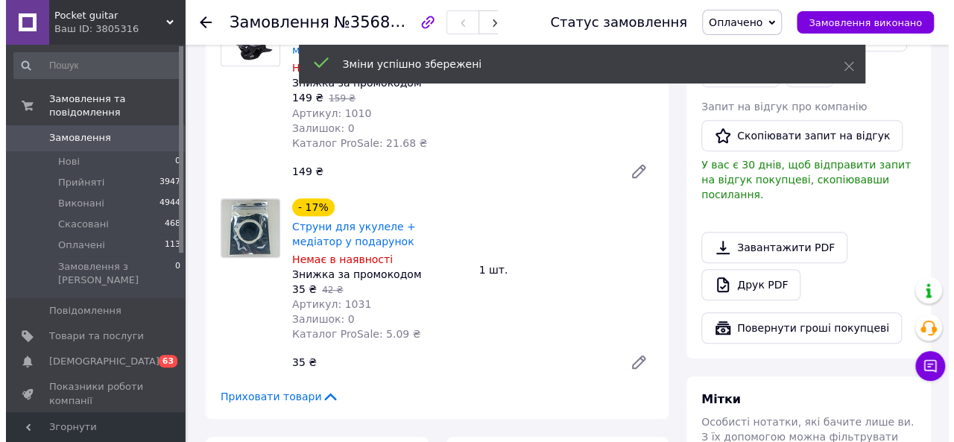
scroll to position [462, 0]
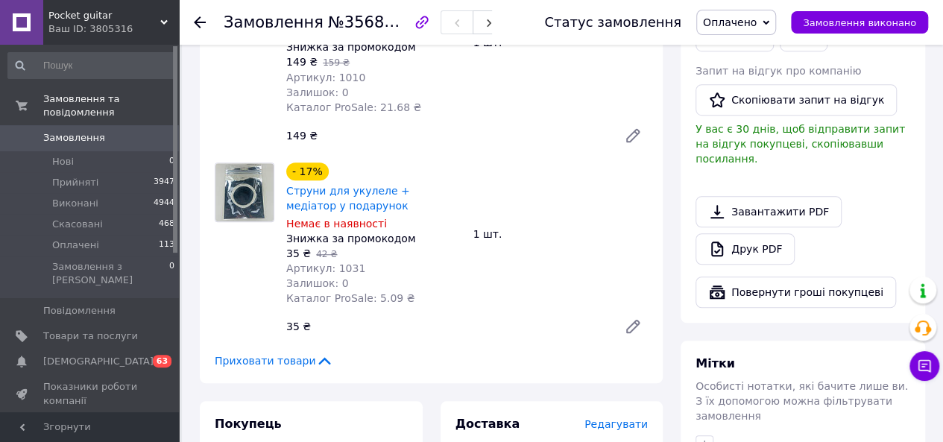
click at [629, 418] on span "Редагувати" at bounding box center [615, 424] width 63 height 12
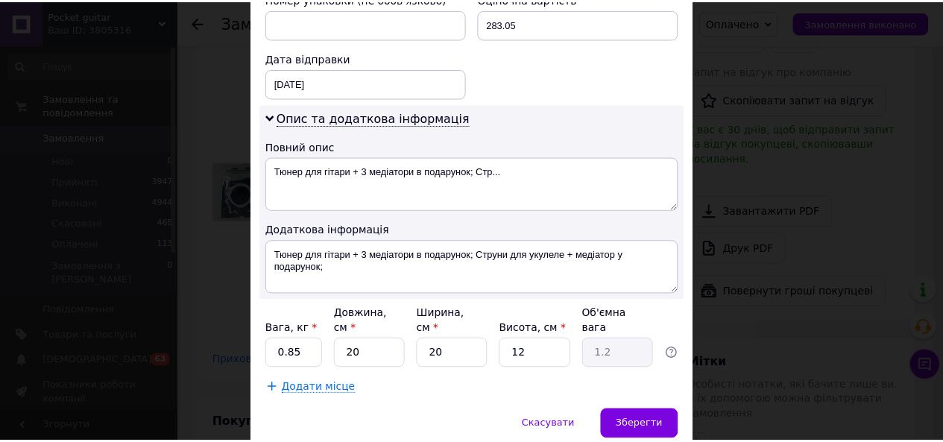
scroll to position [722, 0]
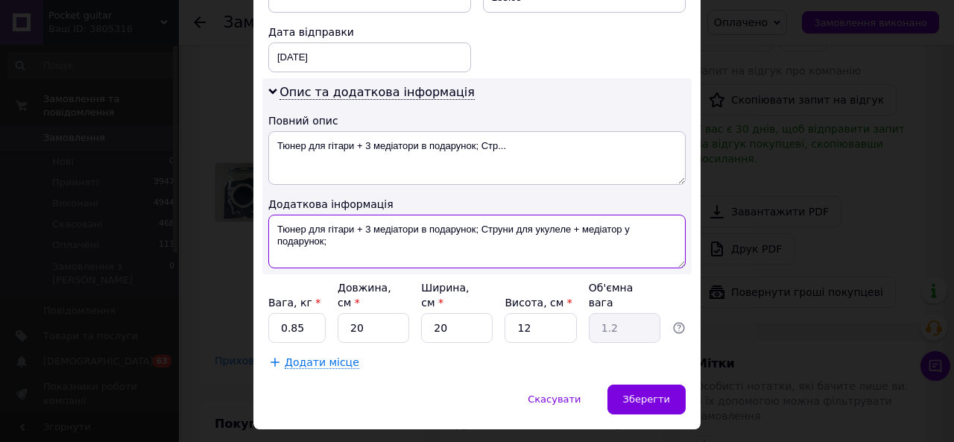
click at [430, 226] on textarea "Тюнер для гітари + 3 медіатори в подарунок; Струни для укулеле + медіатор у под…" at bounding box center [476, 242] width 417 height 54
drag, startPoint x: 353, startPoint y: 198, endPoint x: 460, endPoint y: 206, distance: 106.9
click at [453, 215] on textarea "Тюнер для гітари + 3 медіатори в подарунок; Струни для укулеле + медіатор у под…" at bounding box center [476, 242] width 417 height 54
click at [475, 215] on textarea "Тюнер для гітари + 3 медіатори в подарунок; Струни для укулеле + медіатор у под…" at bounding box center [476, 242] width 417 height 54
drag, startPoint x: 475, startPoint y: 204, endPoint x: 358, endPoint y: 212, distance: 117.4
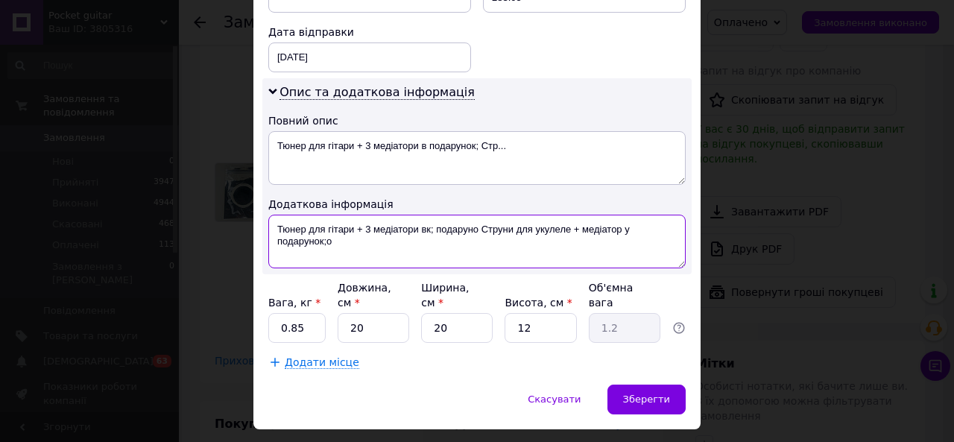
click at [358, 215] on textarea "Тюнер для гітари + 3 медіатори вк; подаруно Струни для укулеле + медіатор у под…" at bounding box center [476, 242] width 417 height 54
click at [579, 215] on textarea "Тюнер для гітари Струни для укулеле + медіатор у подарунок;о" at bounding box center [476, 242] width 417 height 54
type textarea "Тюнер для гітари Струни для укулеле + медіатор у подарунок;ремінь куб"
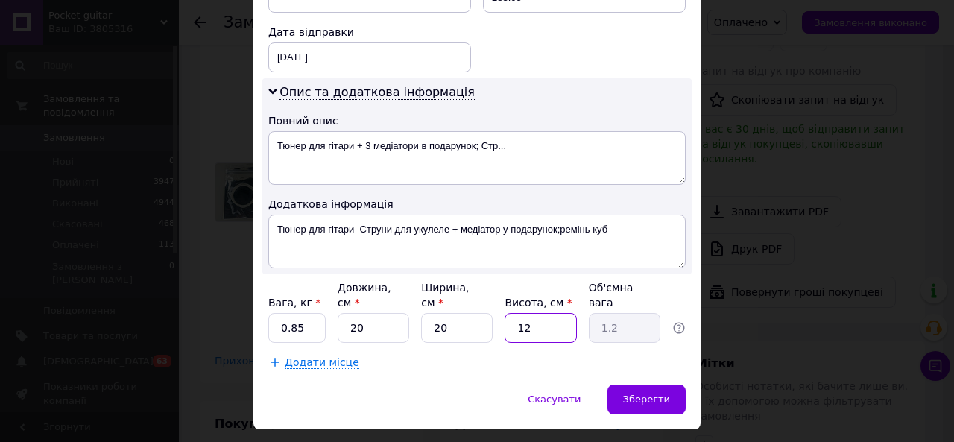
click at [566, 313] on input "12" at bounding box center [541, 328] width 72 height 30
type input "1"
type input "0.1"
type input "1"
click at [644, 385] on div "Зберегти" at bounding box center [647, 400] width 78 height 30
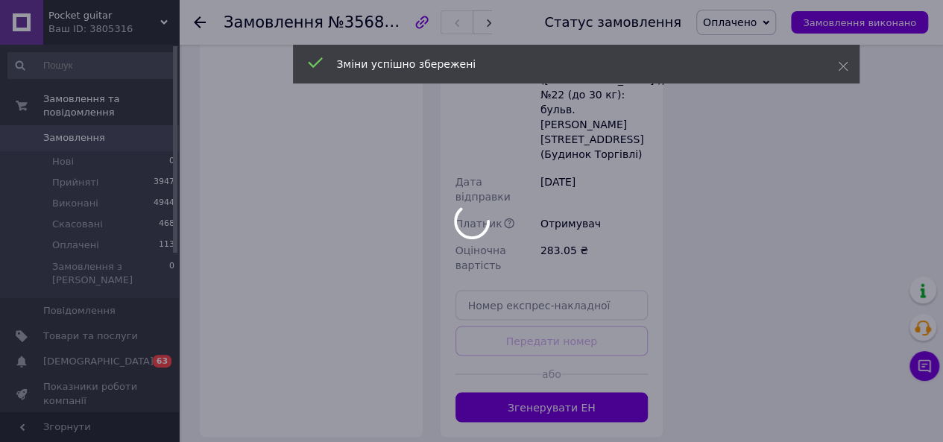
scroll to position [1245, 0]
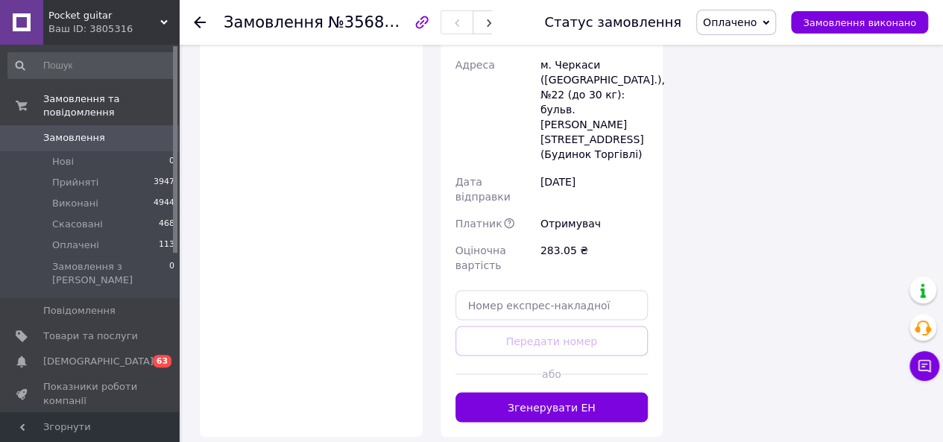
click at [573, 392] on button "Згенерувати ЕН" at bounding box center [552, 407] width 193 height 30
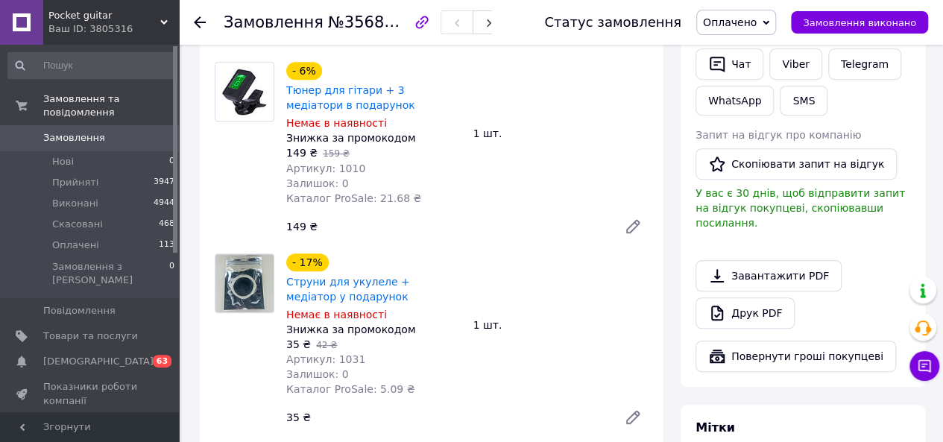
scroll to position [338, 0]
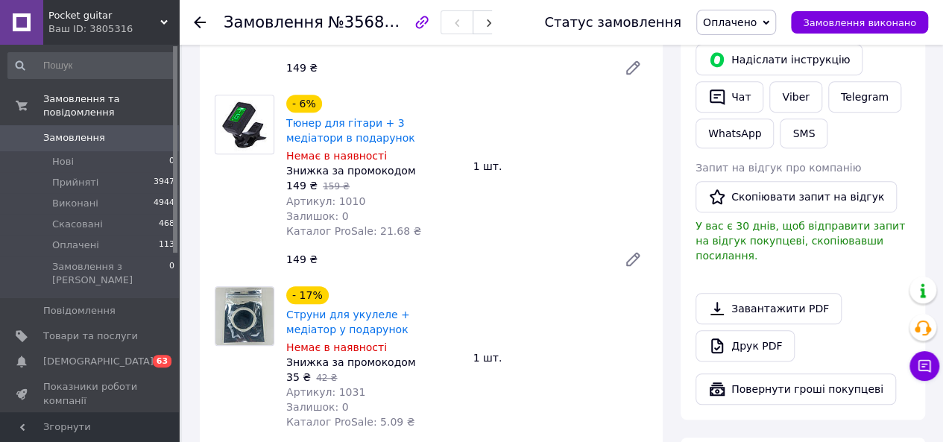
click at [201, 22] on use at bounding box center [200, 22] width 12 height 12
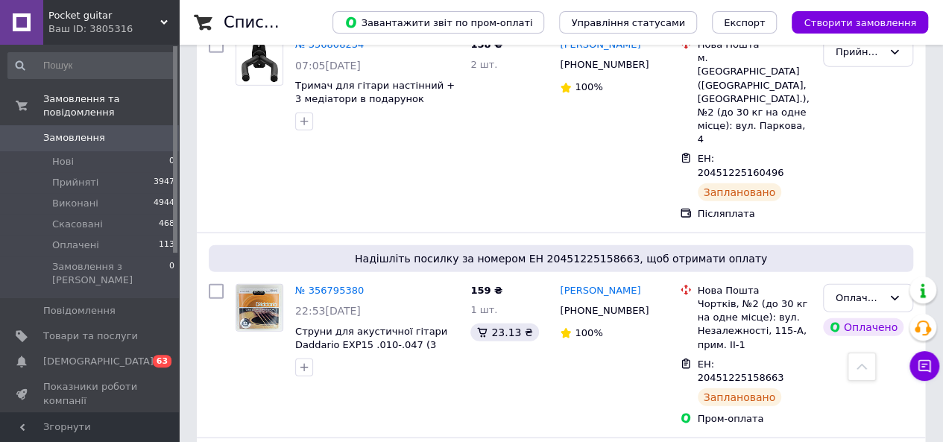
scroll to position [1777, 0]
